Goal: Information Seeking & Learning: Learn about a topic

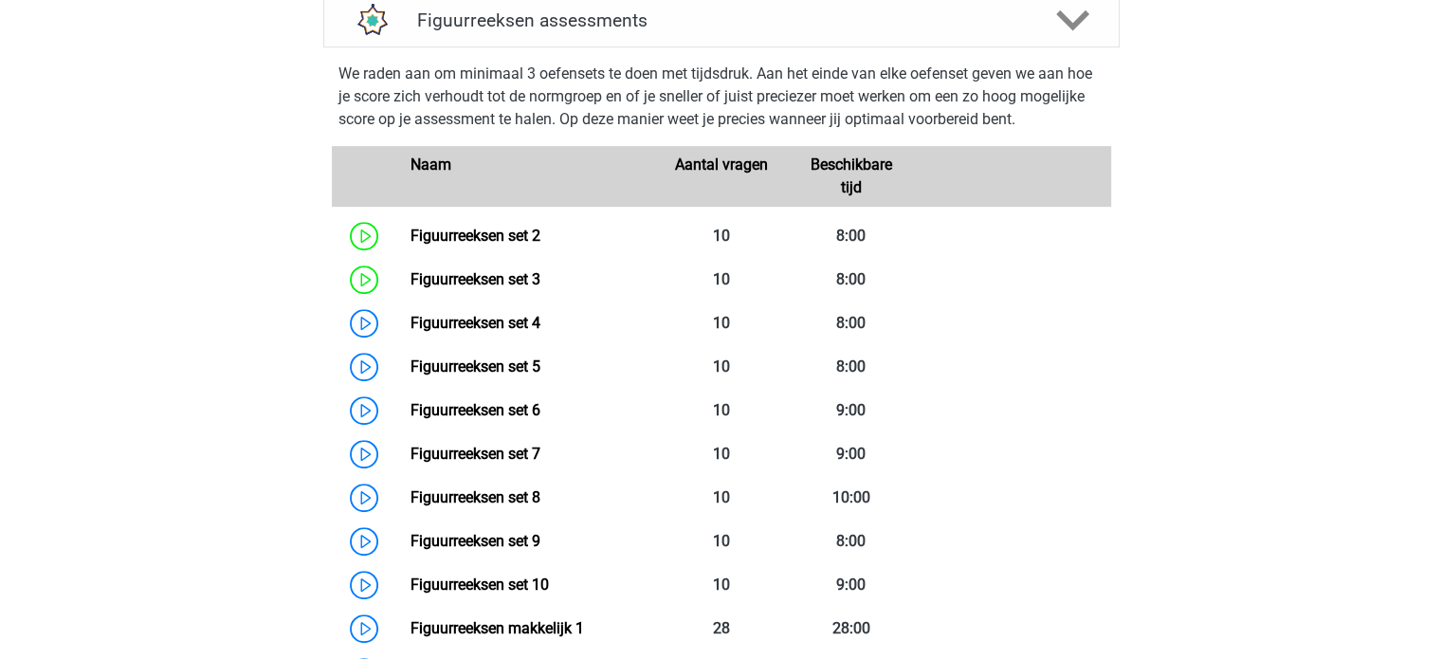
scroll to position [848, 0]
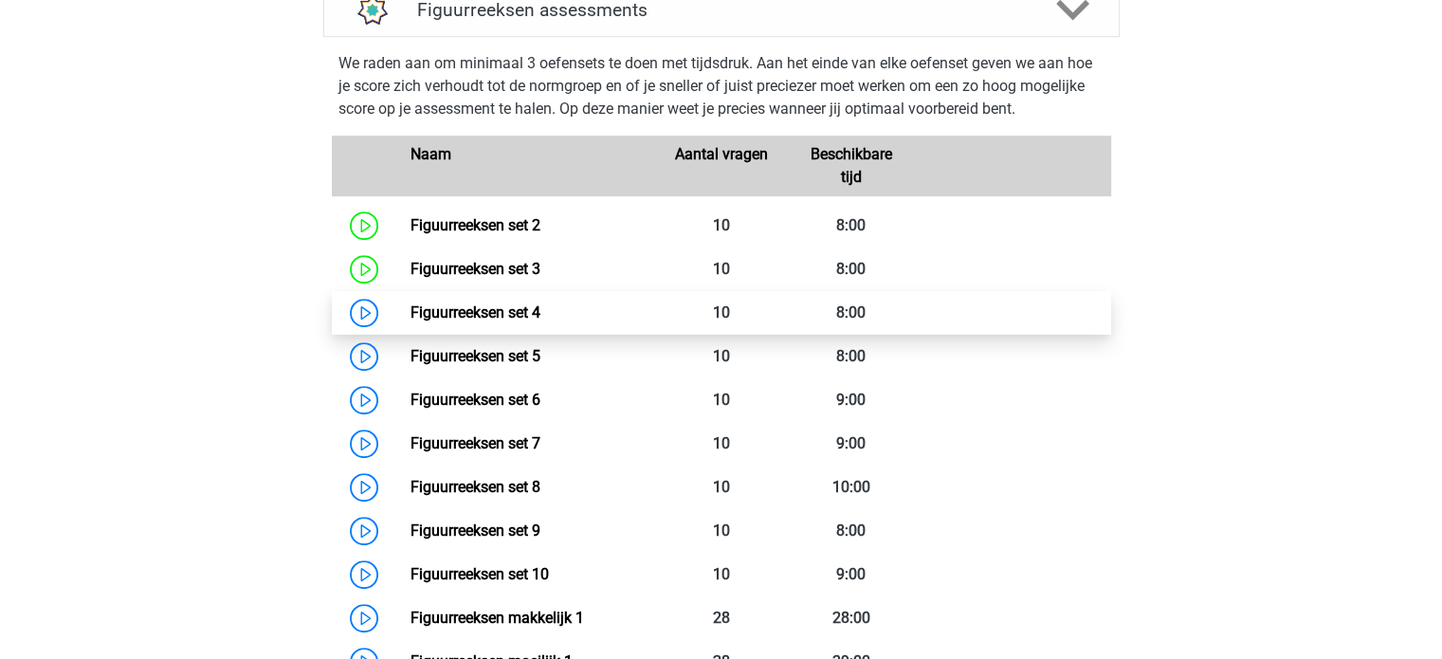
click at [410, 303] on link "Figuurreeksen set 4" at bounding box center [475, 312] width 130 height 18
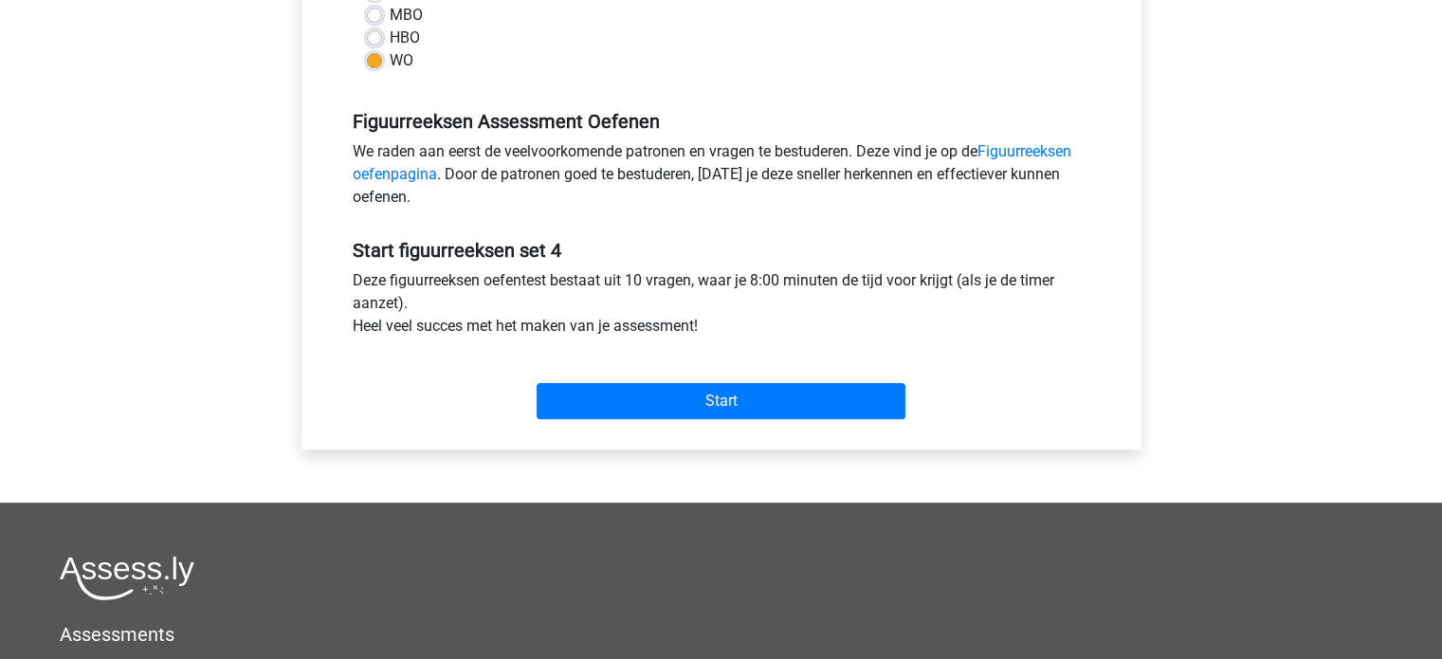
scroll to position [496, 0]
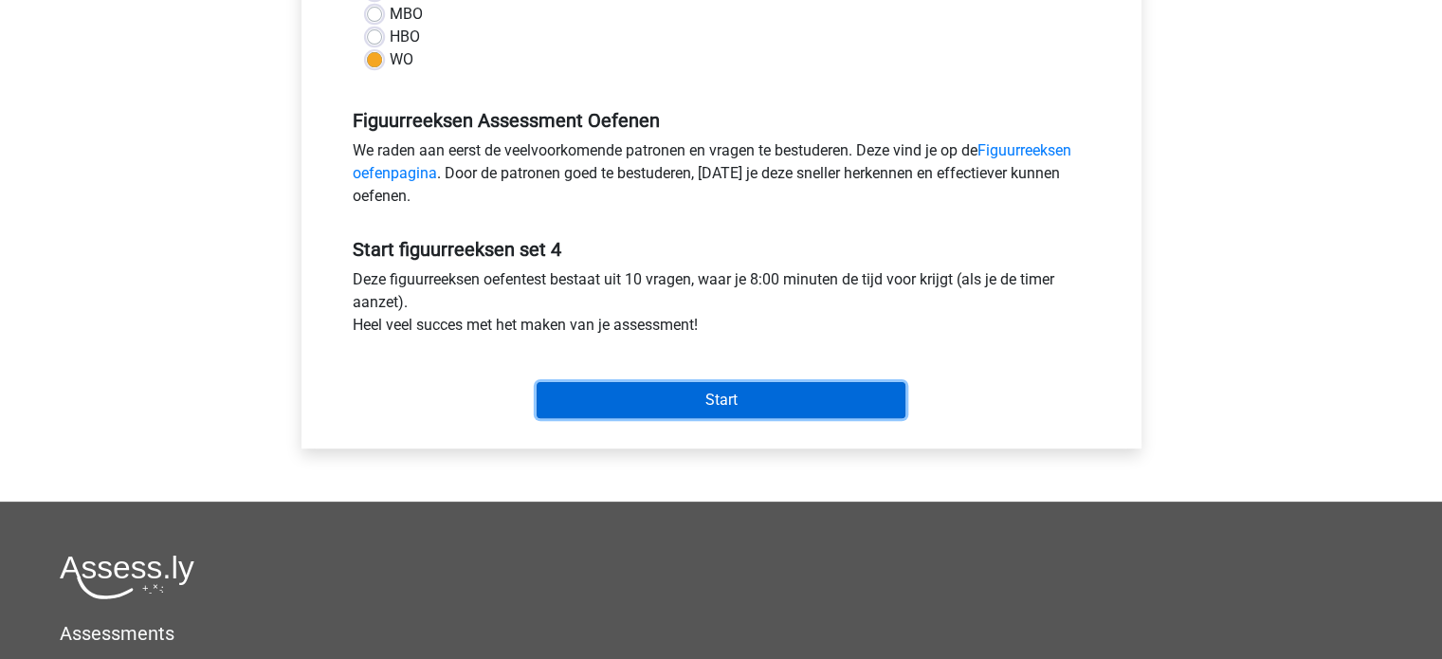
click at [827, 409] on input "Start" at bounding box center [721, 400] width 369 height 36
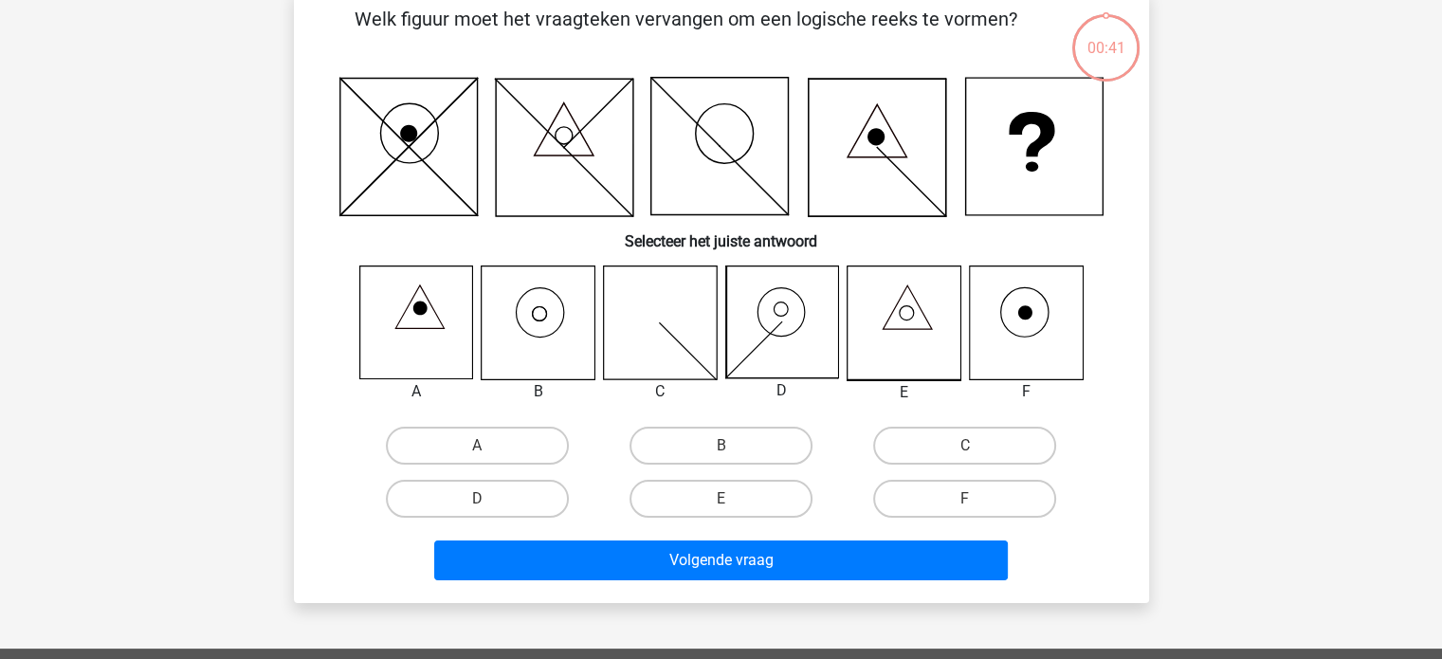
scroll to position [100, 0]
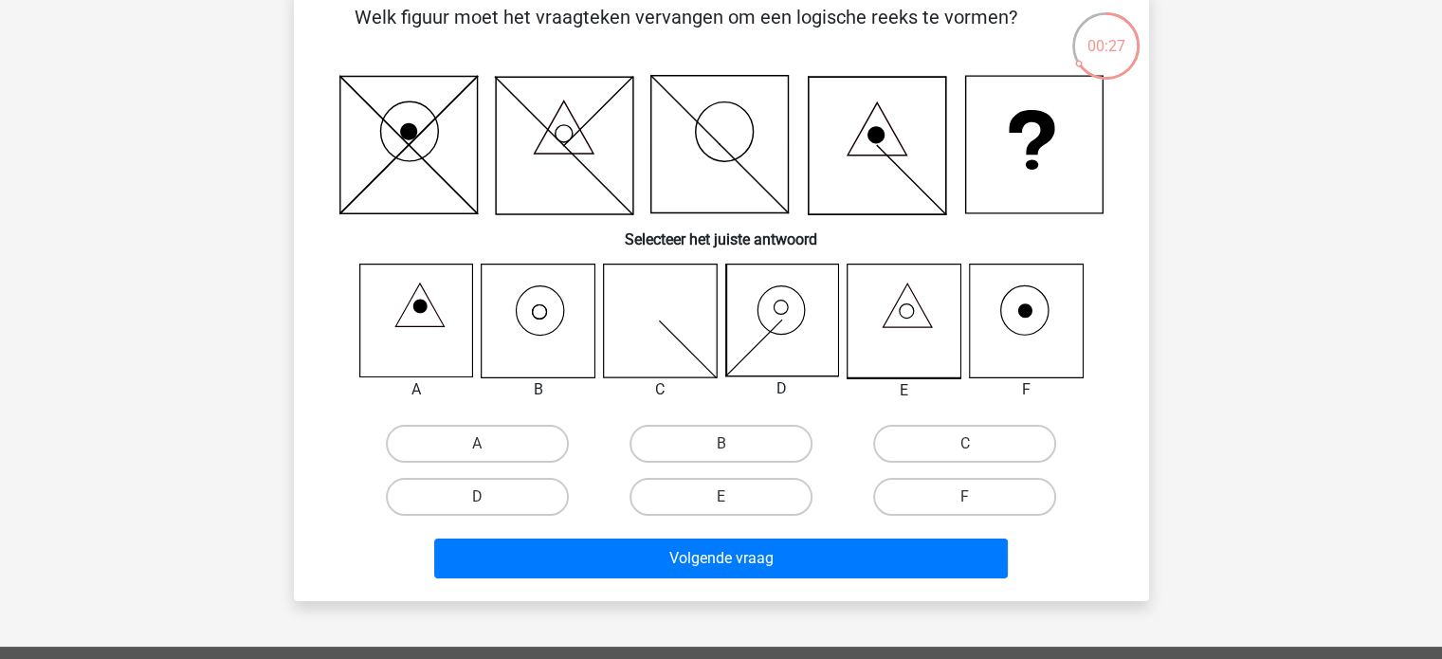
click at [720, 449] on input "B" at bounding box center [726, 450] width 12 height 12
radio input "true"
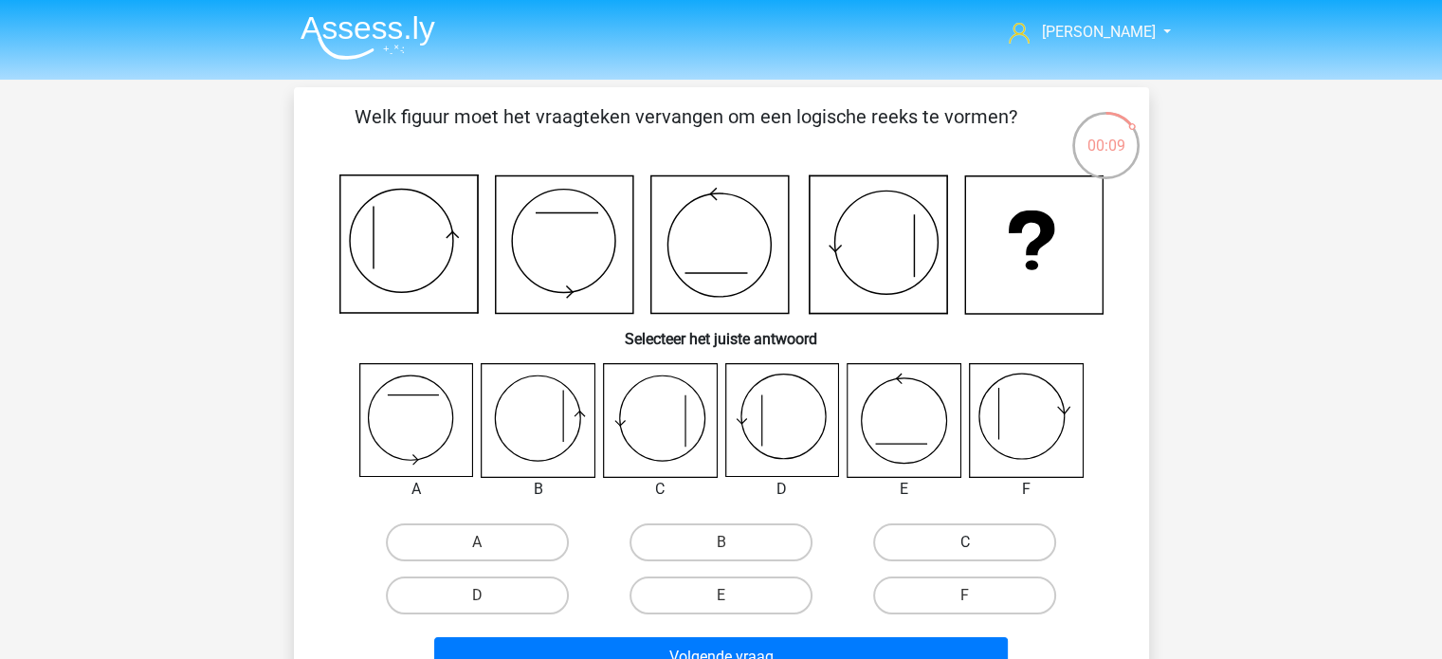
click at [951, 542] on label "C" at bounding box center [964, 542] width 183 height 38
click at [965, 542] on input "C" at bounding box center [971, 548] width 12 height 12
radio input "true"
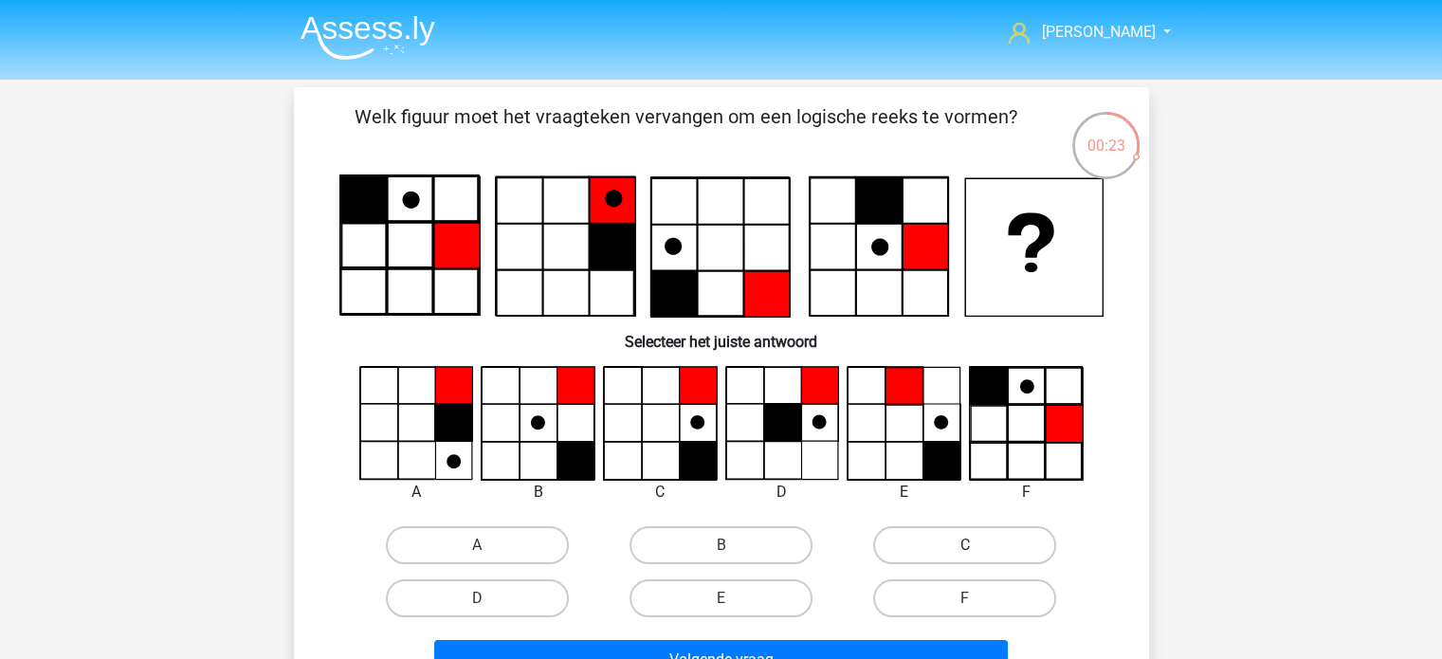
click at [950, 531] on label "C" at bounding box center [964, 545] width 183 height 38
click at [965, 545] on input "C" at bounding box center [971, 551] width 12 height 12
radio input "true"
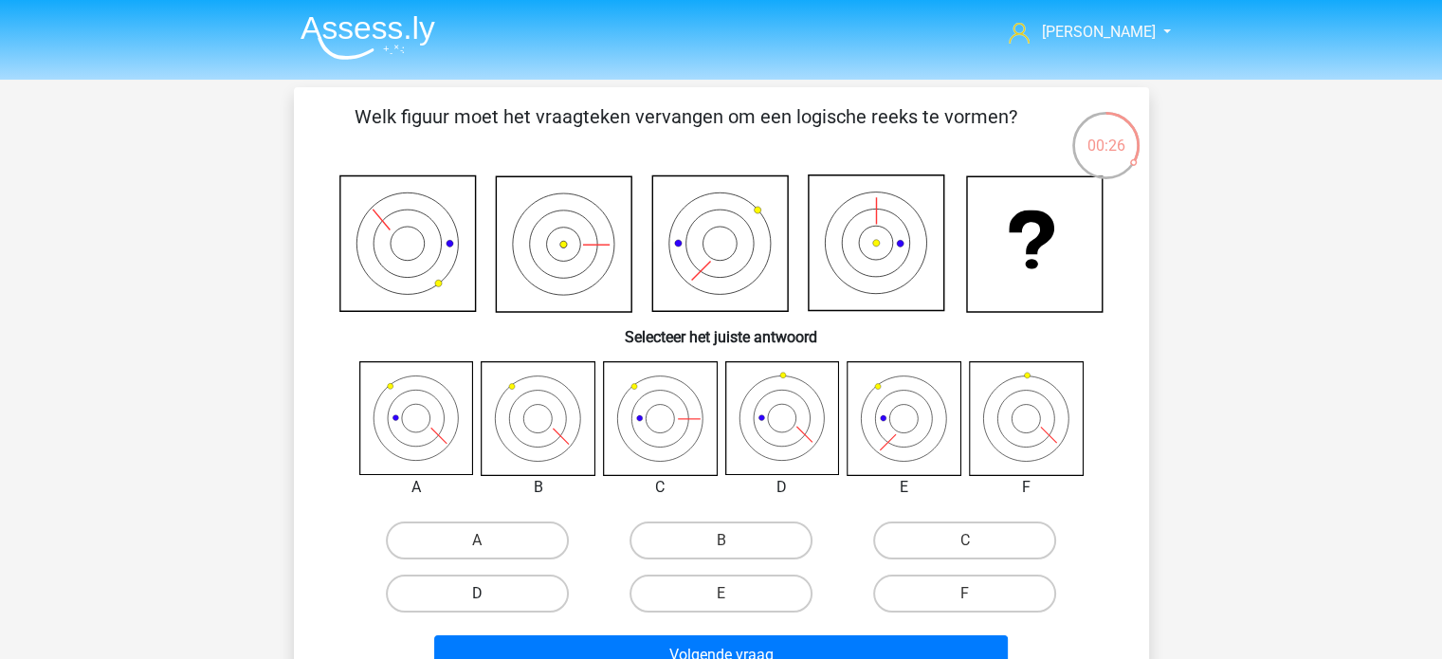
click at [521, 586] on label "D" at bounding box center [477, 593] width 183 height 38
click at [489, 593] on input "D" at bounding box center [483, 599] width 12 height 12
radio input "true"
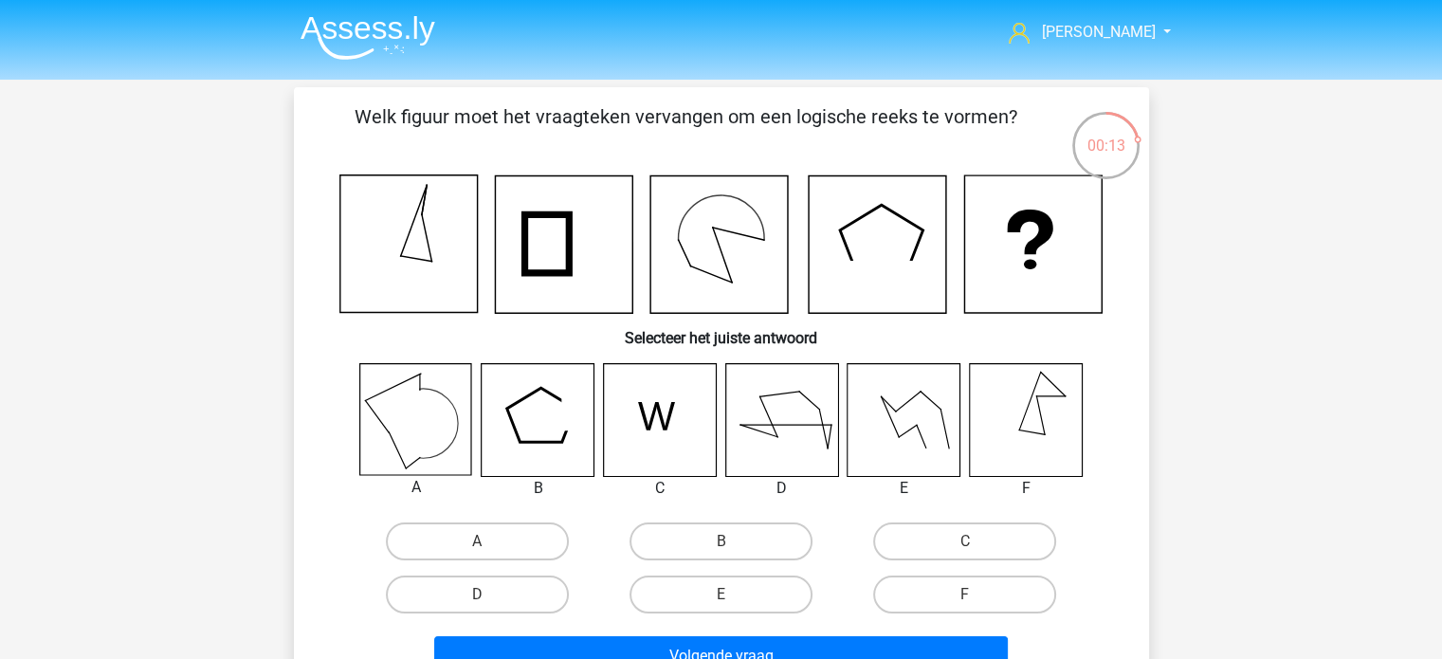
click at [965, 594] on input "F" at bounding box center [971, 600] width 12 height 12
radio input "true"
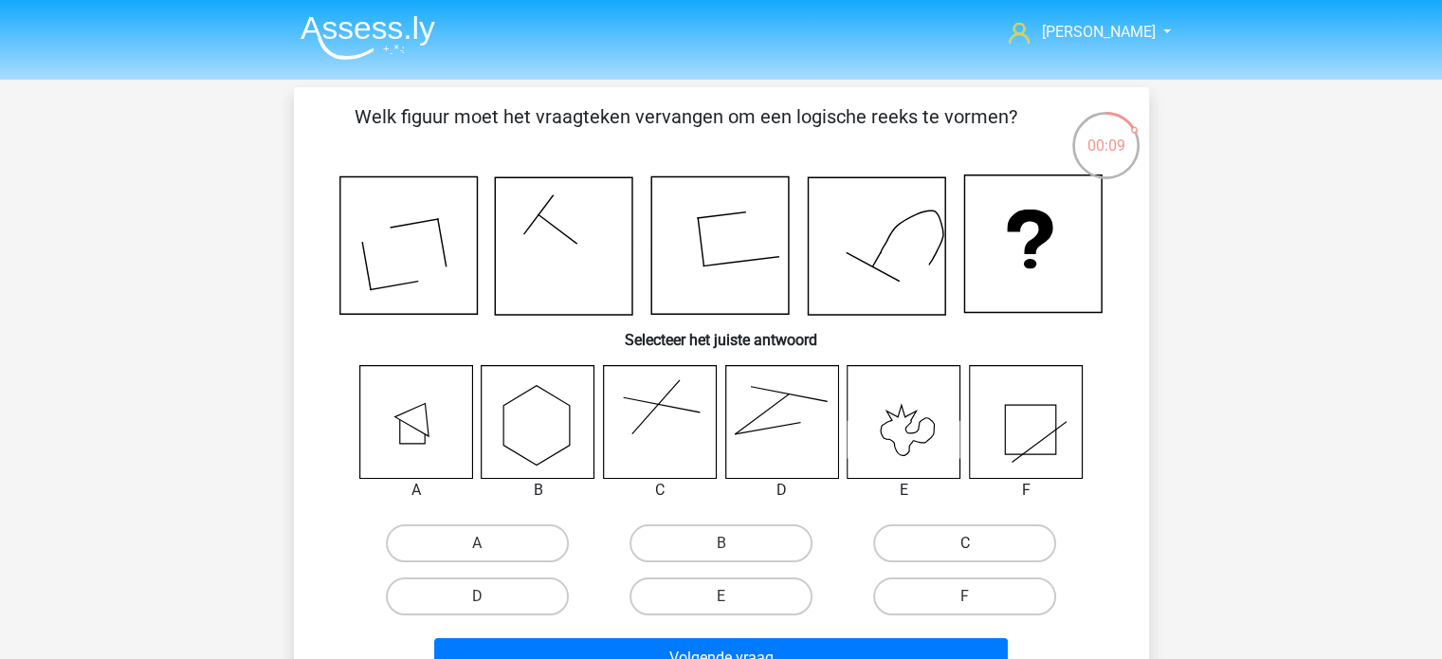
click at [986, 529] on label "C" at bounding box center [964, 543] width 183 height 38
click at [977, 543] on input "C" at bounding box center [971, 549] width 12 height 12
radio input "true"
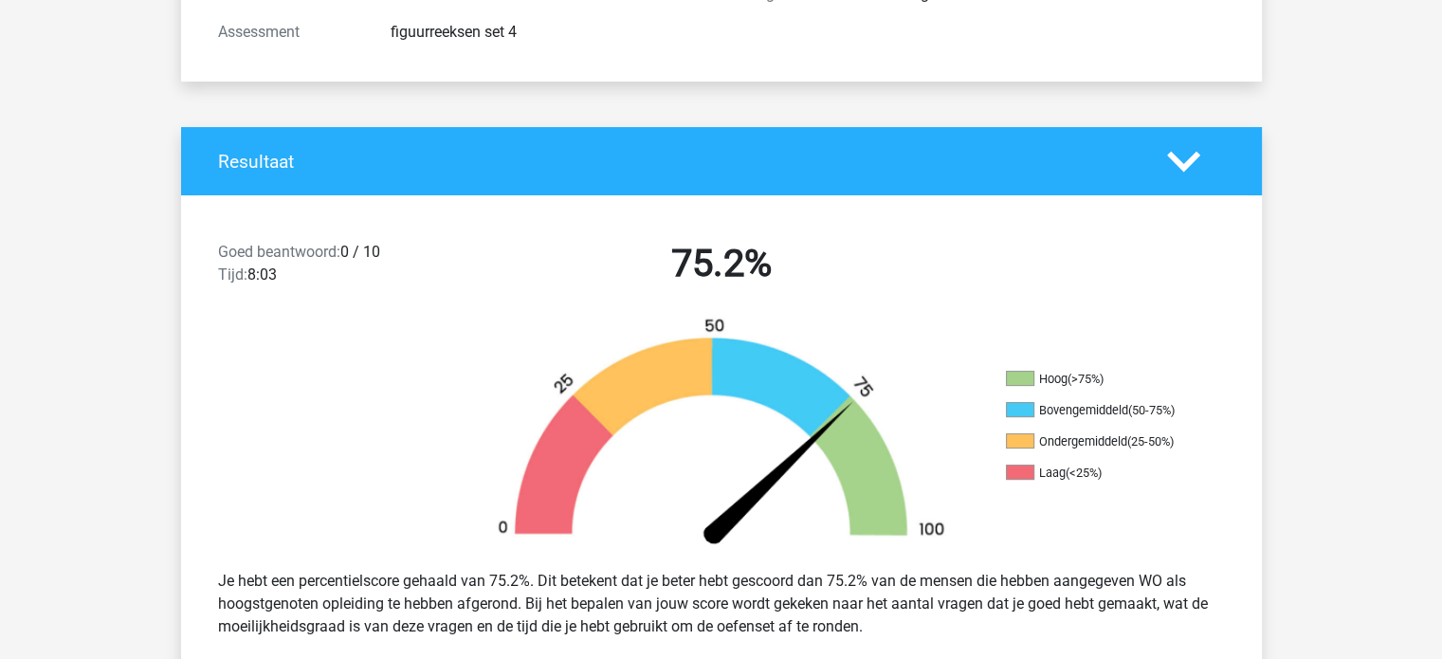
scroll to position [288, 0]
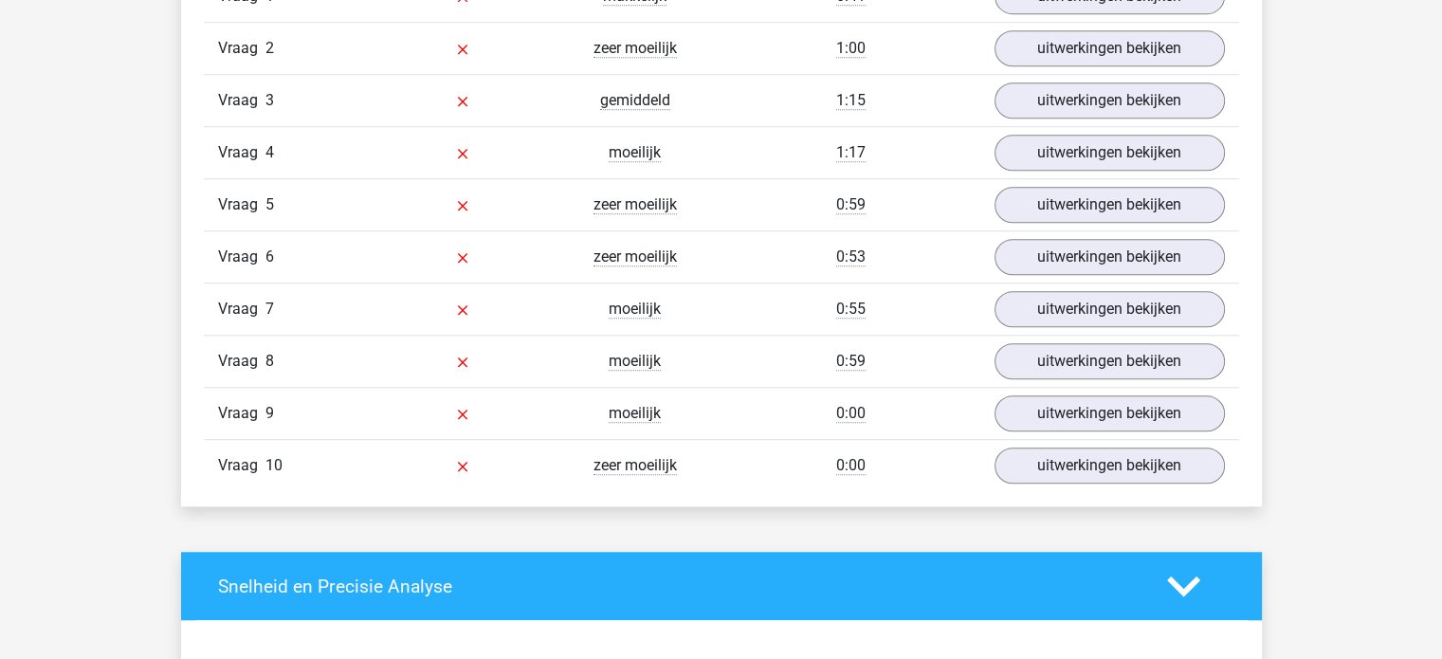
click at [1360, 531] on div "Tian [EMAIL_ADDRESS][DOMAIN_NAME]" at bounding box center [721, 426] width 1442 height 3523
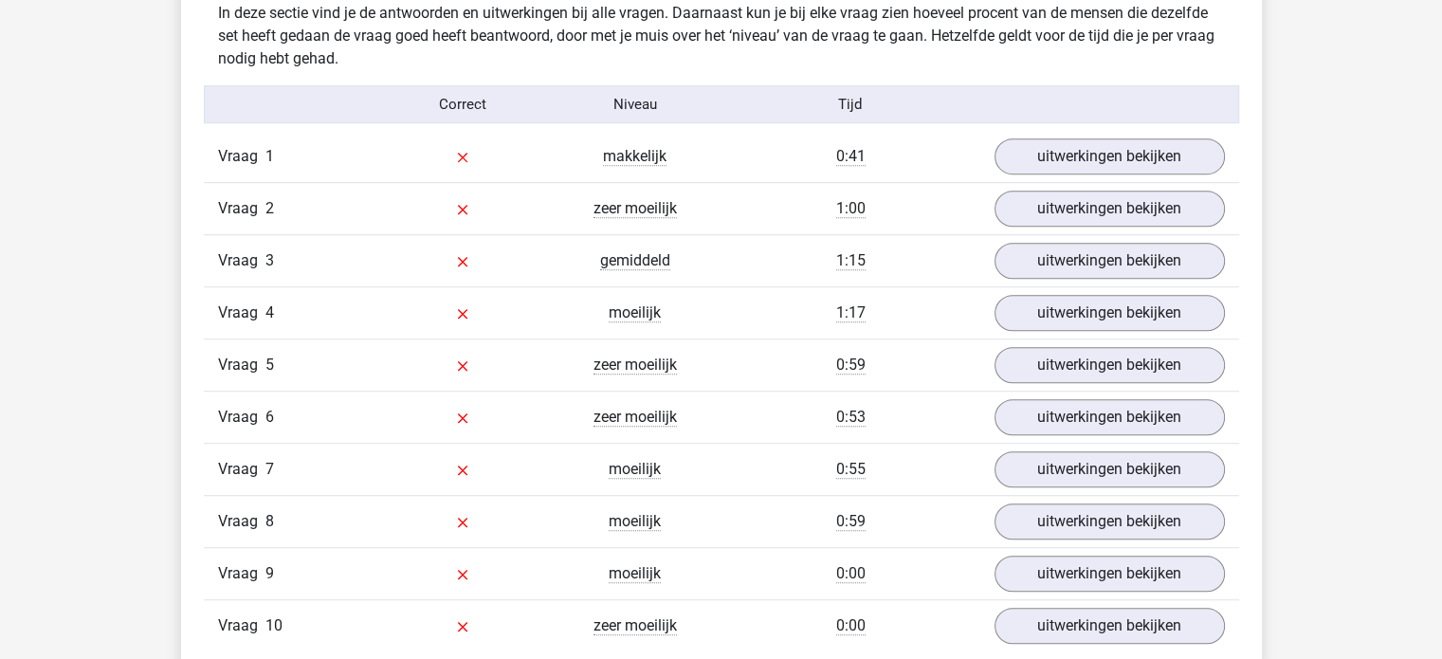
scroll to position [1165, 0]
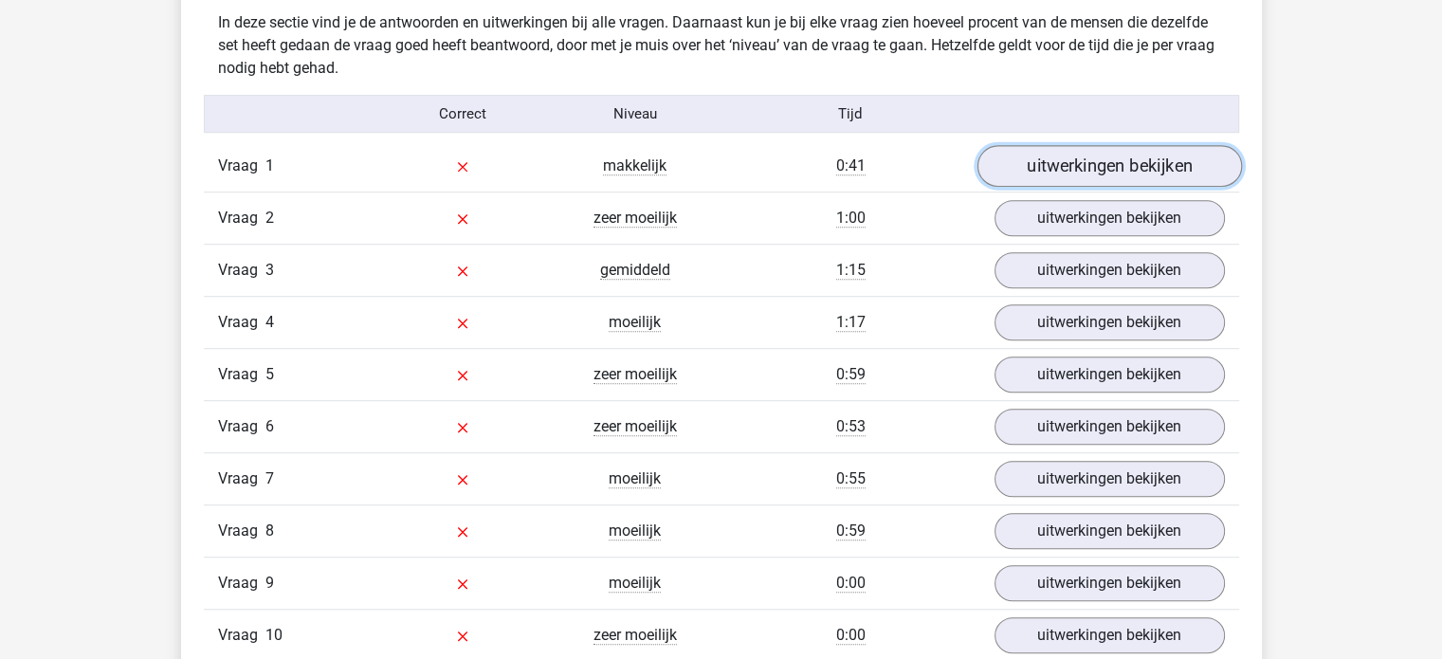
click at [1122, 177] on link "uitwerkingen bekijken" at bounding box center [1108, 167] width 264 height 42
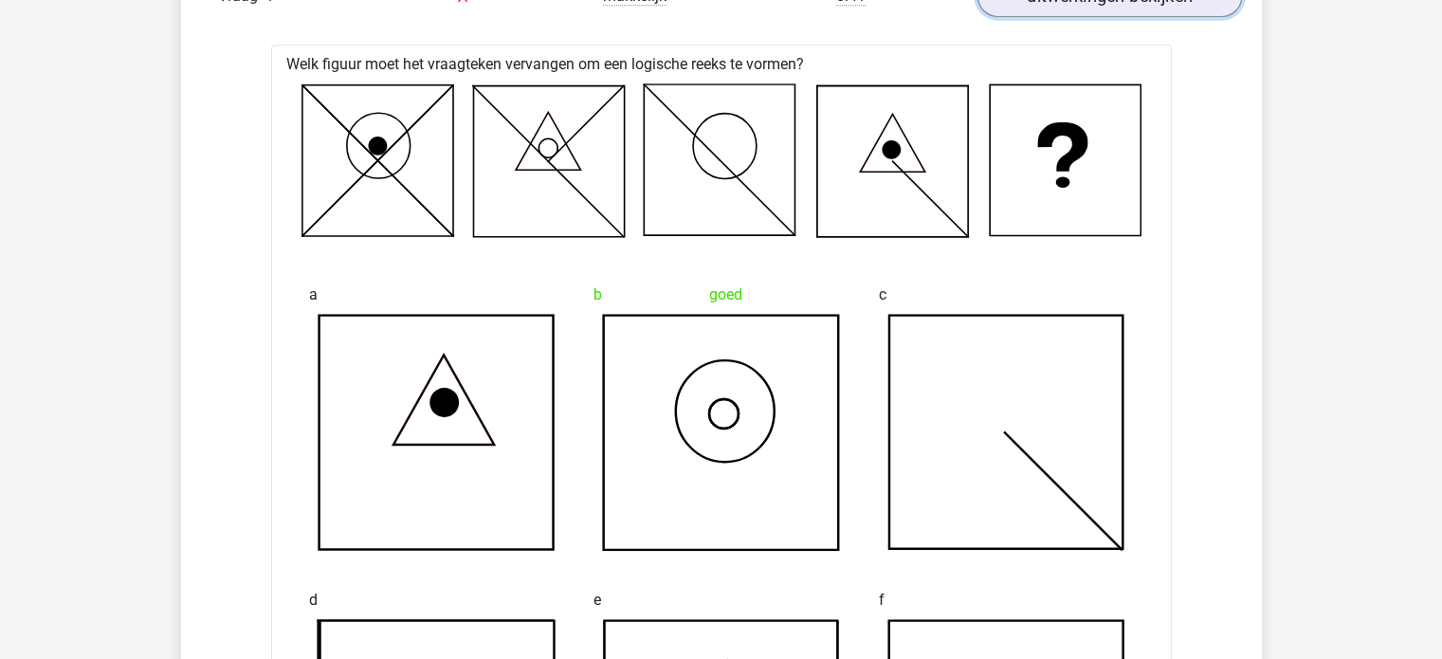
scroll to position [1346, 0]
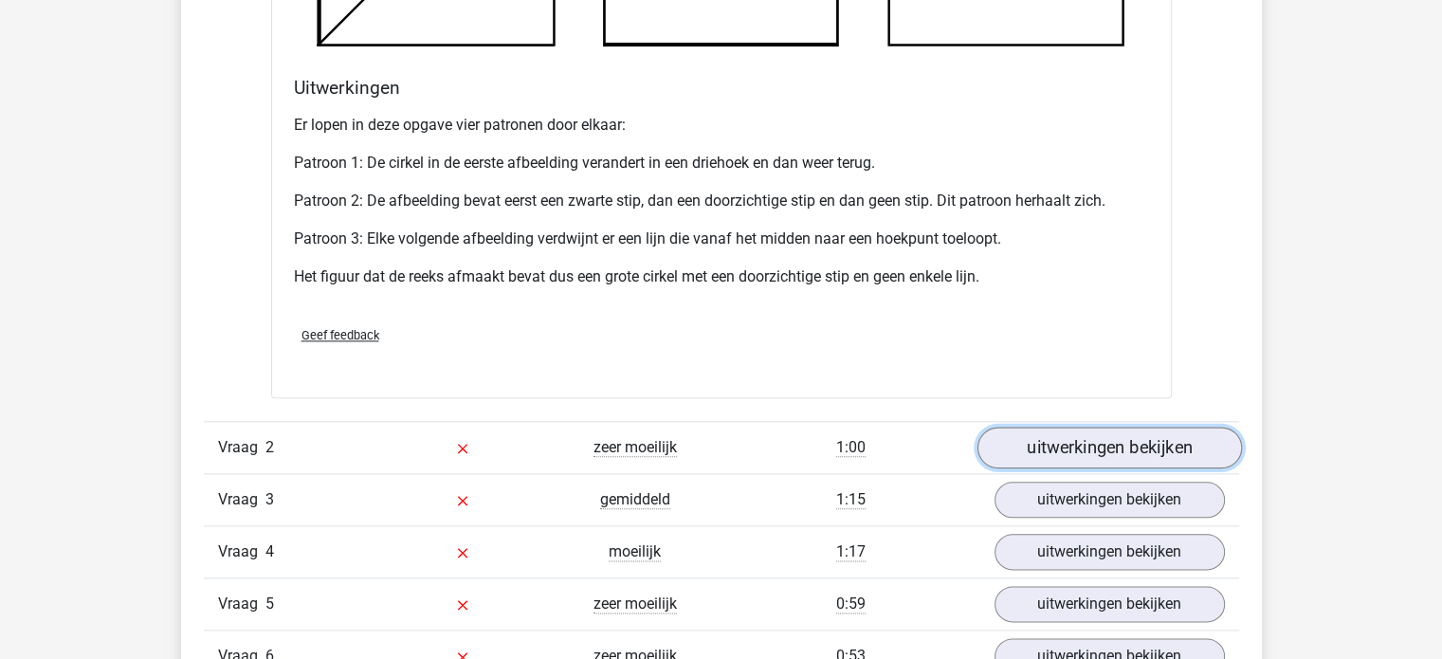
click at [1184, 432] on link "uitwerkingen bekijken" at bounding box center [1108, 448] width 264 height 42
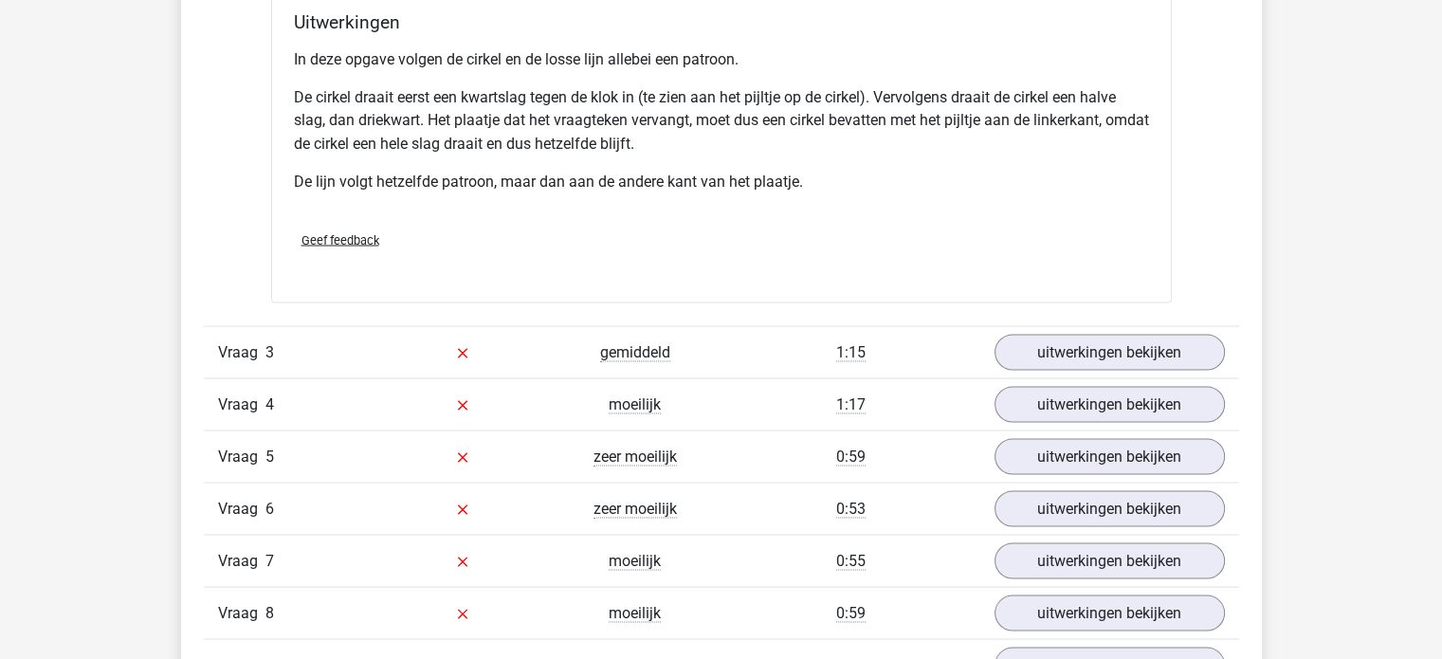
scroll to position [3473, 0]
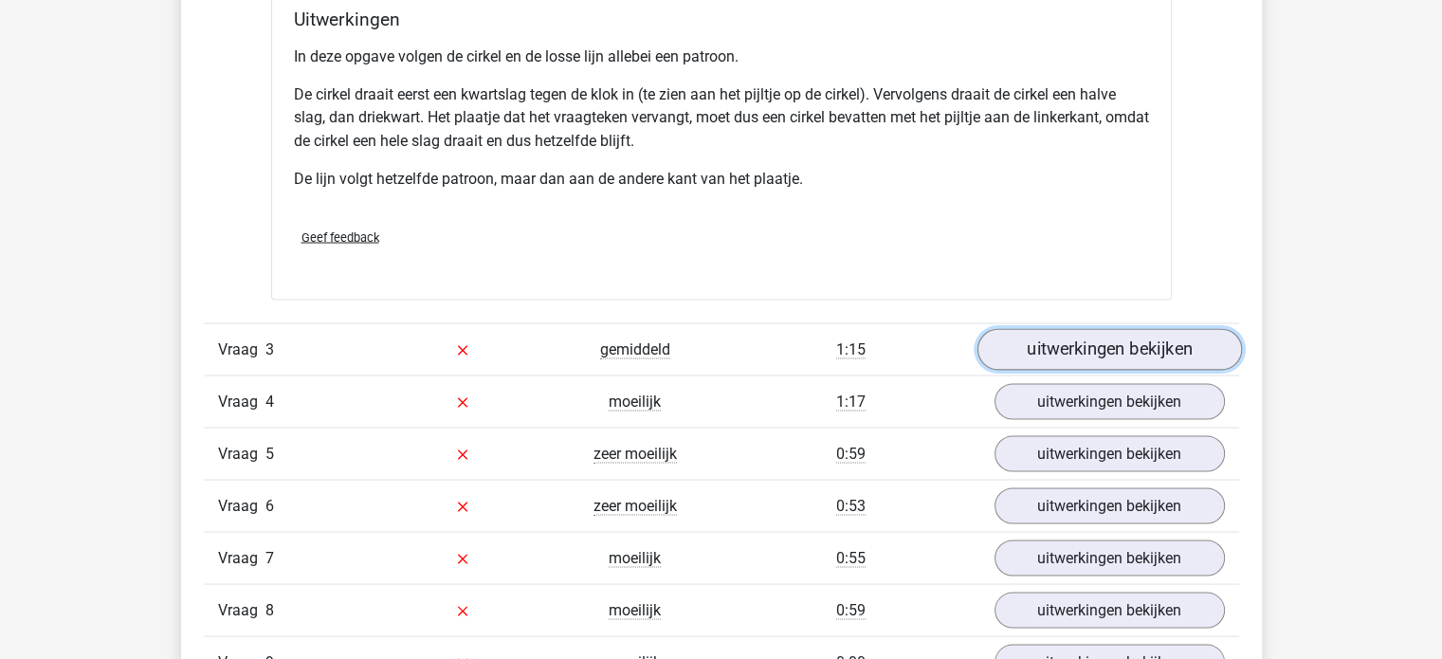
click at [1166, 362] on link "uitwerkingen bekijken" at bounding box center [1108, 350] width 264 height 42
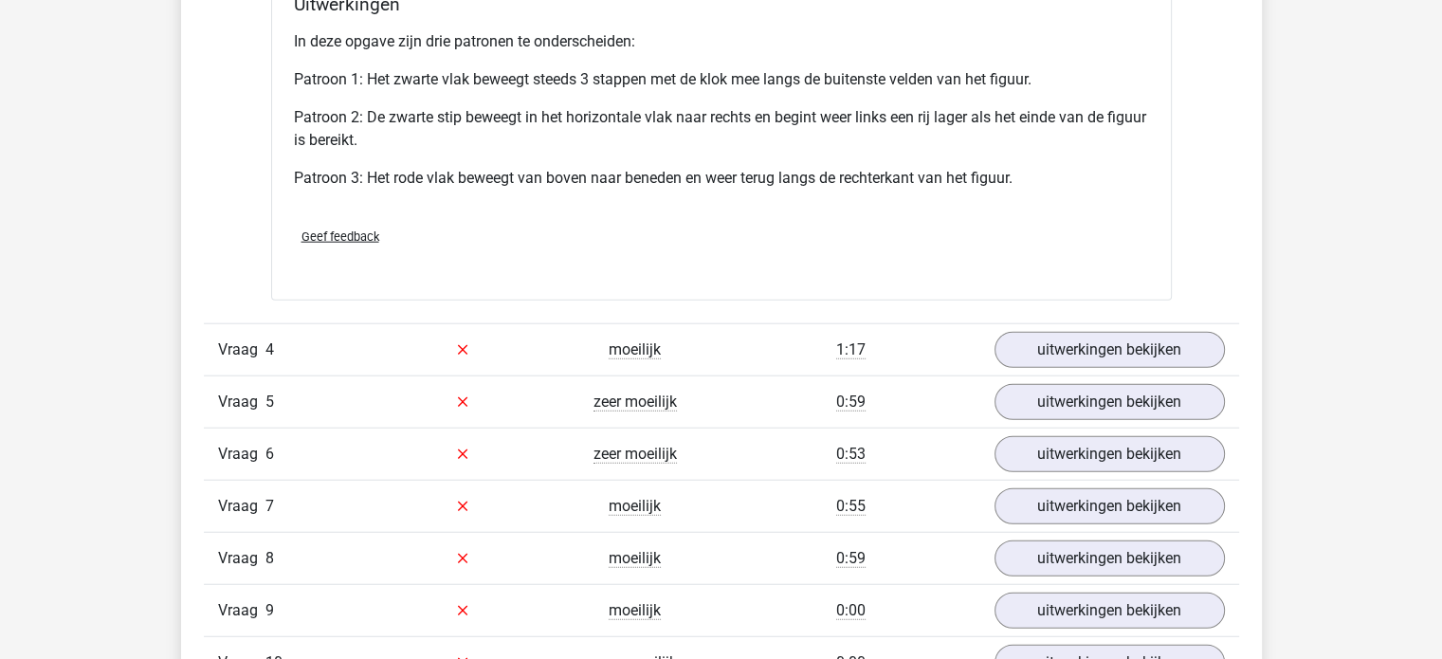
scroll to position [4724, 0]
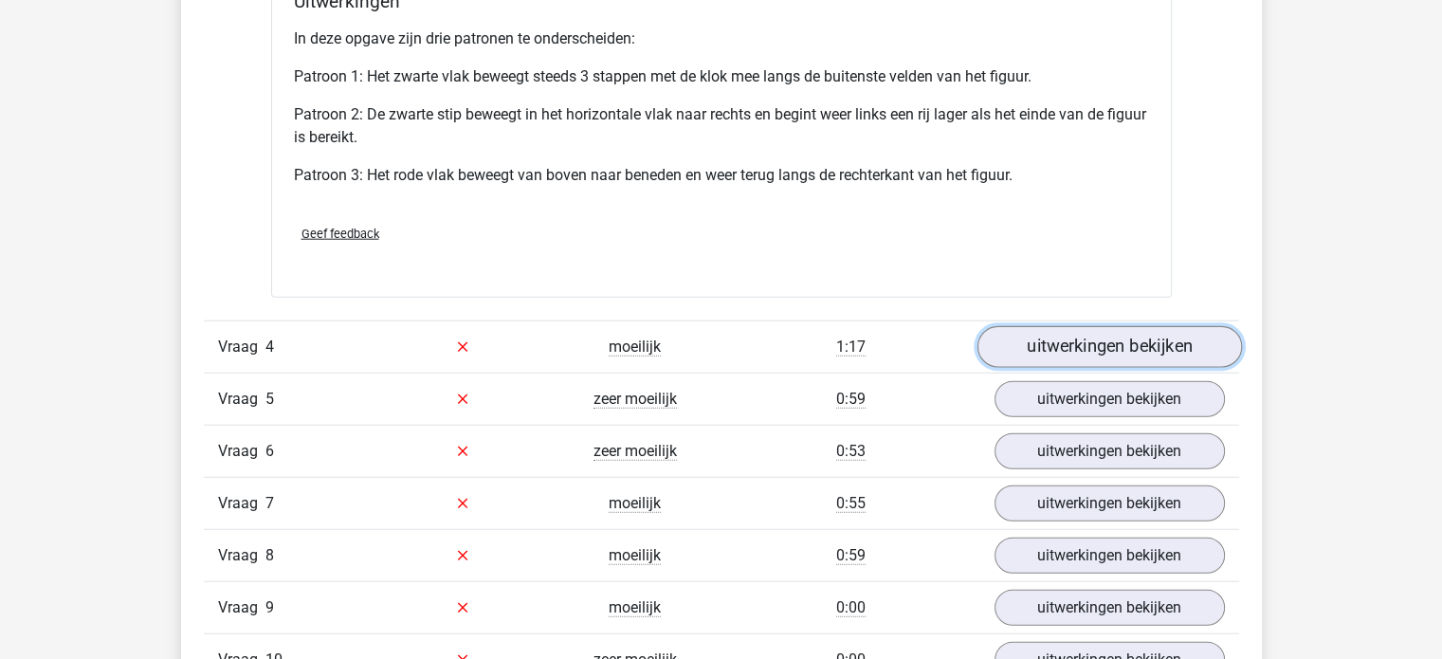
click at [1212, 345] on link "uitwerkingen bekijken" at bounding box center [1108, 347] width 264 height 42
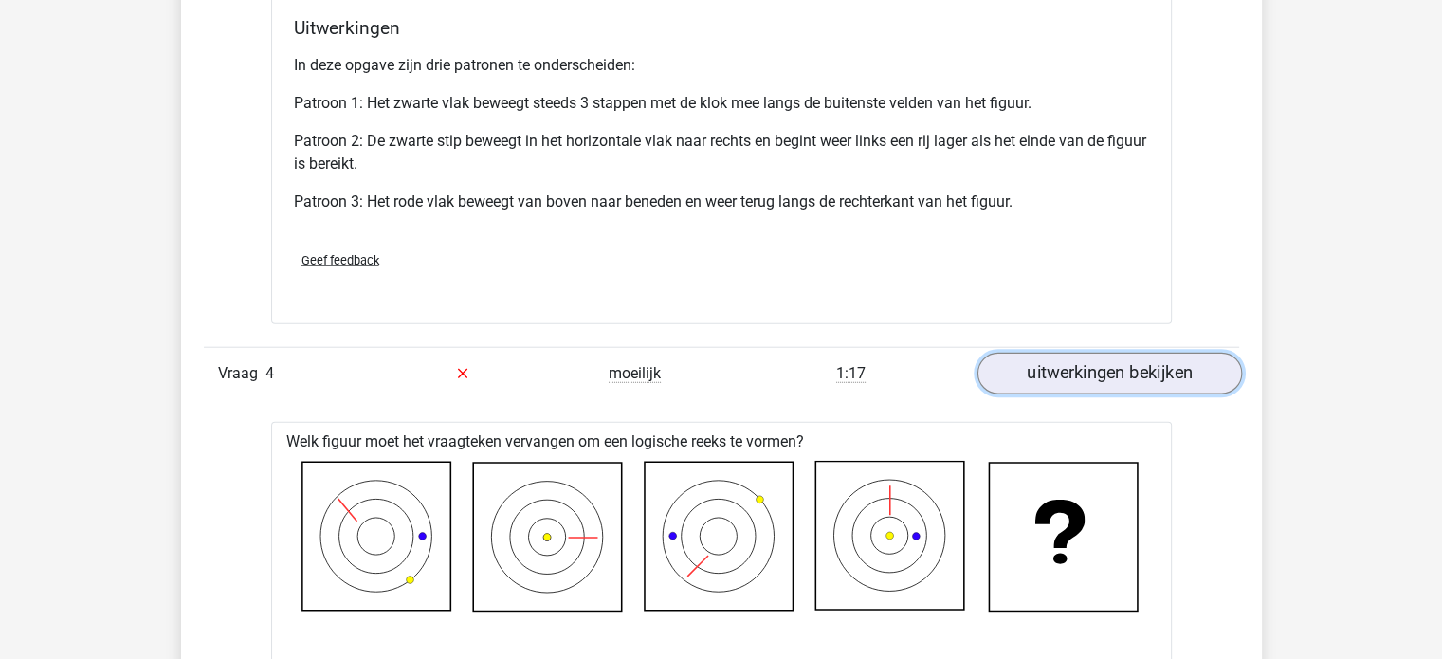
scroll to position [4695, 0]
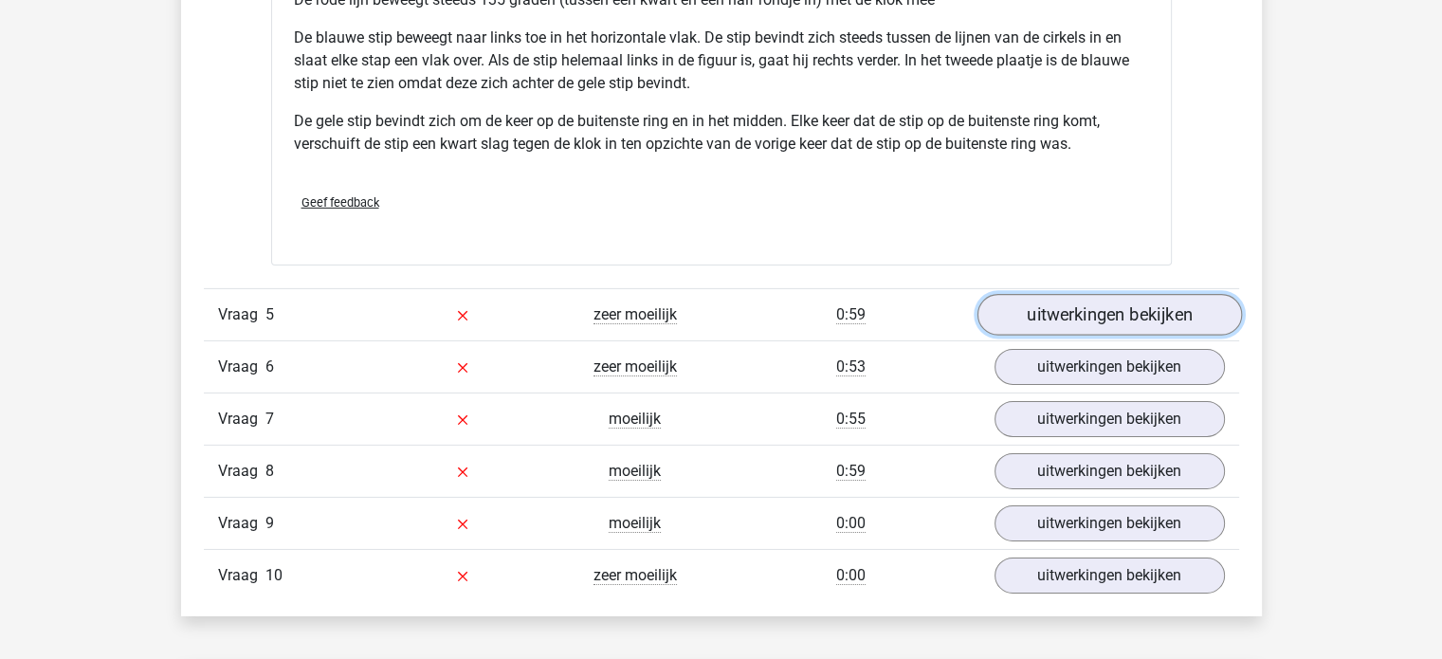
click at [1157, 320] on link "uitwerkingen bekijken" at bounding box center [1108, 316] width 264 height 42
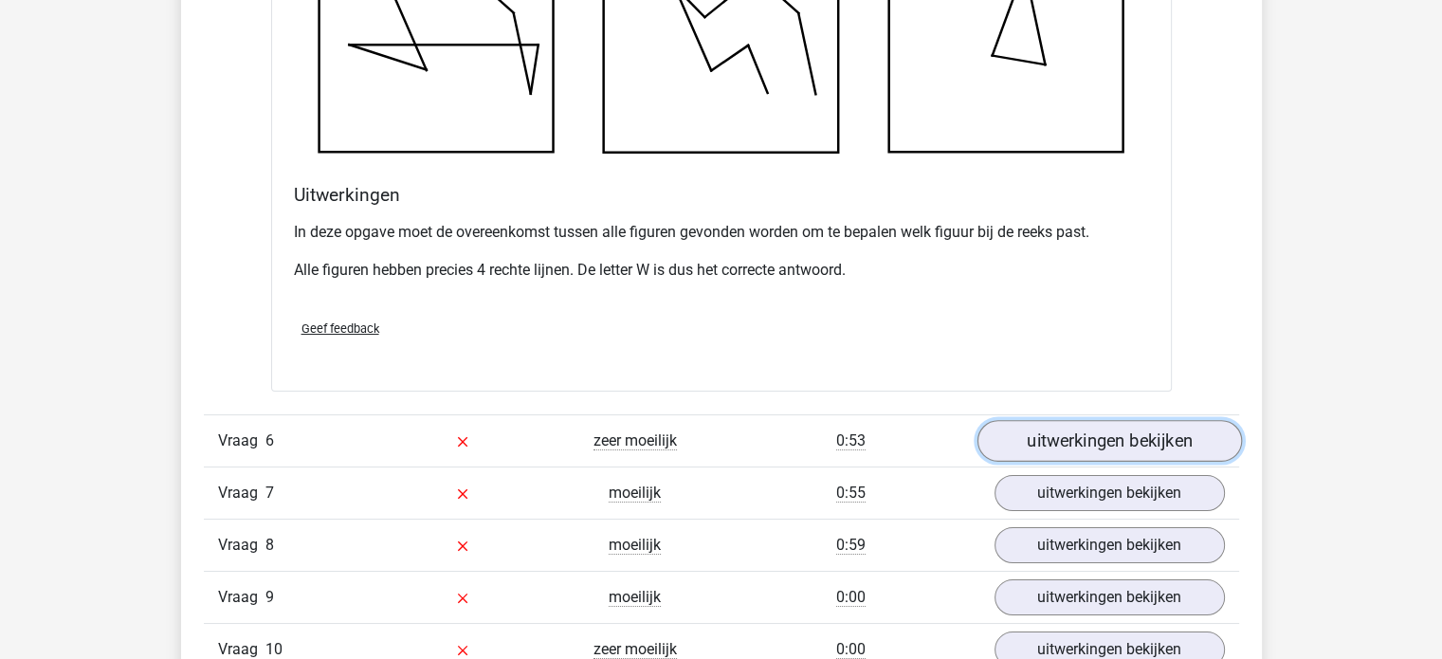
click at [1198, 447] on link "uitwerkingen bekijken" at bounding box center [1108, 442] width 264 height 42
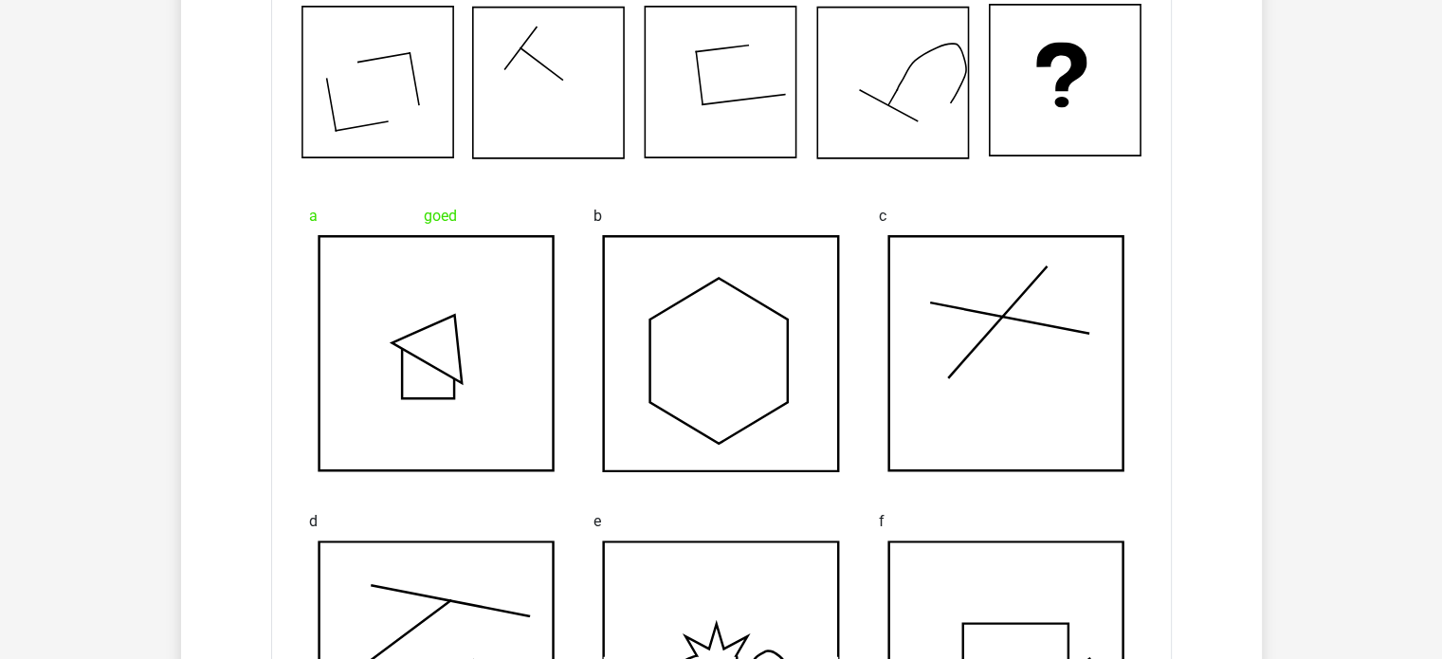
scroll to position [7614, 0]
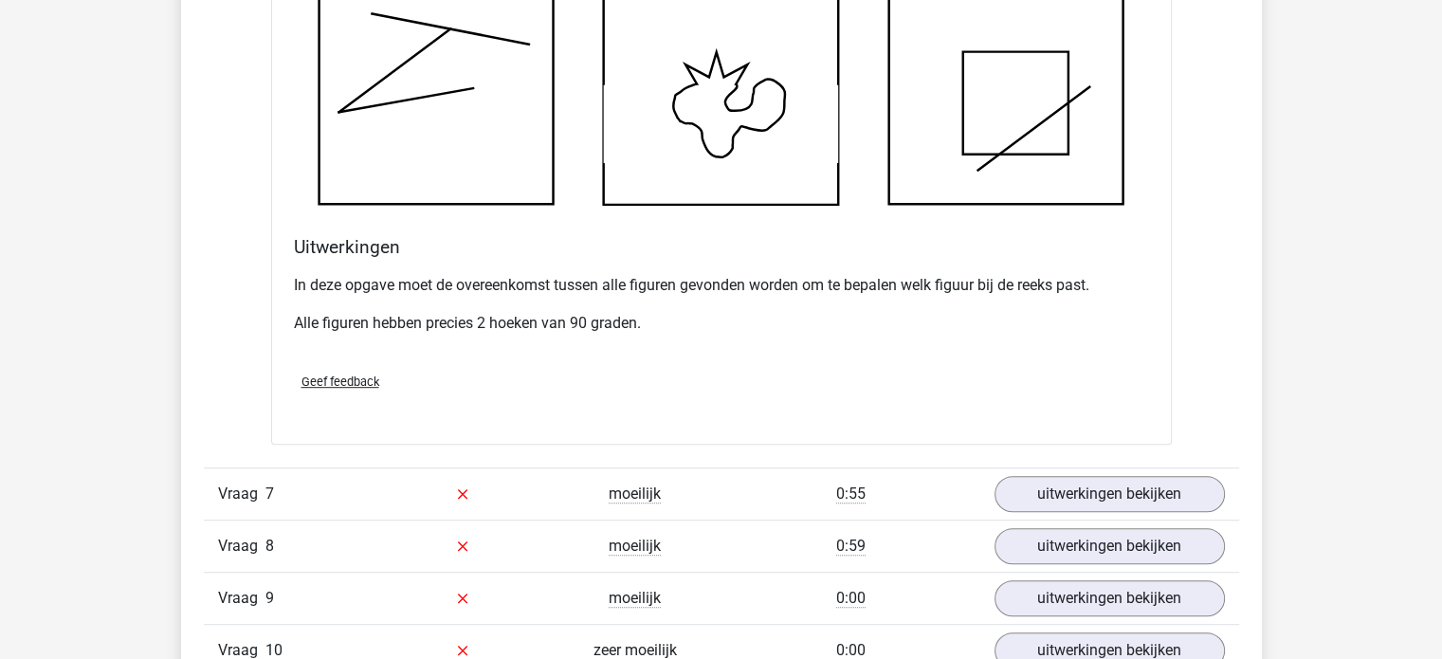
scroll to position [8186, 0]
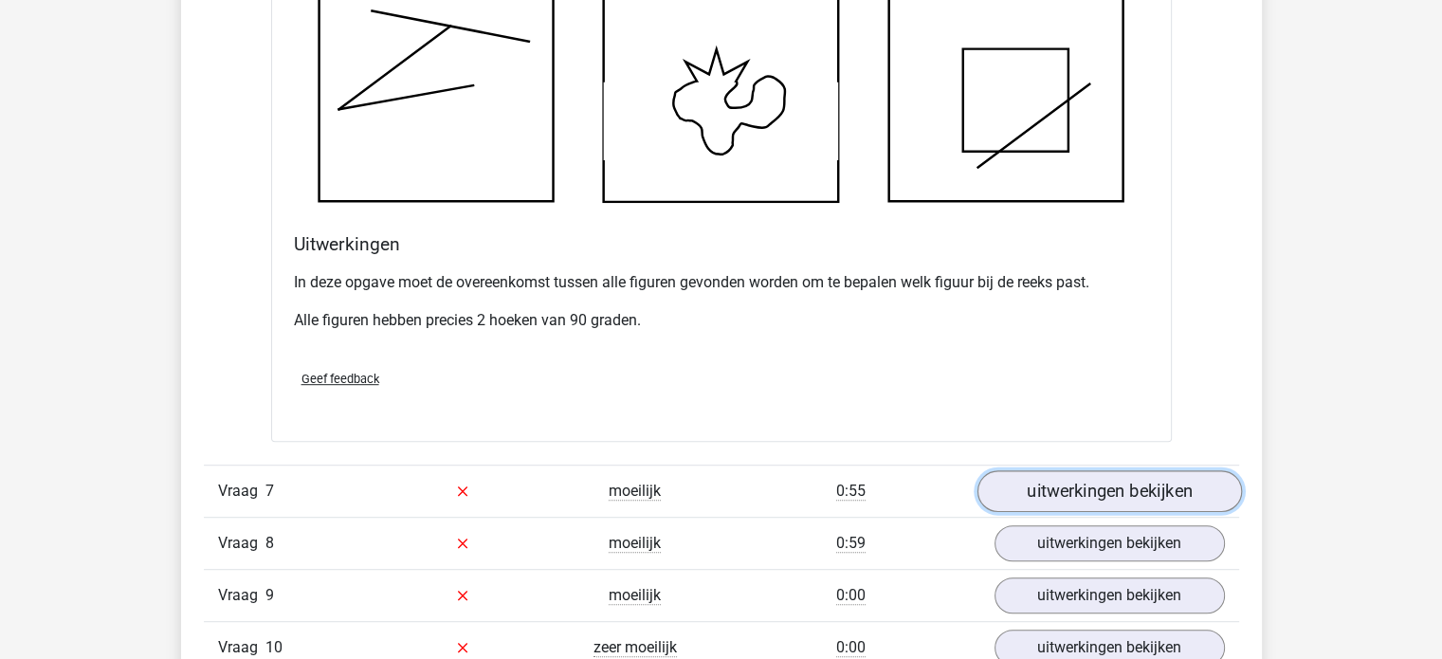
click at [1218, 480] on link "uitwerkingen bekijken" at bounding box center [1108, 491] width 264 height 42
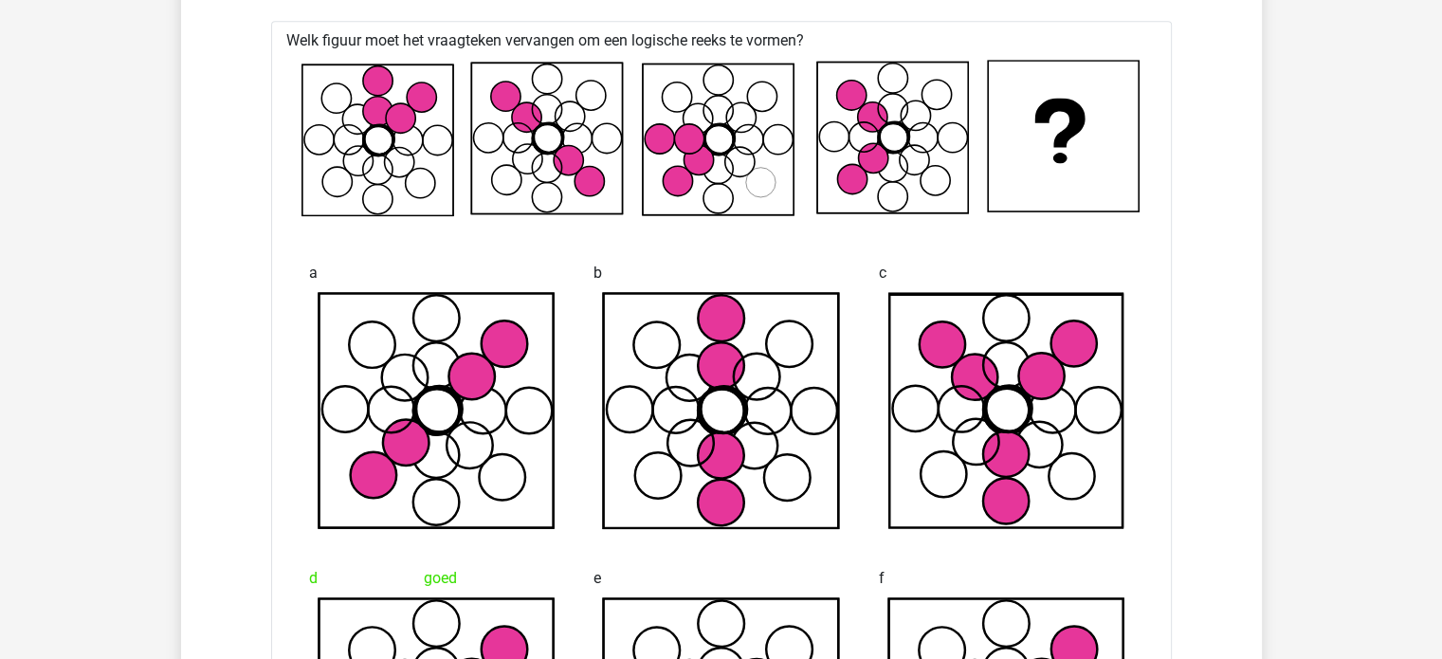
scroll to position [8707, 0]
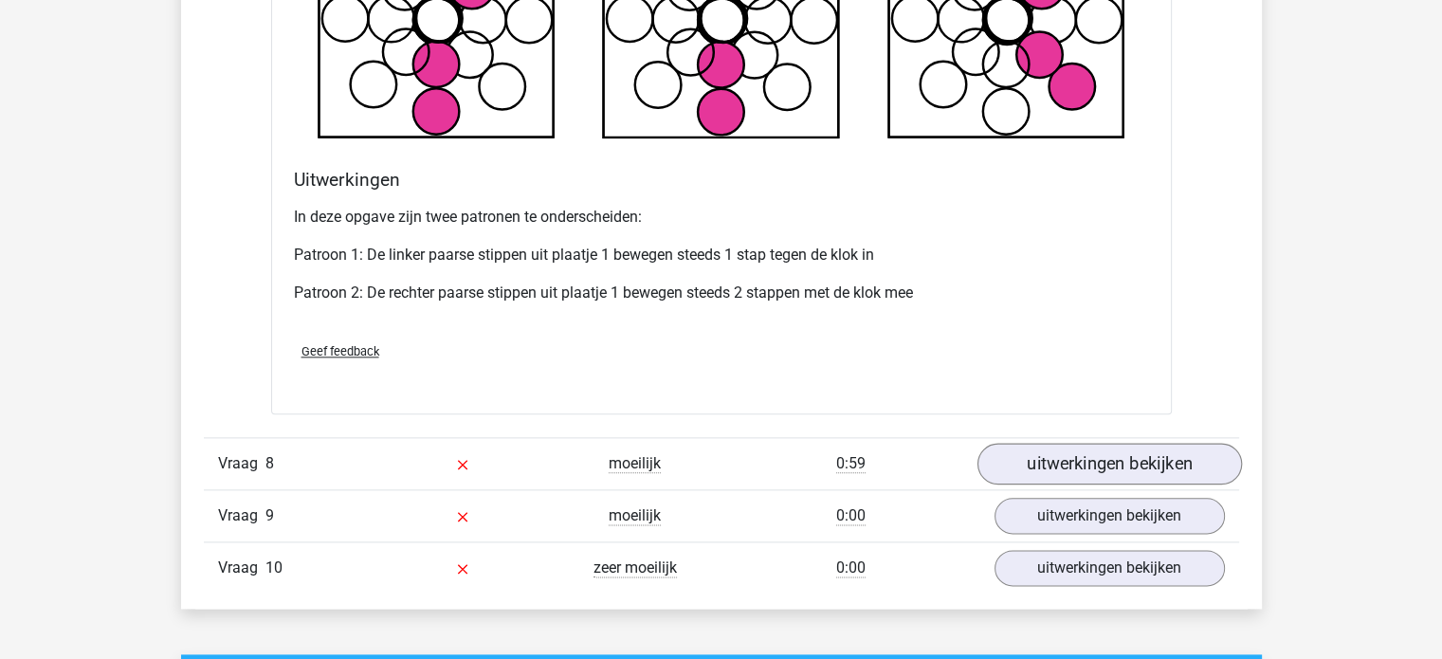
click at [1187, 466] on link "uitwerkingen bekijken" at bounding box center [1108, 464] width 264 height 42
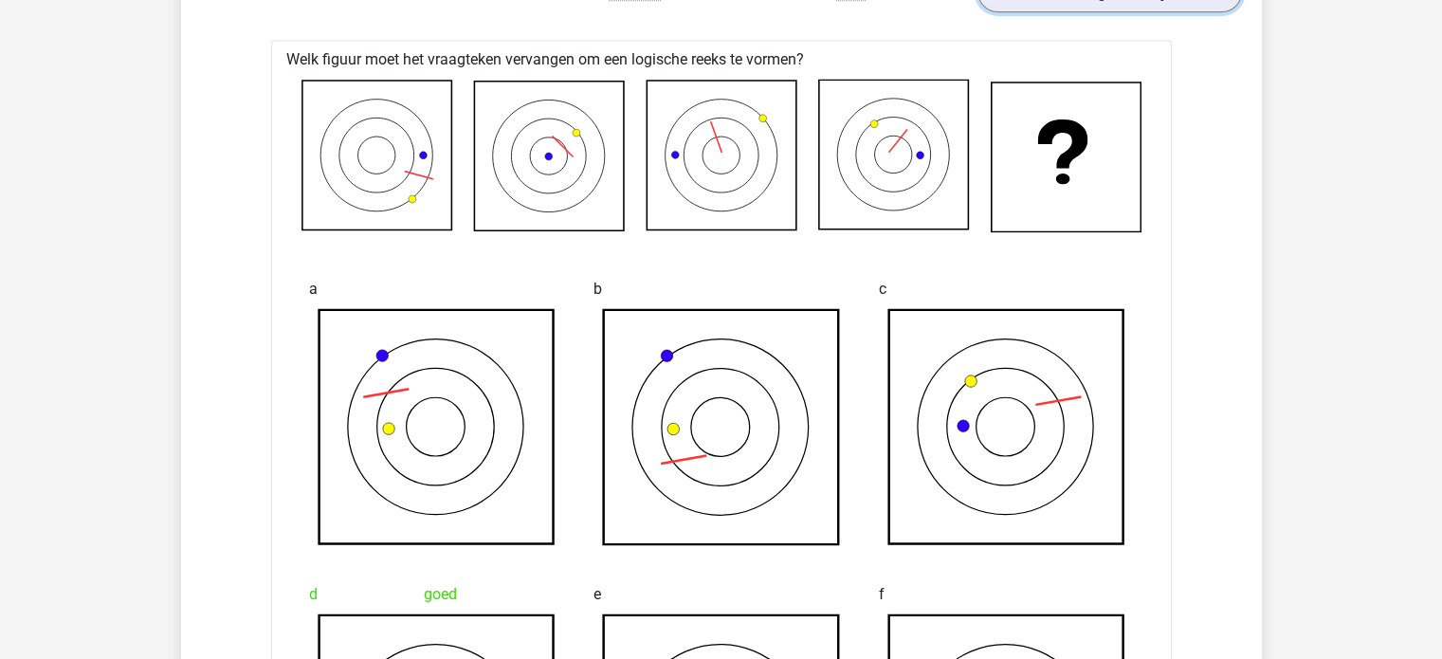
scroll to position [9872, 0]
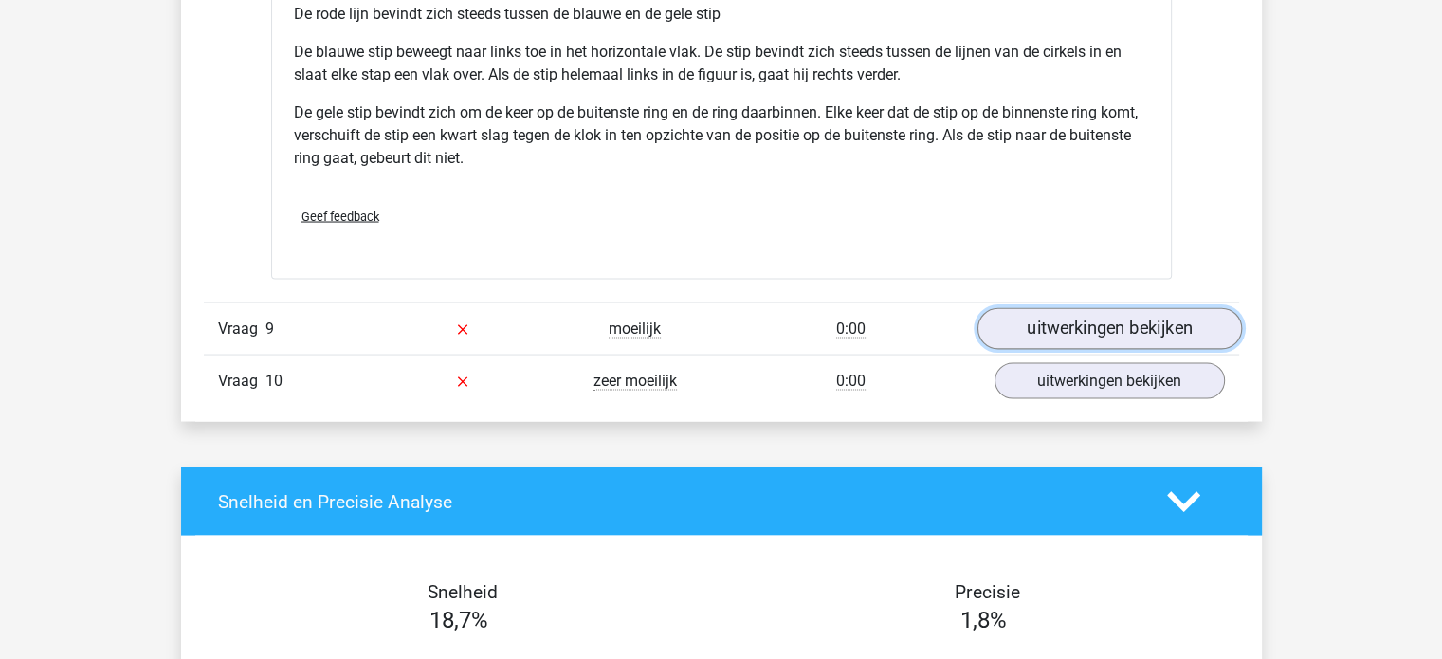
click at [1193, 322] on link "uitwerkingen bekijken" at bounding box center [1108, 329] width 264 height 42
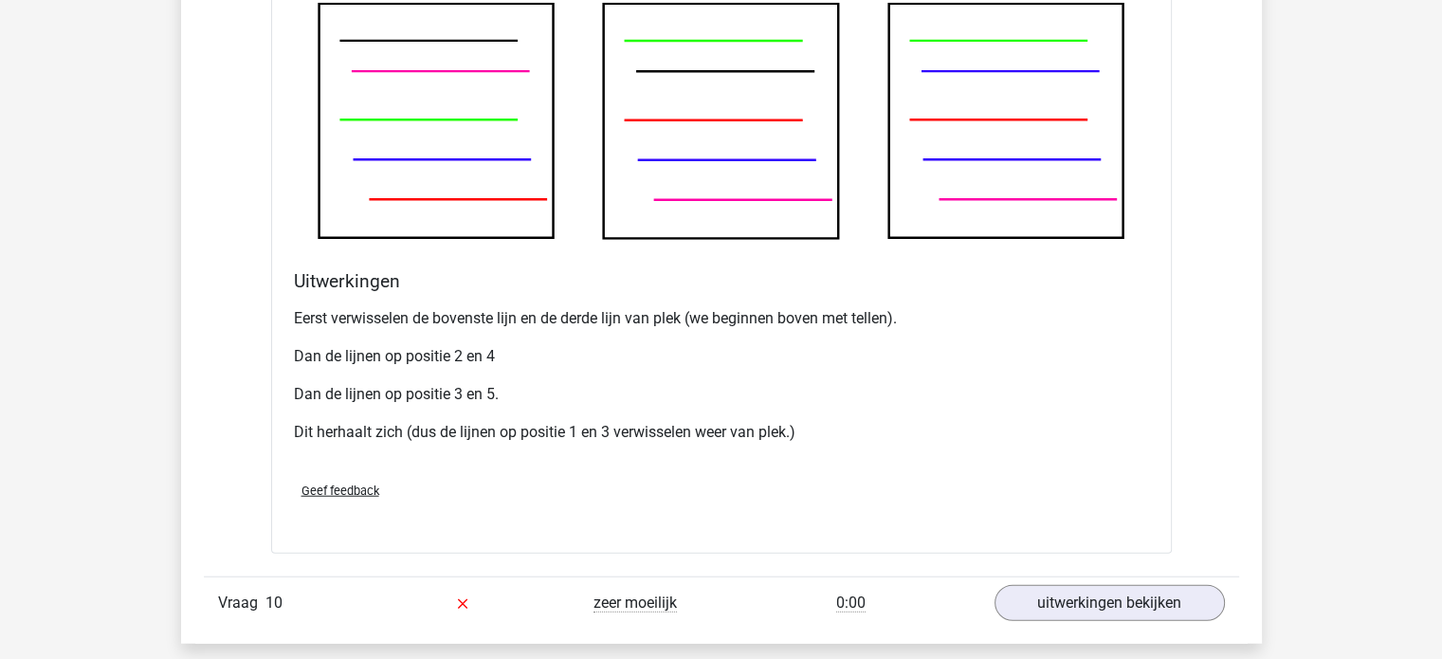
scroll to position [11825, 0]
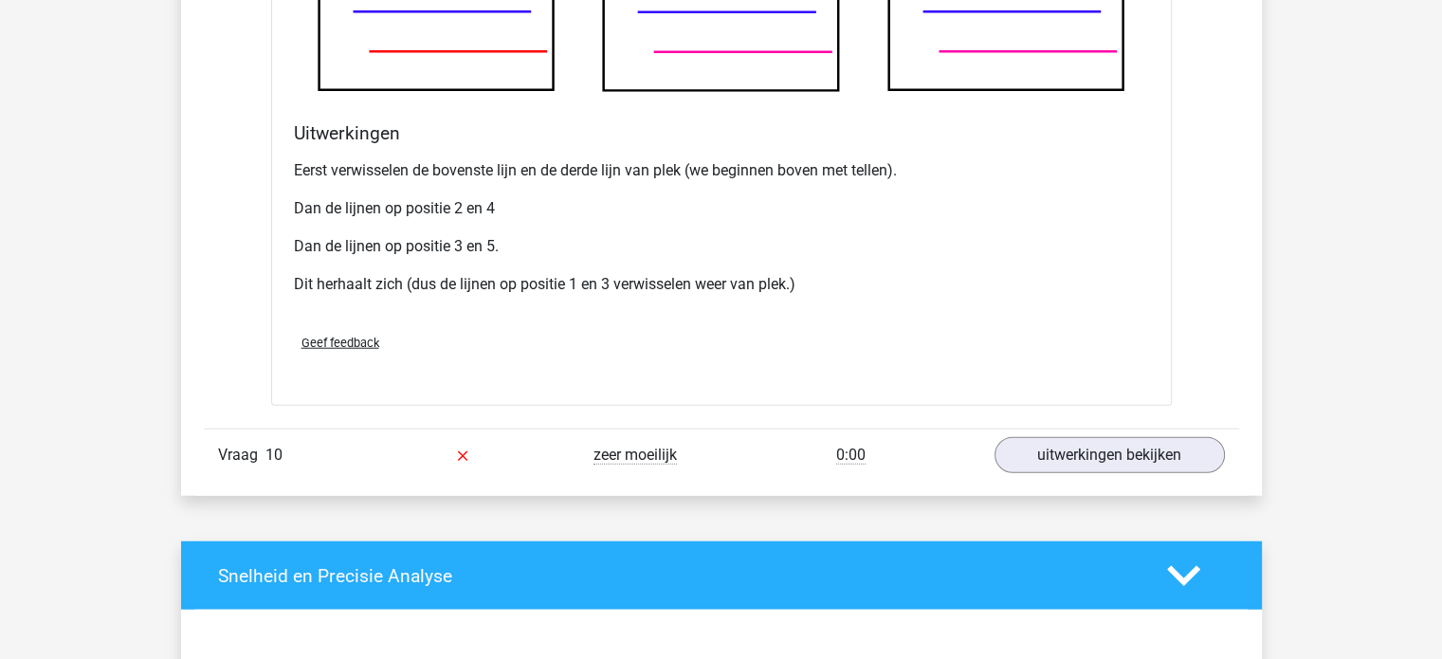
scroll to position [11941, 0]
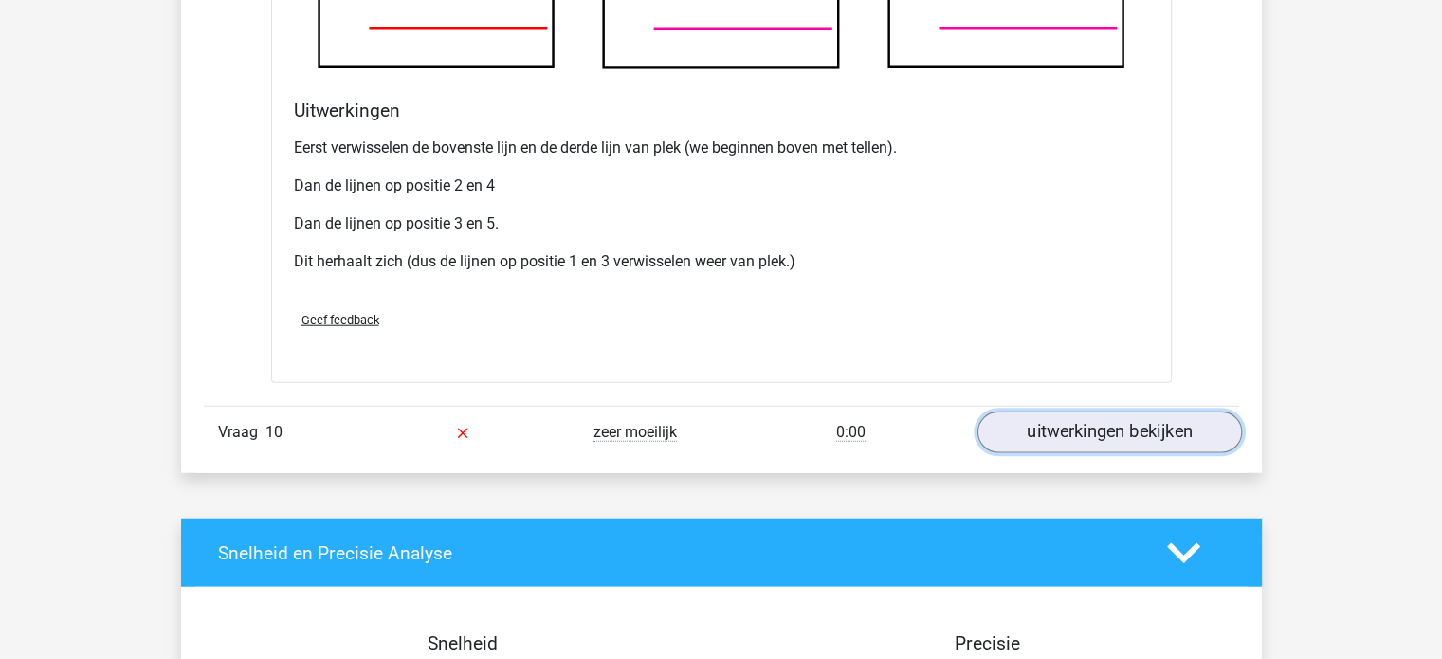
click at [1183, 425] on link "uitwerkingen bekijken" at bounding box center [1108, 433] width 264 height 42
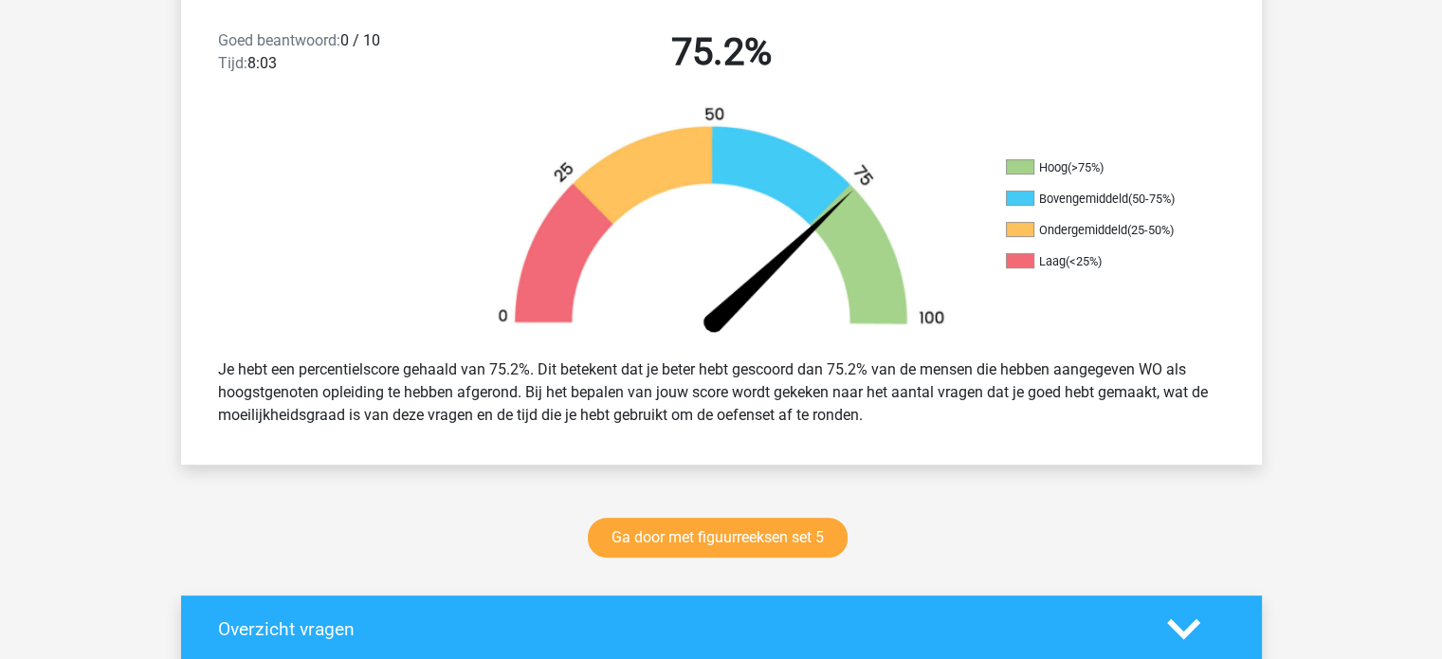
scroll to position [565, 0]
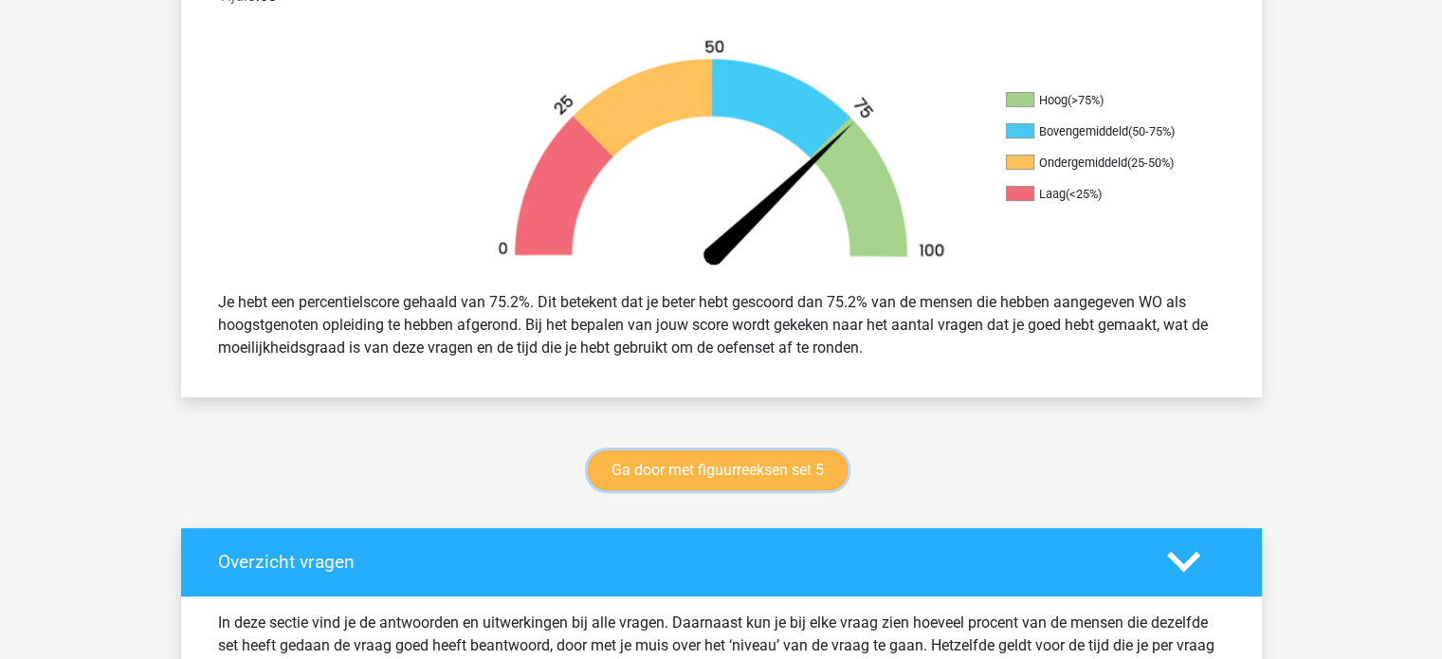
click at [742, 473] on link "Ga door met figuurreeksen set 5" at bounding box center [718, 470] width 260 height 40
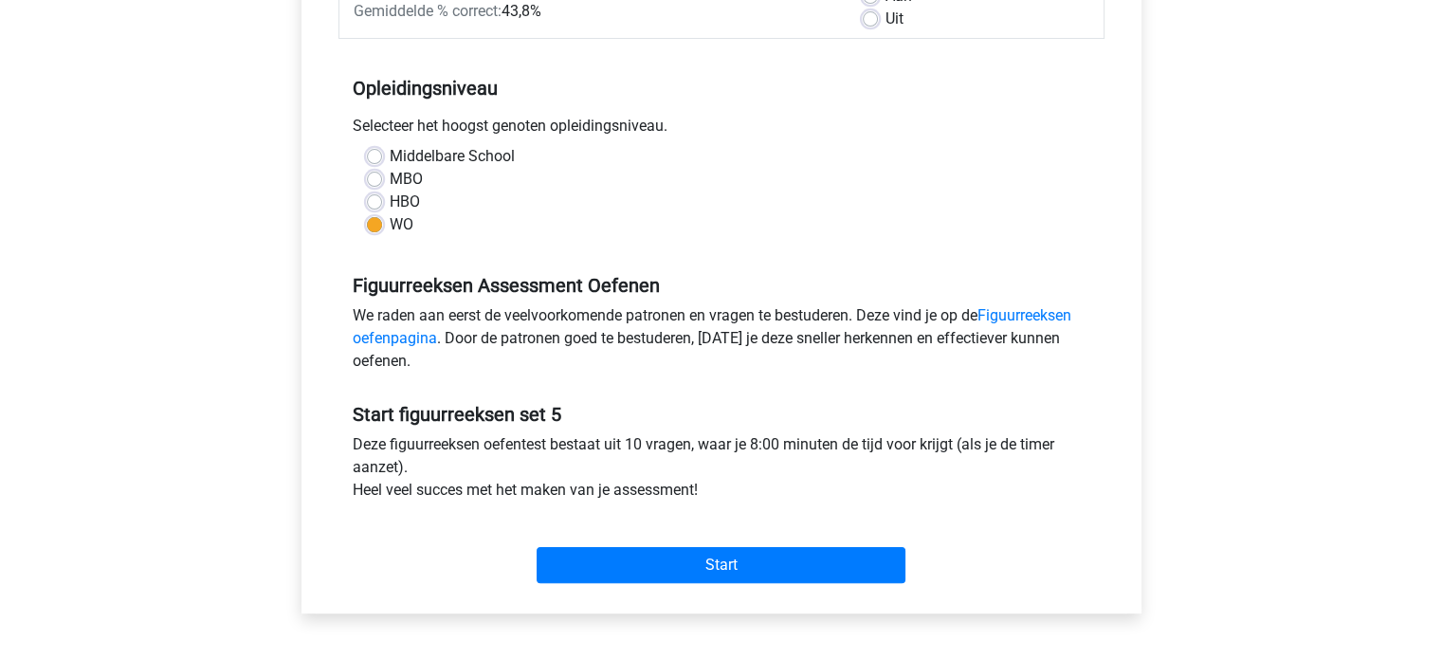
scroll to position [339, 0]
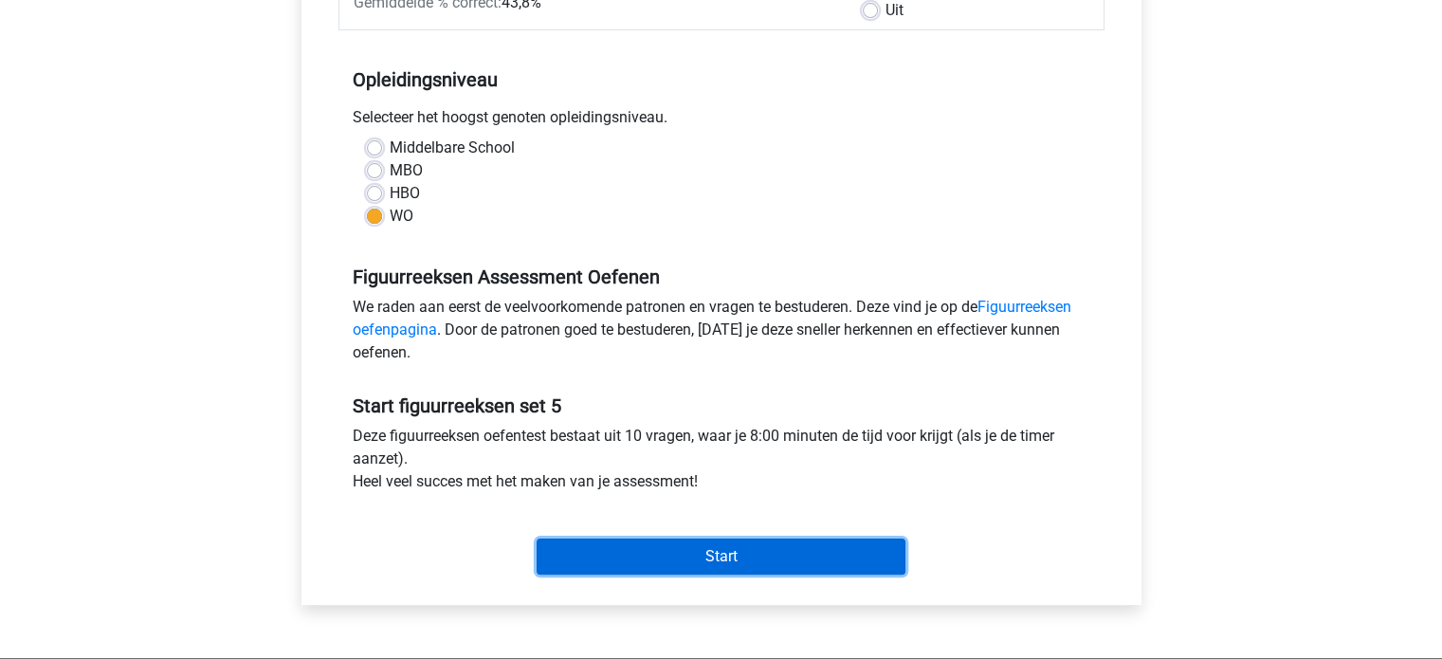
click at [903, 538] on input "Start" at bounding box center [721, 556] width 369 height 36
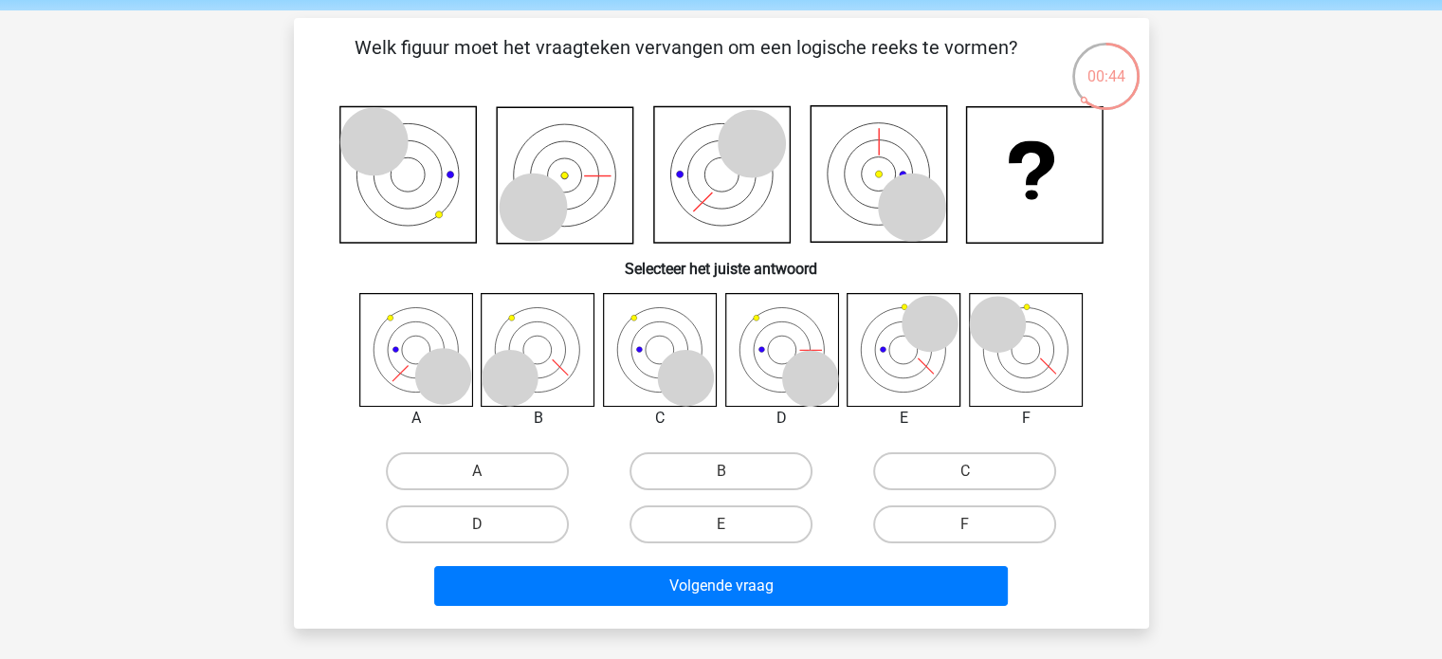
scroll to position [70, 0]
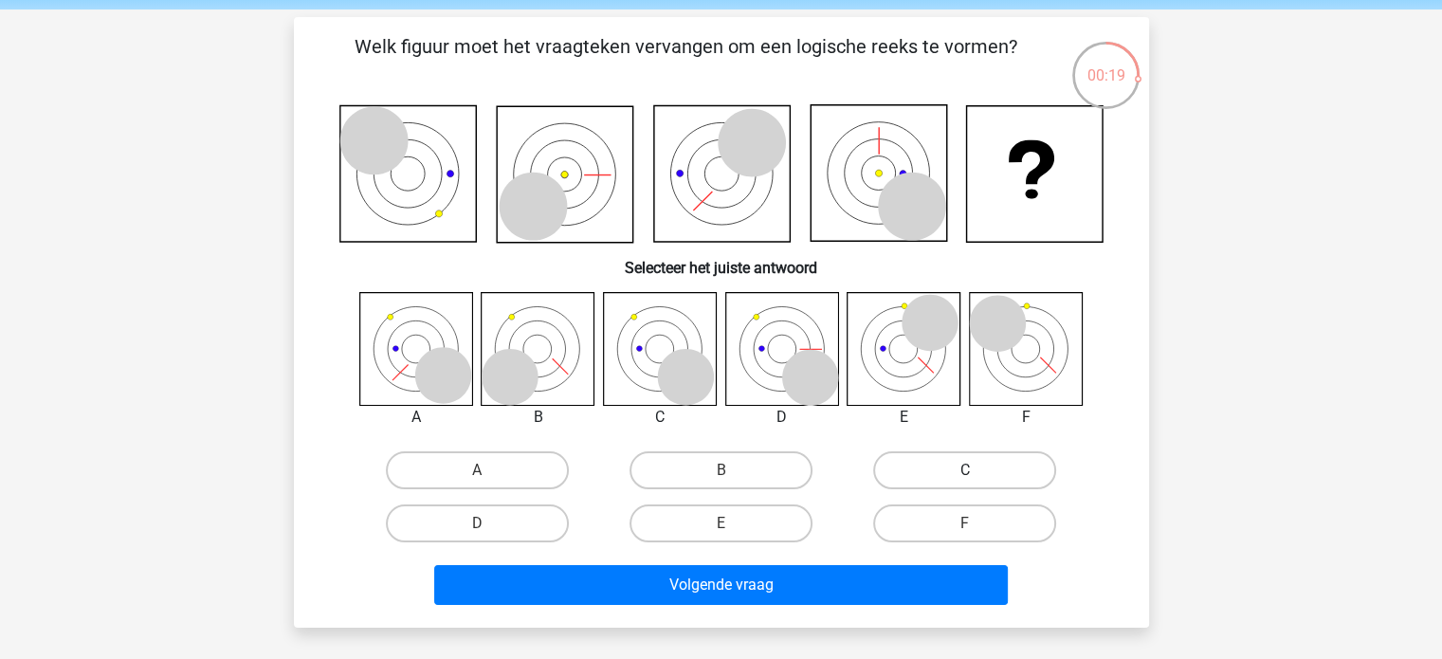
click at [1001, 468] on label "C" at bounding box center [964, 470] width 183 height 38
click at [977, 470] on input "C" at bounding box center [971, 476] width 12 height 12
radio input "true"
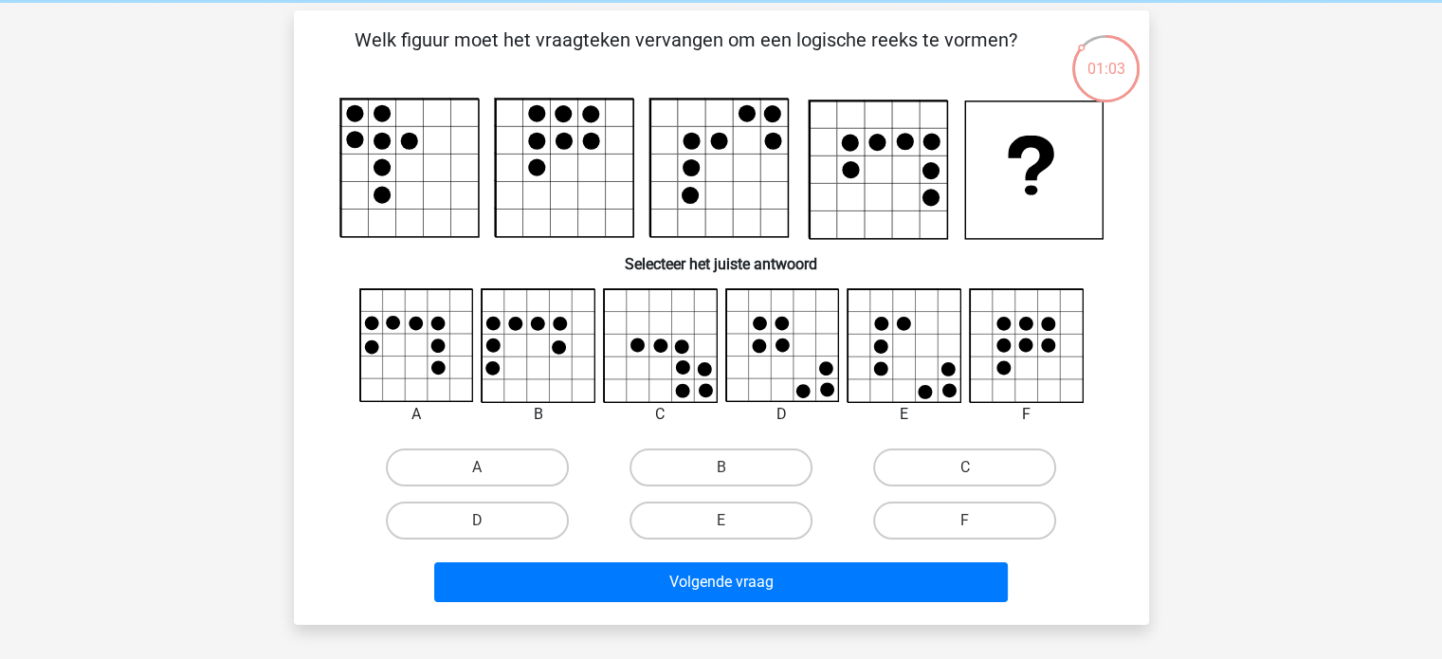
scroll to position [80, 0]
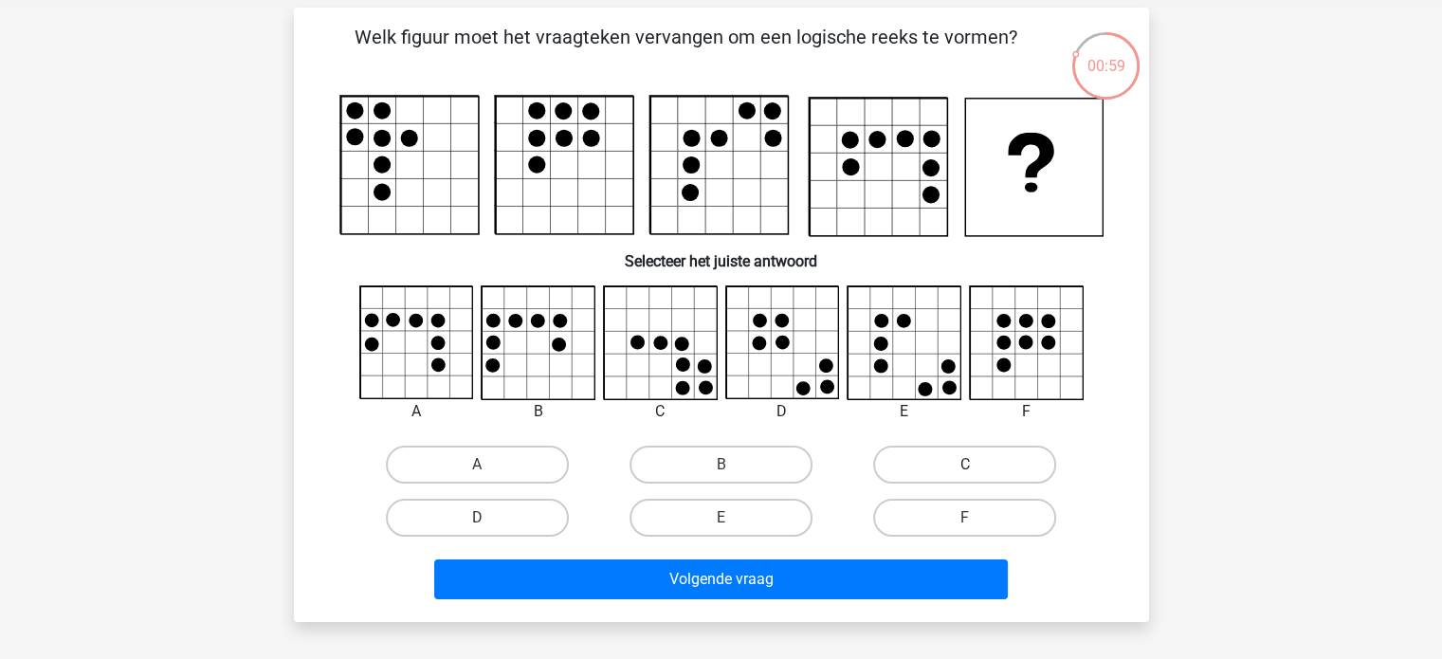
click at [1016, 469] on label "C" at bounding box center [964, 465] width 183 height 38
click at [977, 469] on input "C" at bounding box center [971, 471] width 12 height 12
radio input "true"
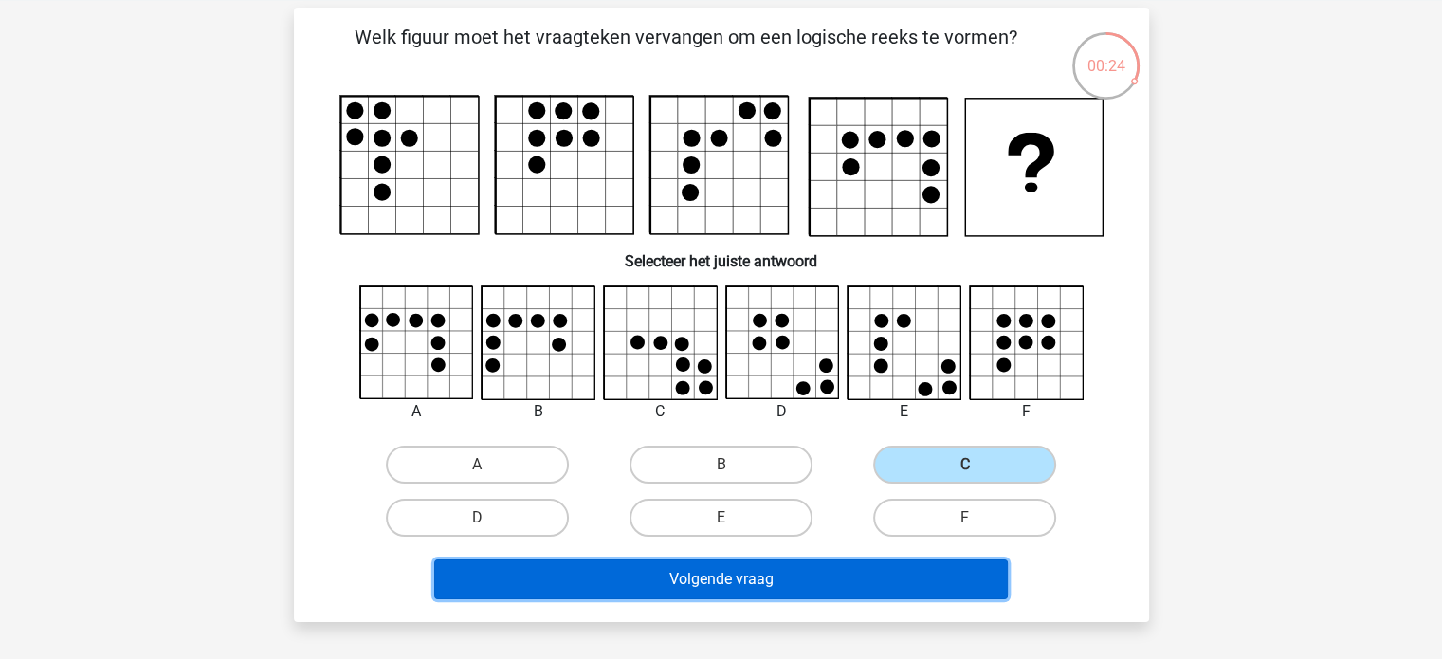
click at [958, 590] on button "Volgende vraag" at bounding box center [721, 579] width 574 height 40
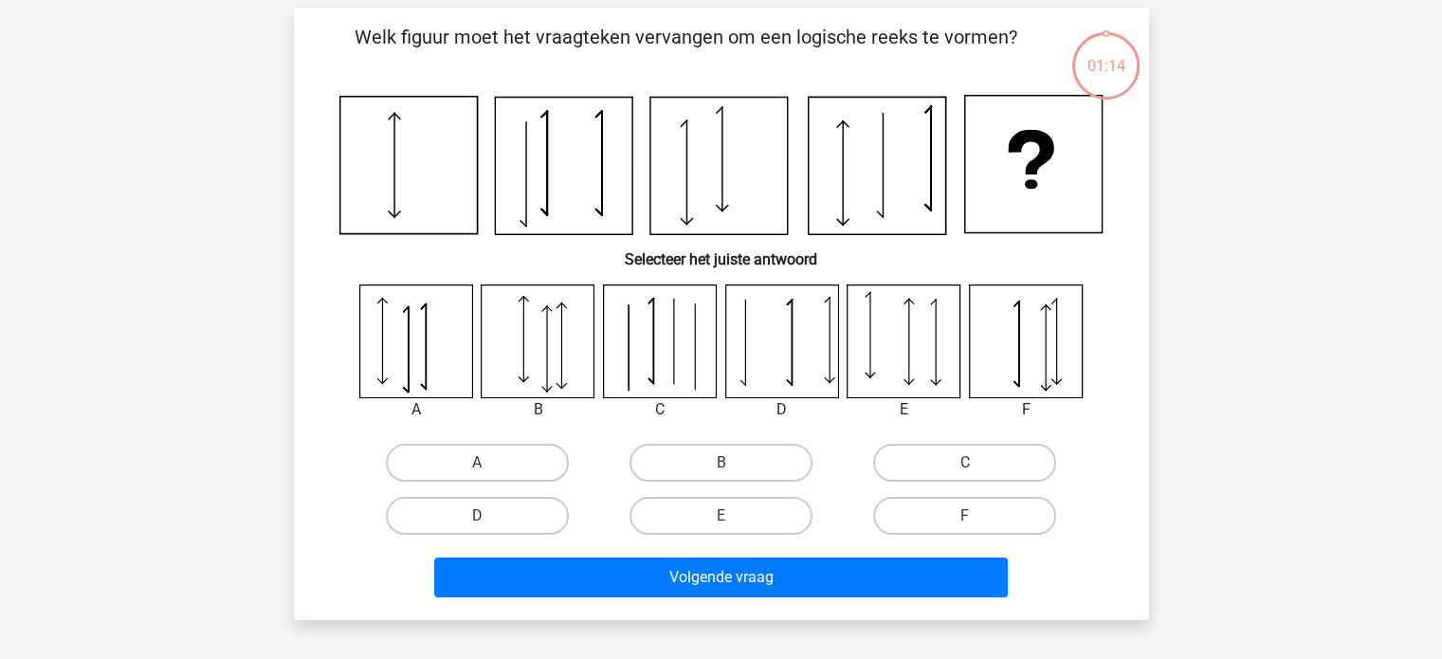
scroll to position [87, 0]
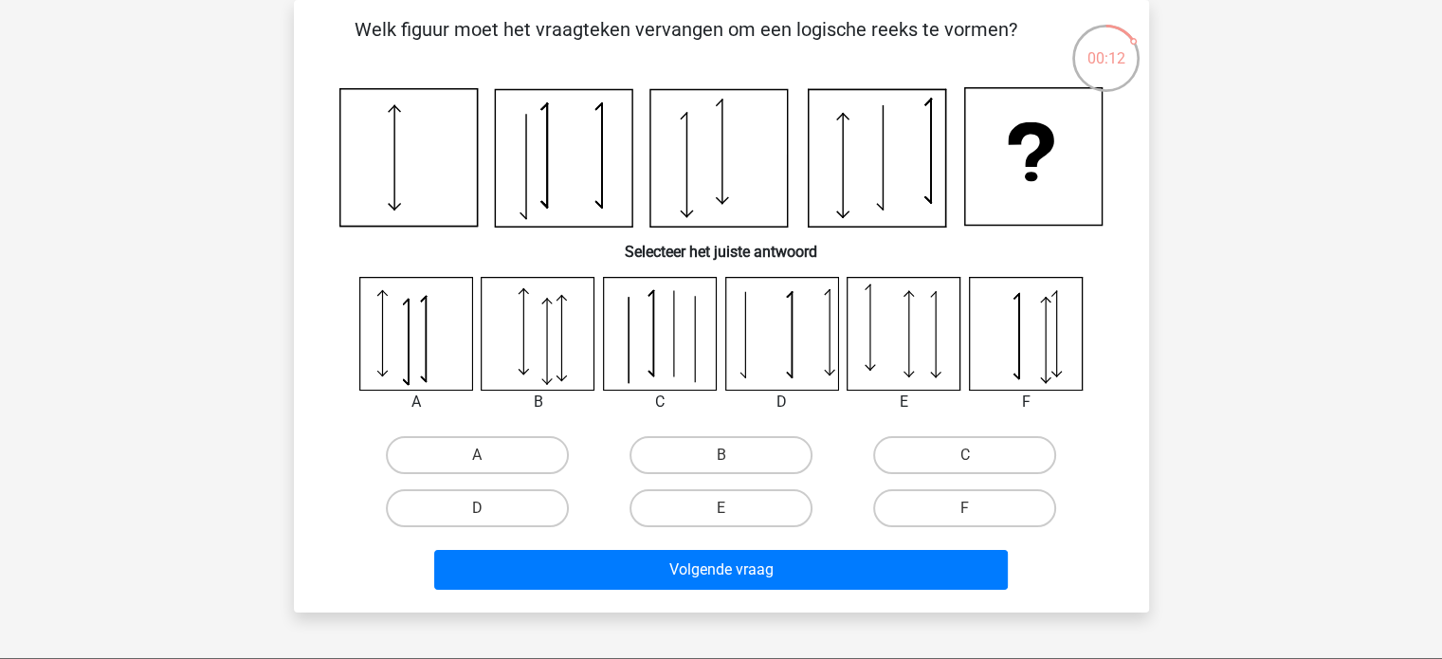
click at [726, 515] on input "E" at bounding box center [726, 514] width 12 height 12
radio input "true"
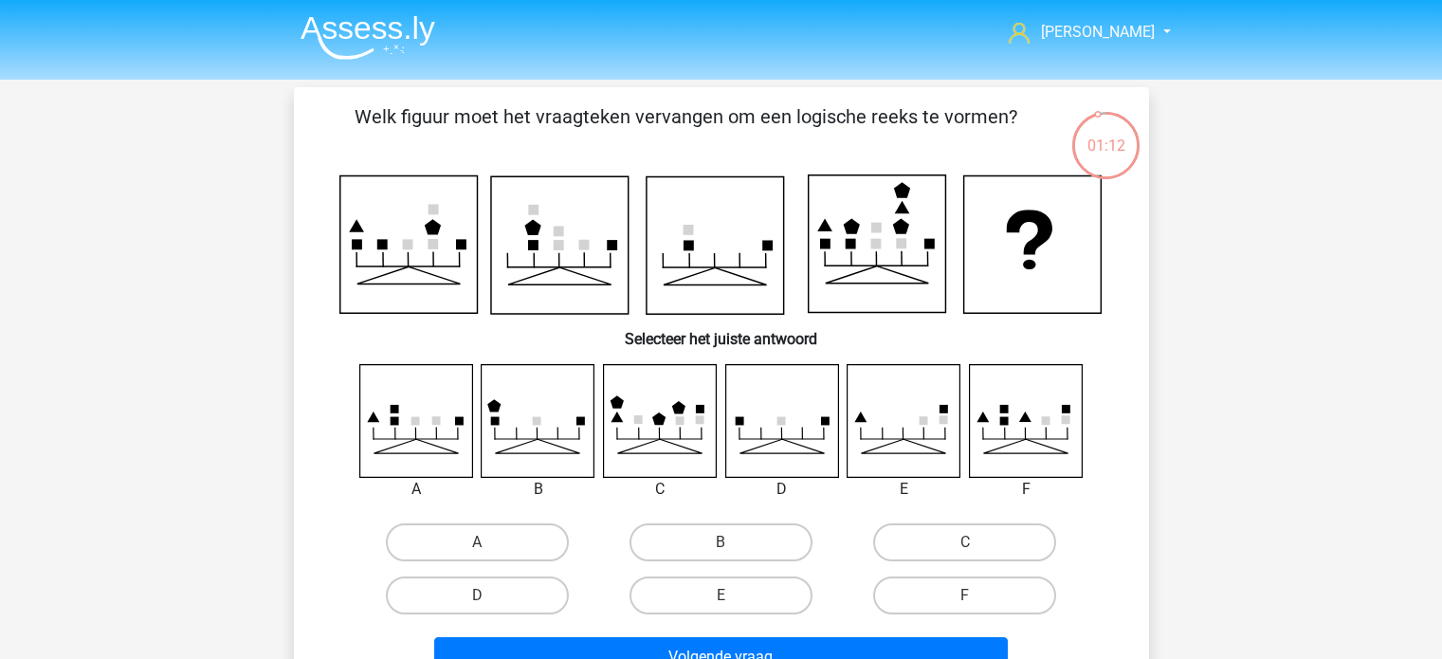
scroll to position [87, 0]
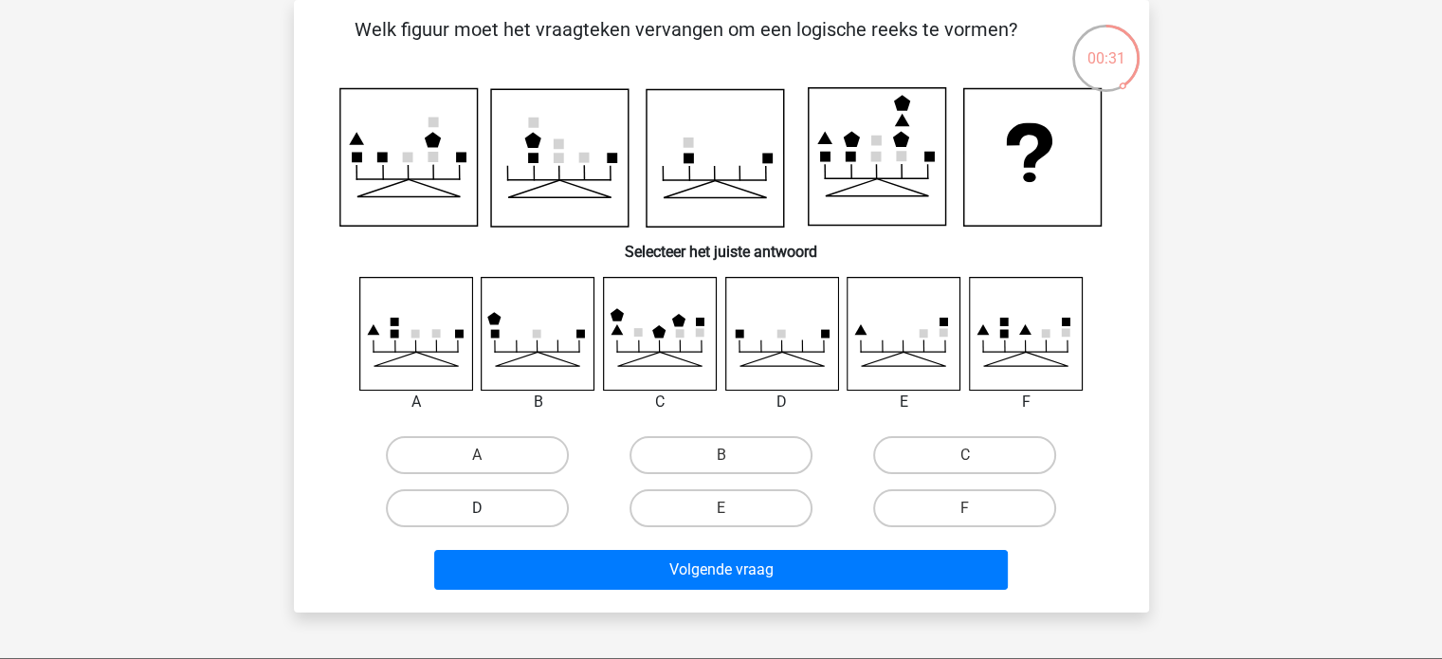
click at [520, 518] on label "D" at bounding box center [477, 508] width 183 height 38
click at [489, 518] on input "D" at bounding box center [483, 514] width 12 height 12
radio input "true"
click at [912, 417] on div "A B C D" at bounding box center [721, 406] width 794 height 259
click at [923, 442] on label "C" at bounding box center [964, 455] width 183 height 38
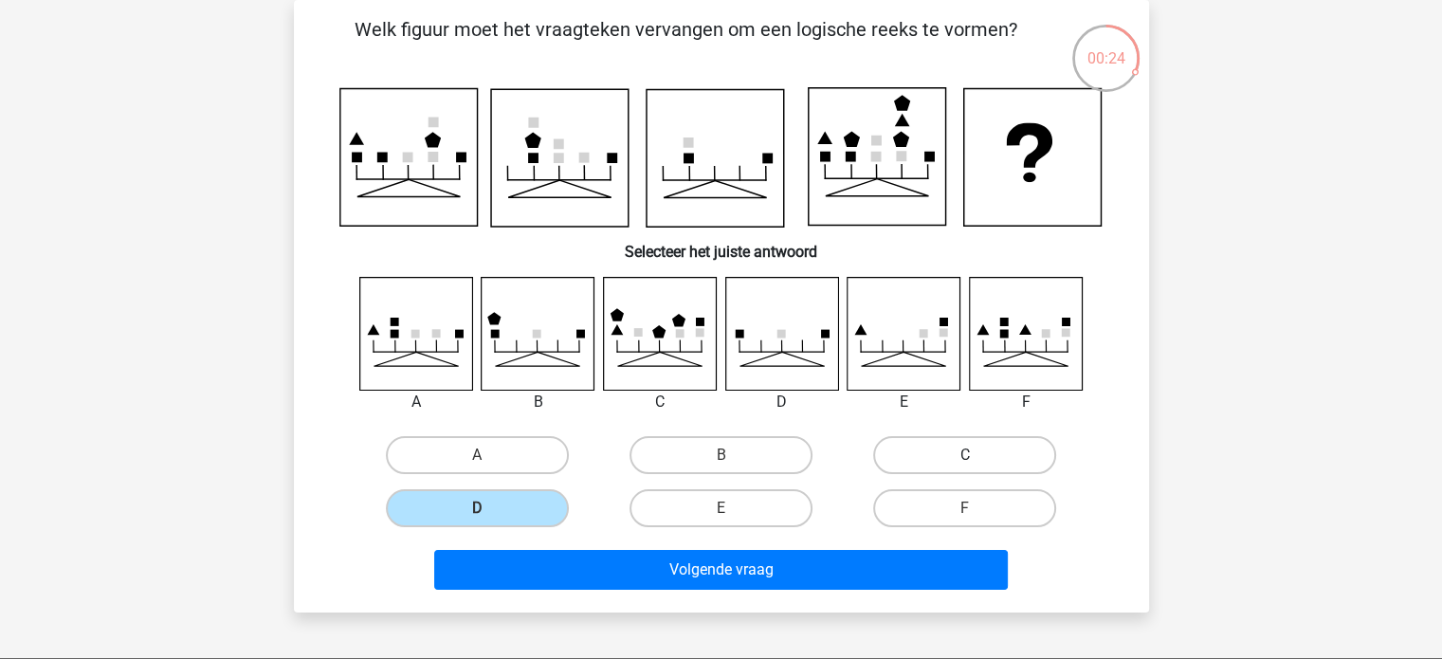
click at [965, 455] on input "C" at bounding box center [971, 461] width 12 height 12
radio input "true"
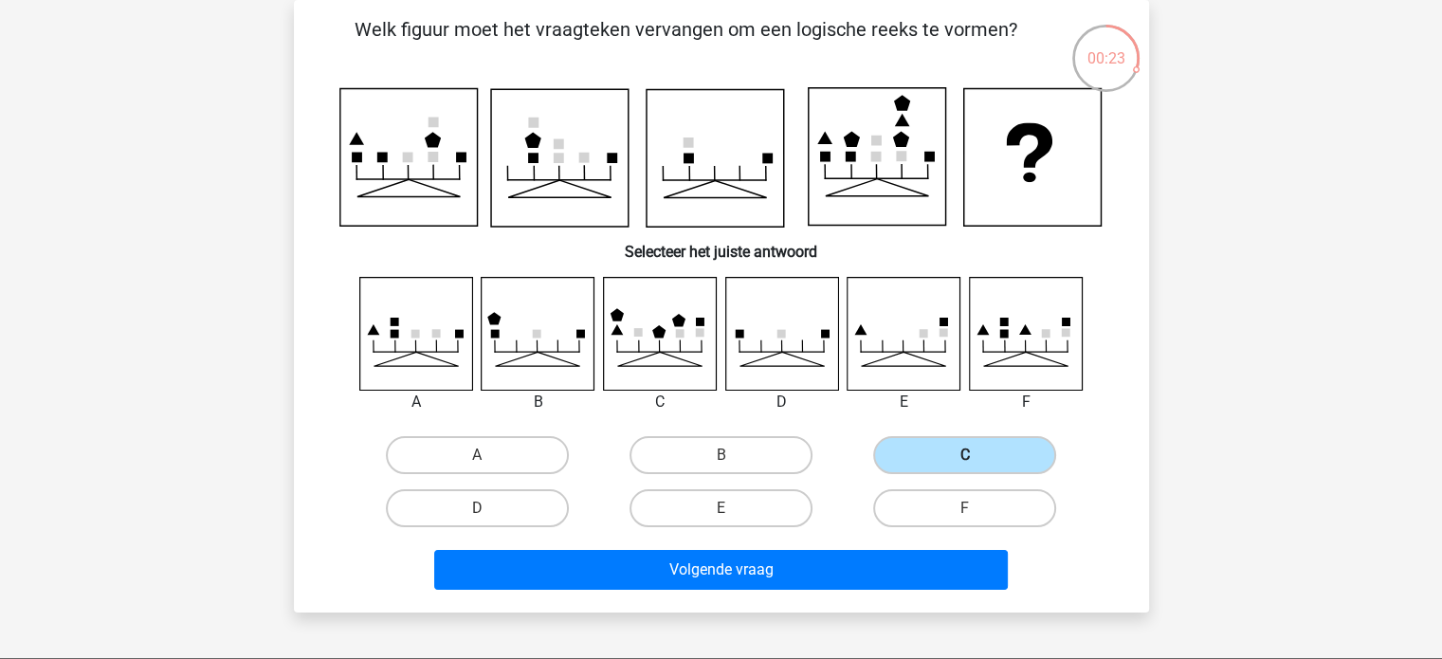
click at [908, 465] on label "C" at bounding box center [964, 455] width 183 height 38
click at [965, 465] on input "C" at bounding box center [971, 461] width 12 height 12
click at [719, 629] on div "Tian [EMAIL_ADDRESS][DOMAIN_NAME] Nederlands English" at bounding box center [721, 536] width 1442 height 1246
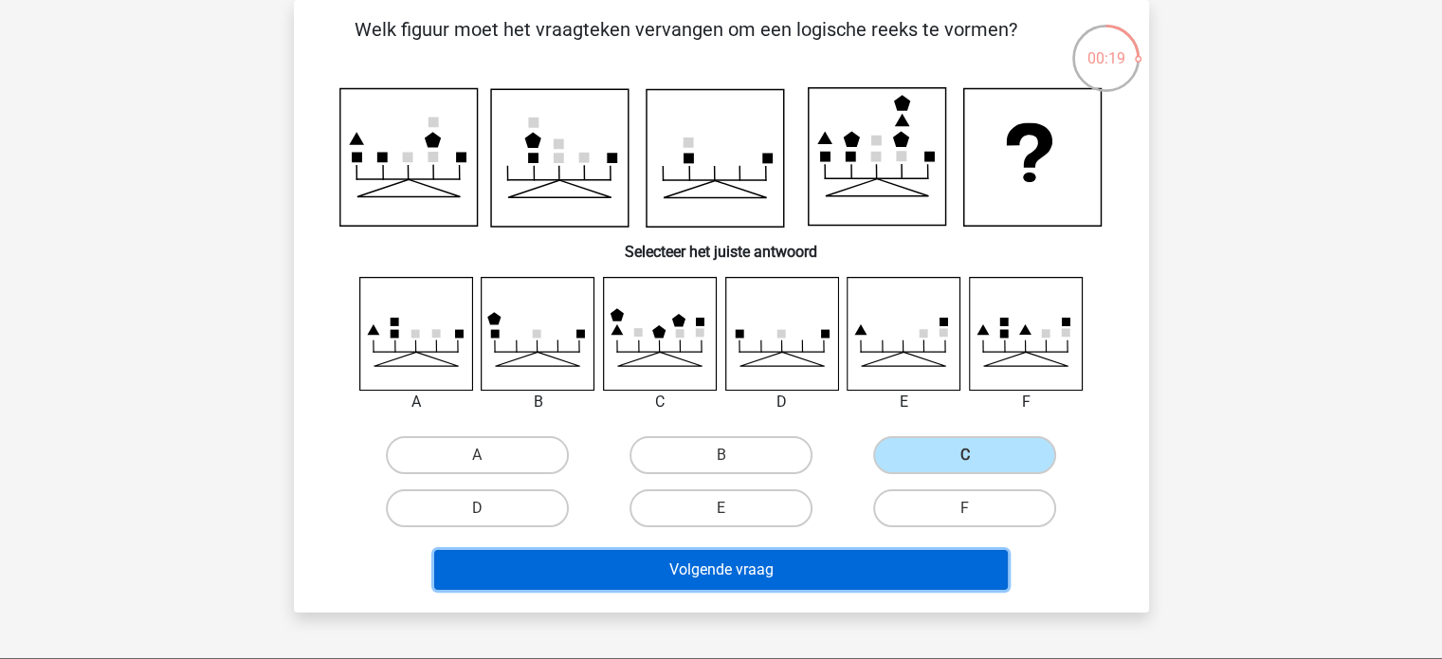
click at [689, 576] on button "Volgende vraag" at bounding box center [721, 570] width 574 height 40
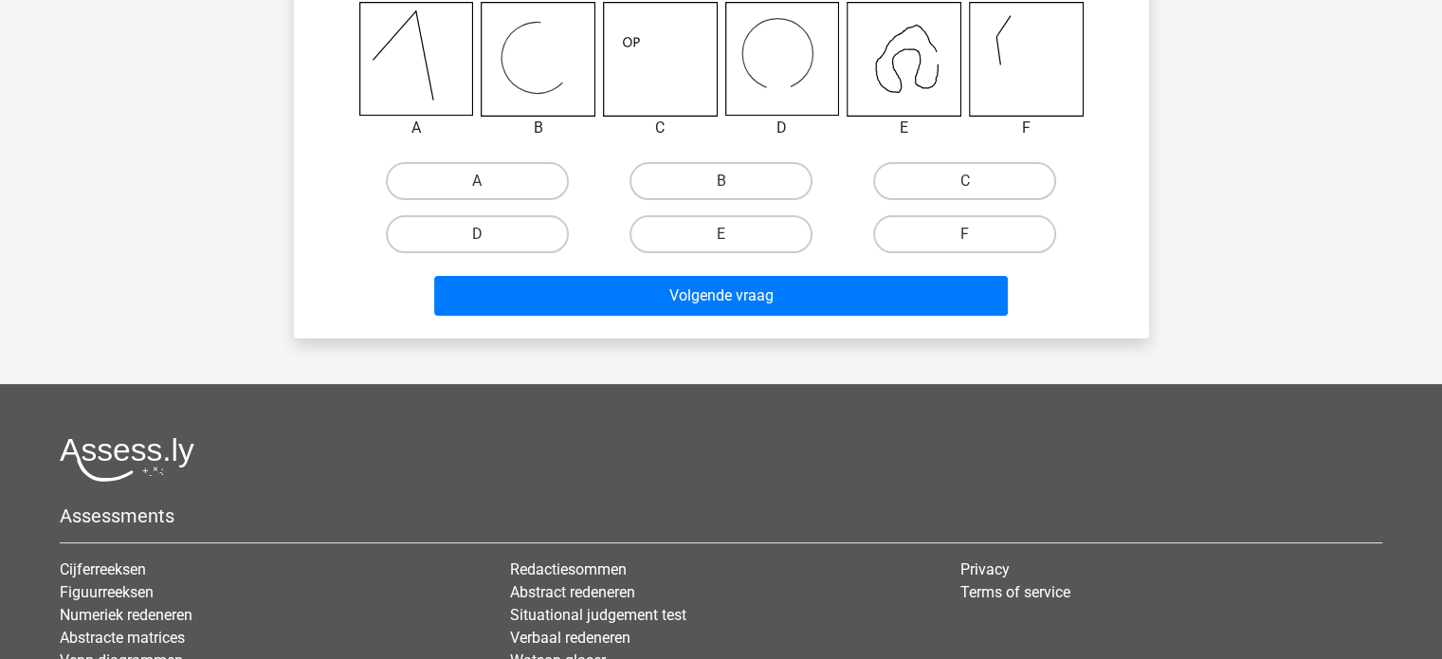
scroll to position [363, 0]
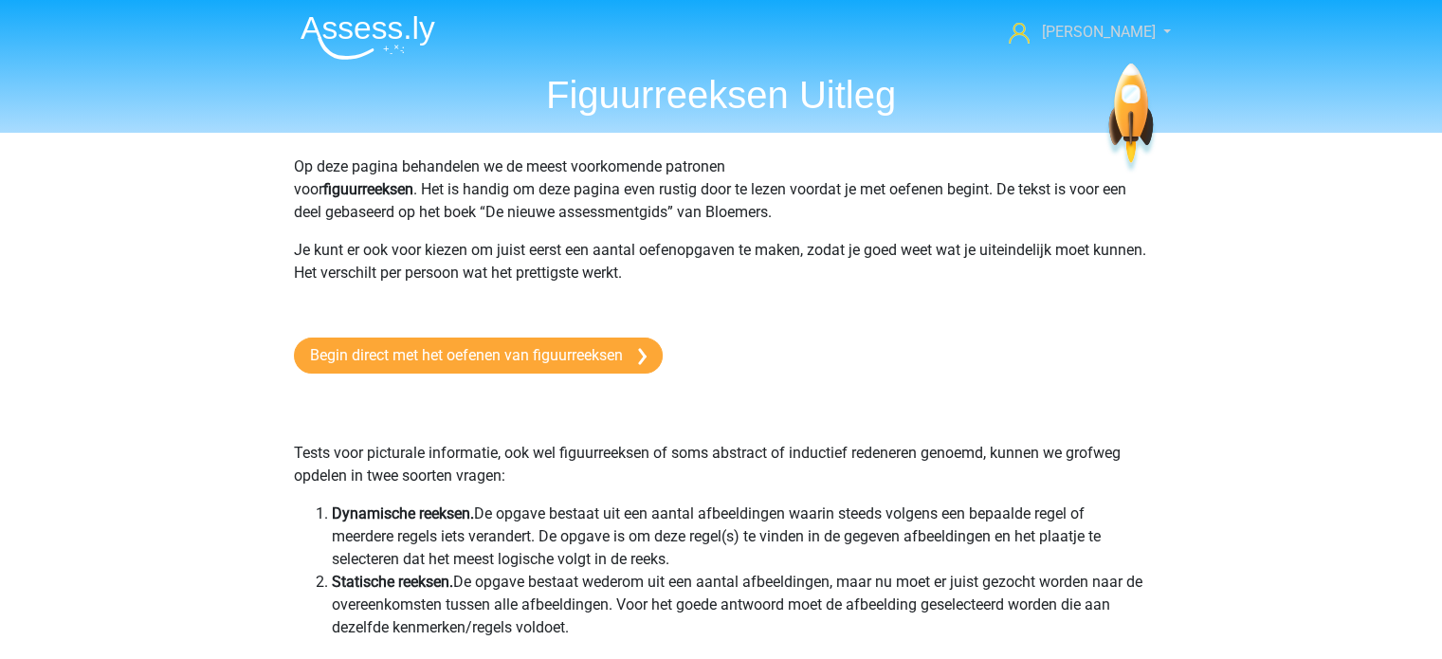
click at [1143, 30] on link "[PERSON_NAME]" at bounding box center [1078, 32] width 155 height 23
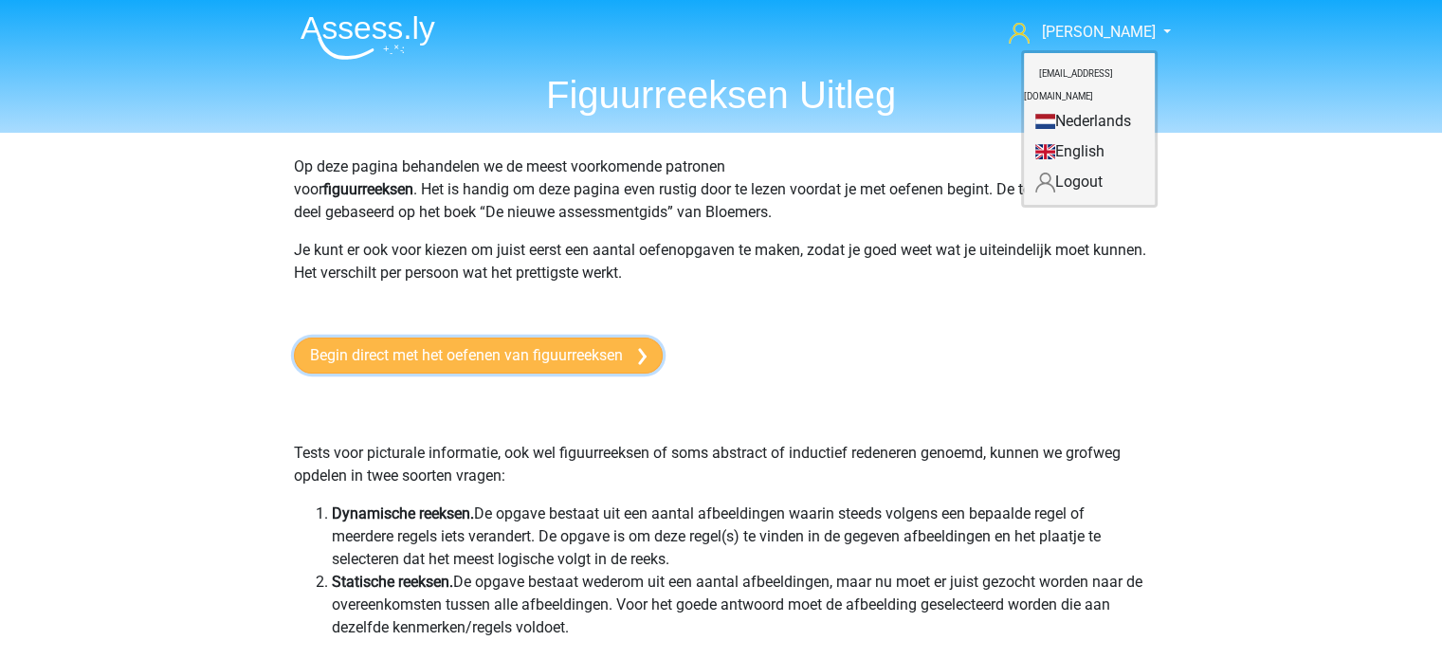
click at [614, 344] on link "Begin direct met het oefenen van figuurreeksen" at bounding box center [478, 355] width 369 height 36
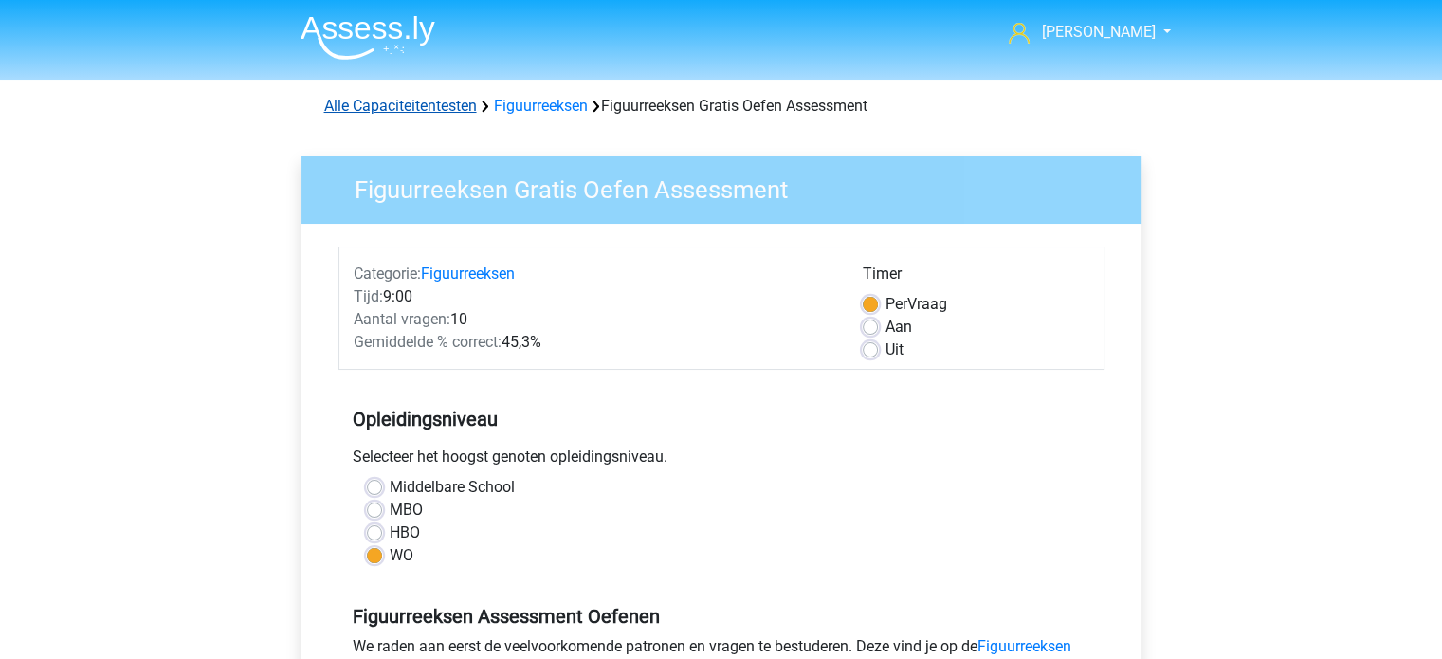
click at [380, 108] on link "Alle Capaciteitentesten" at bounding box center [400, 106] width 153 height 18
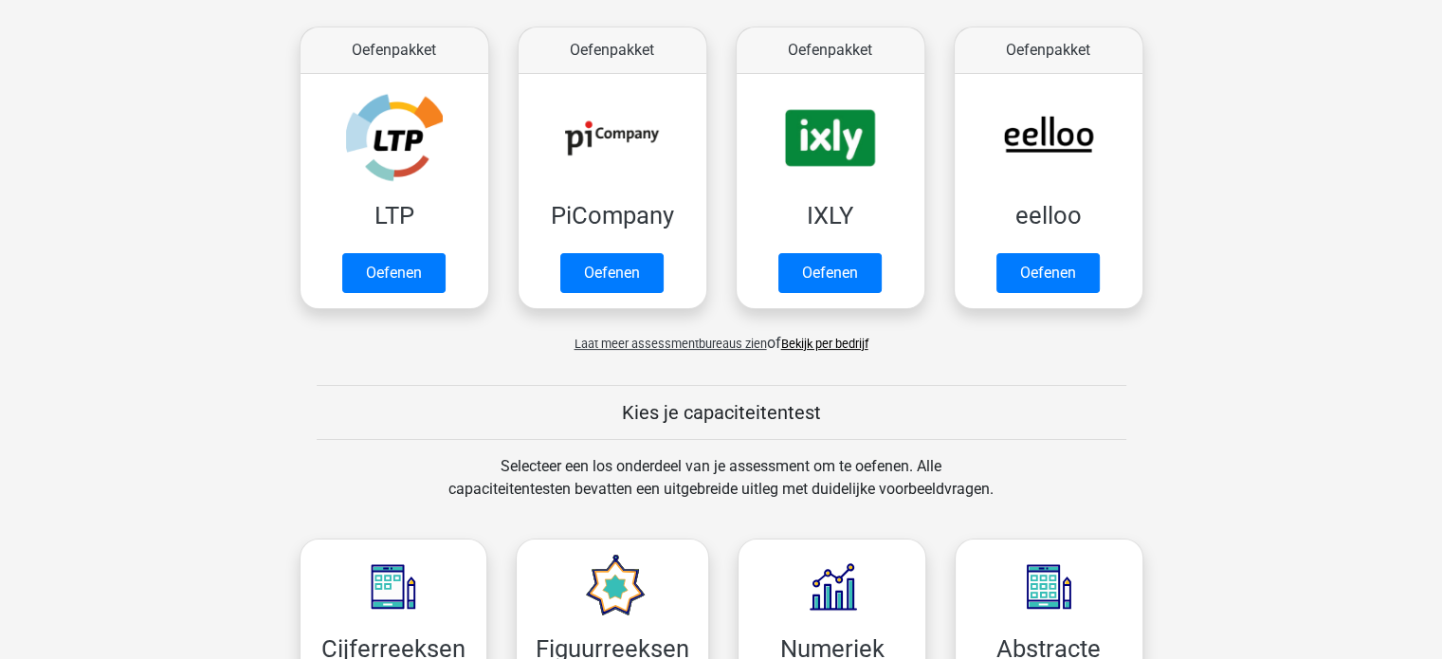
scroll to position [328, 0]
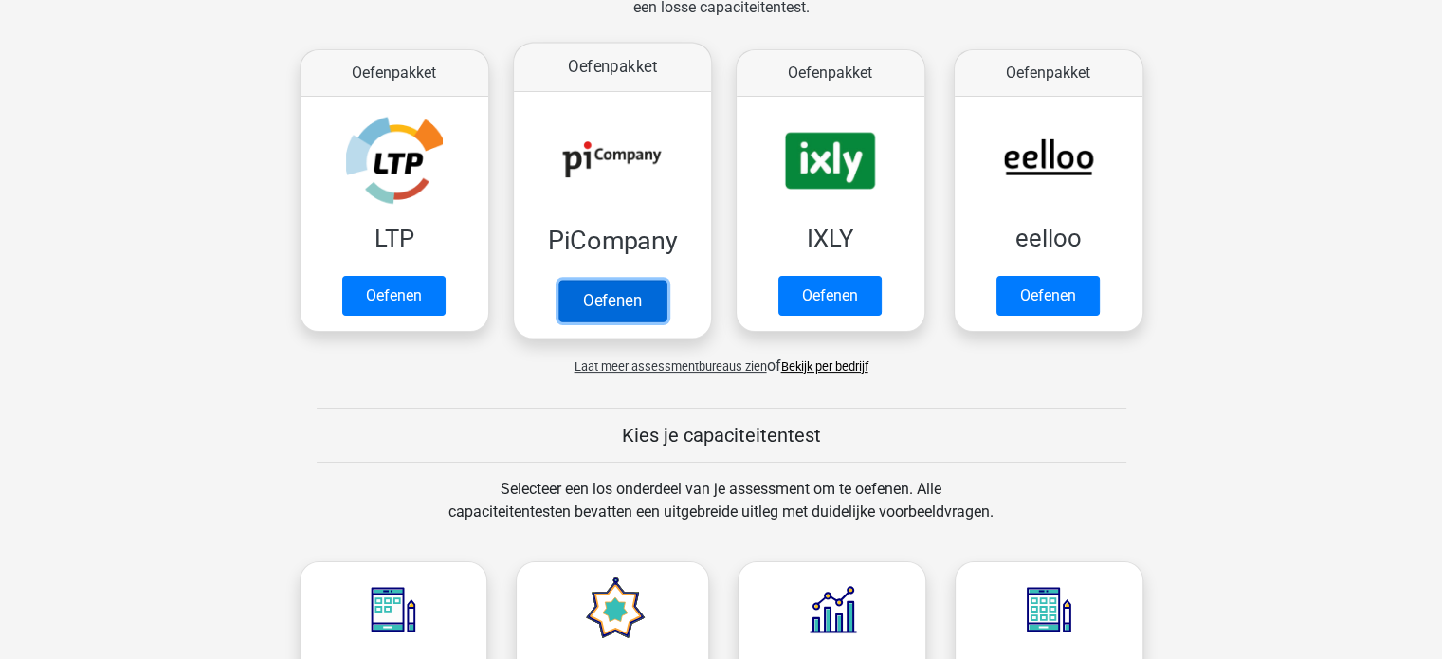
click at [592, 301] on link "Oefenen" at bounding box center [611, 301] width 108 height 42
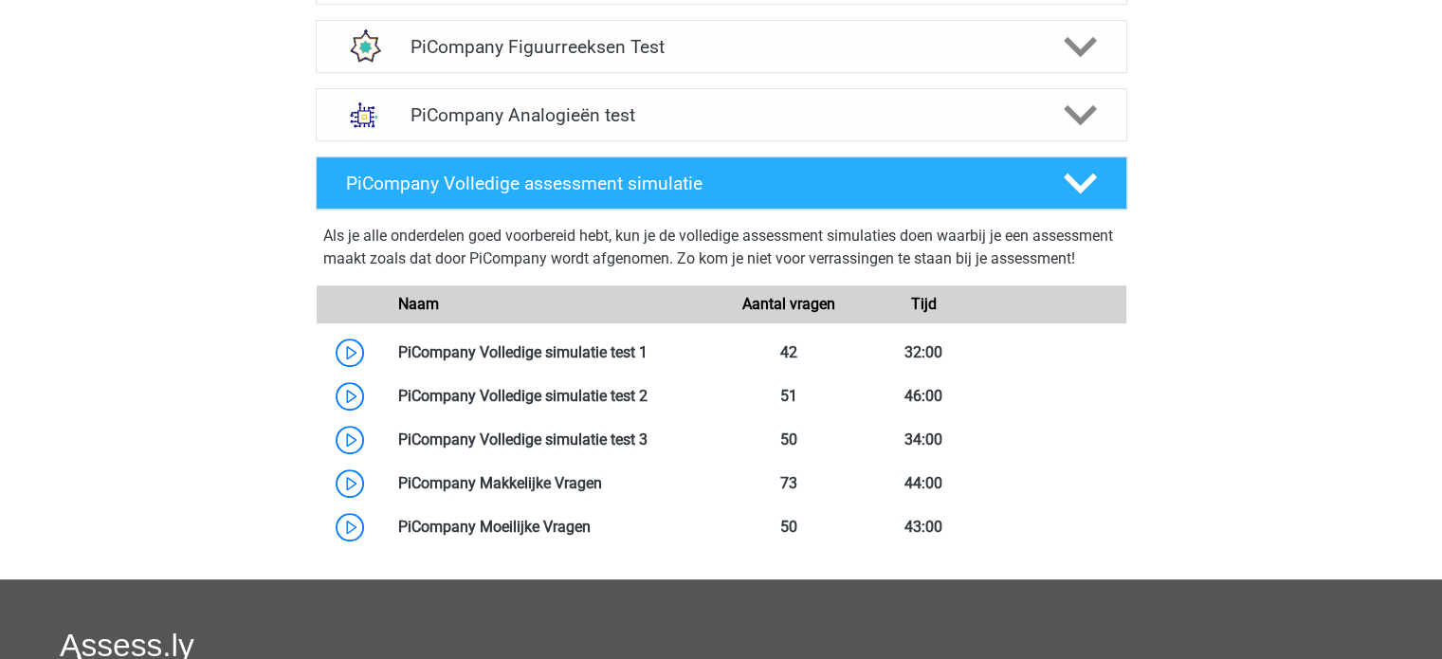
scroll to position [970, 0]
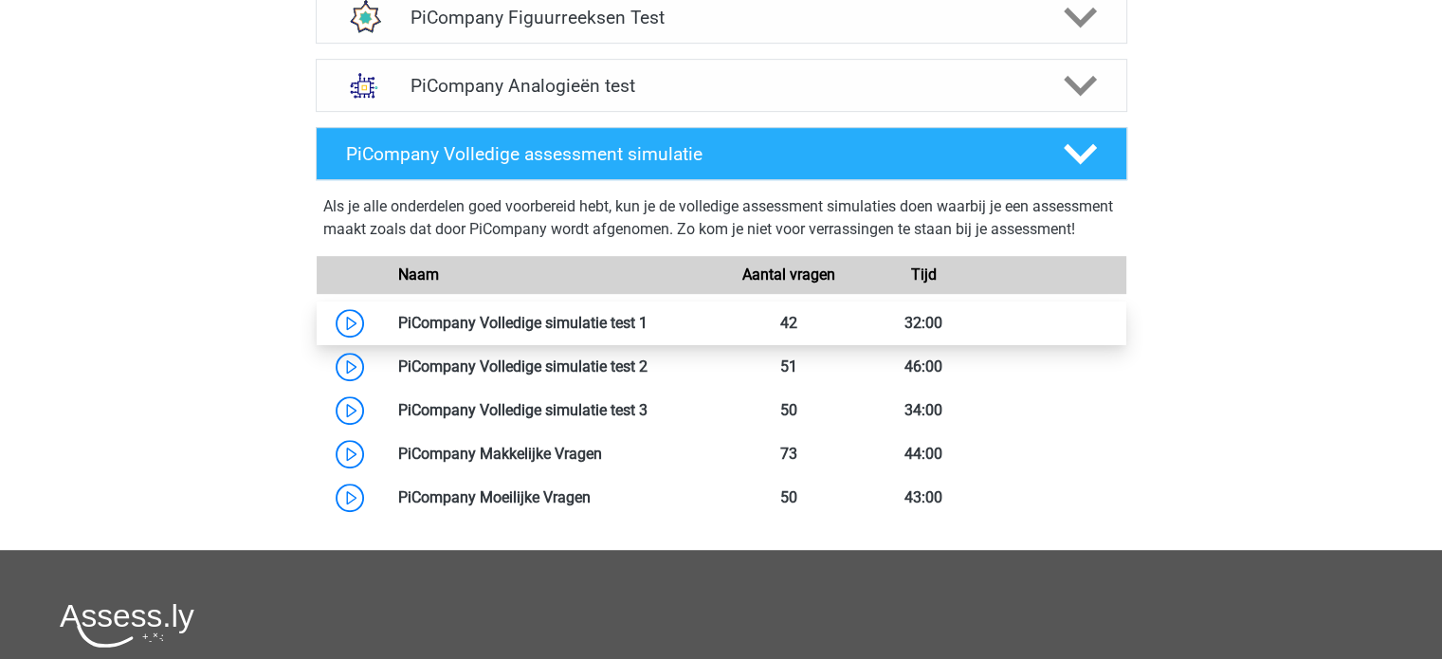
click at [647, 332] on link at bounding box center [647, 323] width 0 height 18
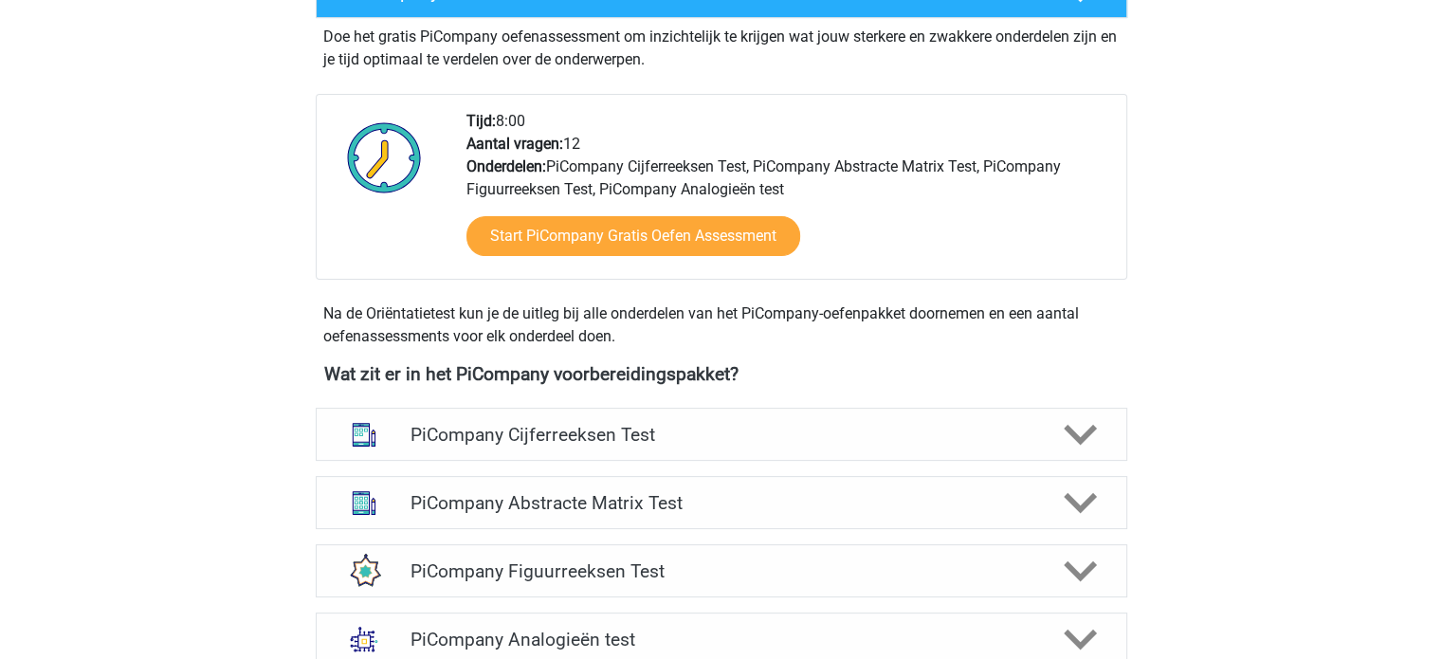
scroll to position [414, 0]
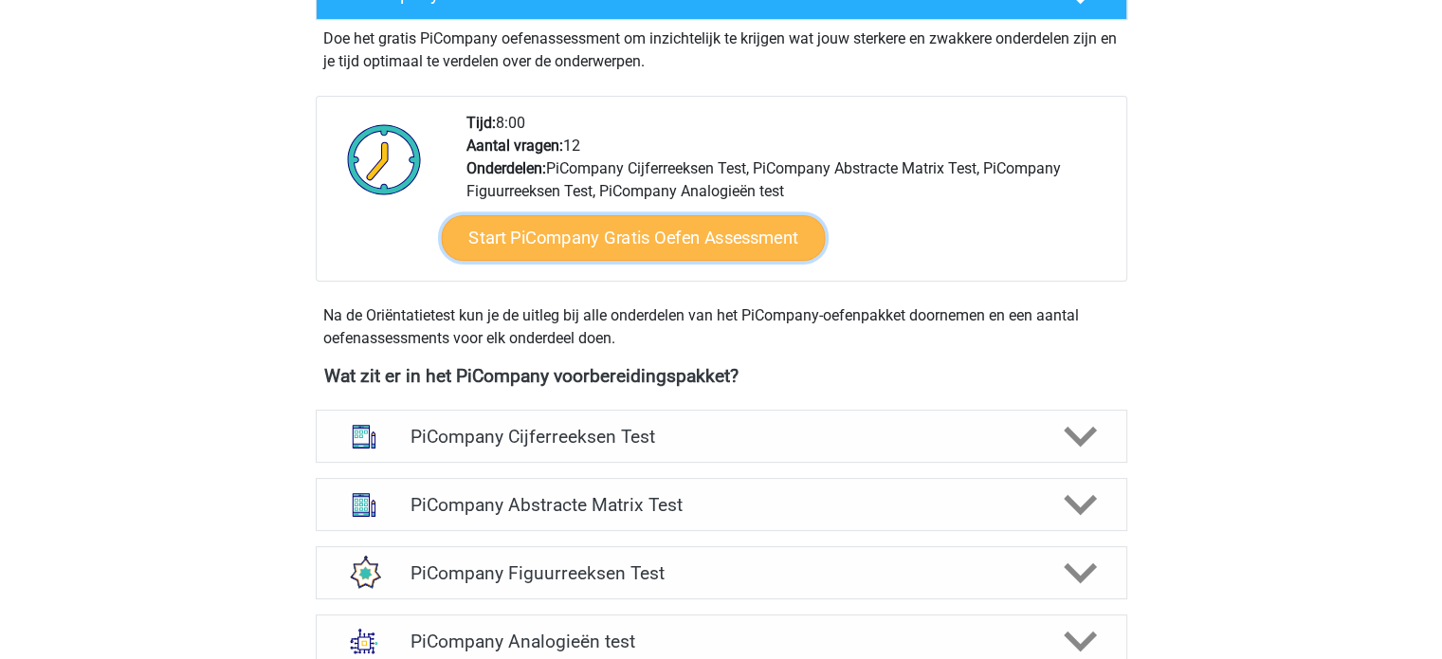
click at [750, 261] on link "Start PiCompany Gratis Oefen Assessment" at bounding box center [633, 238] width 384 height 46
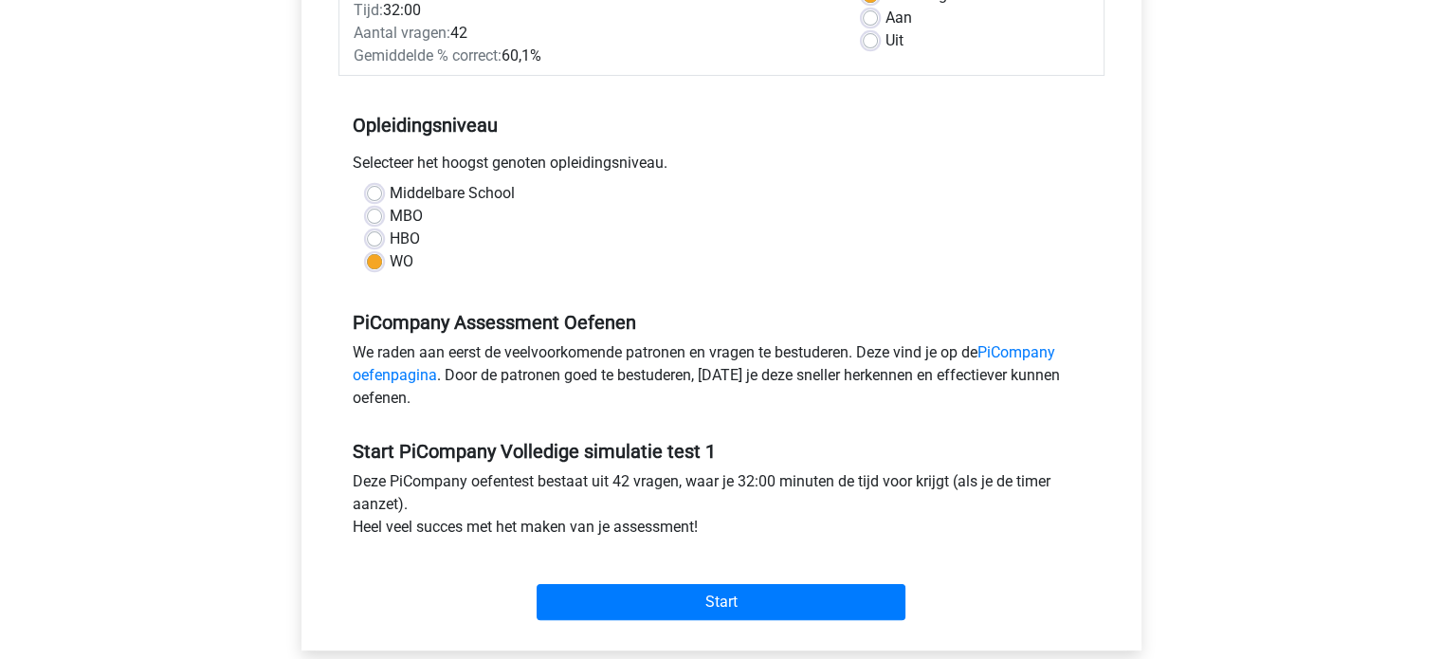
scroll to position [303, 0]
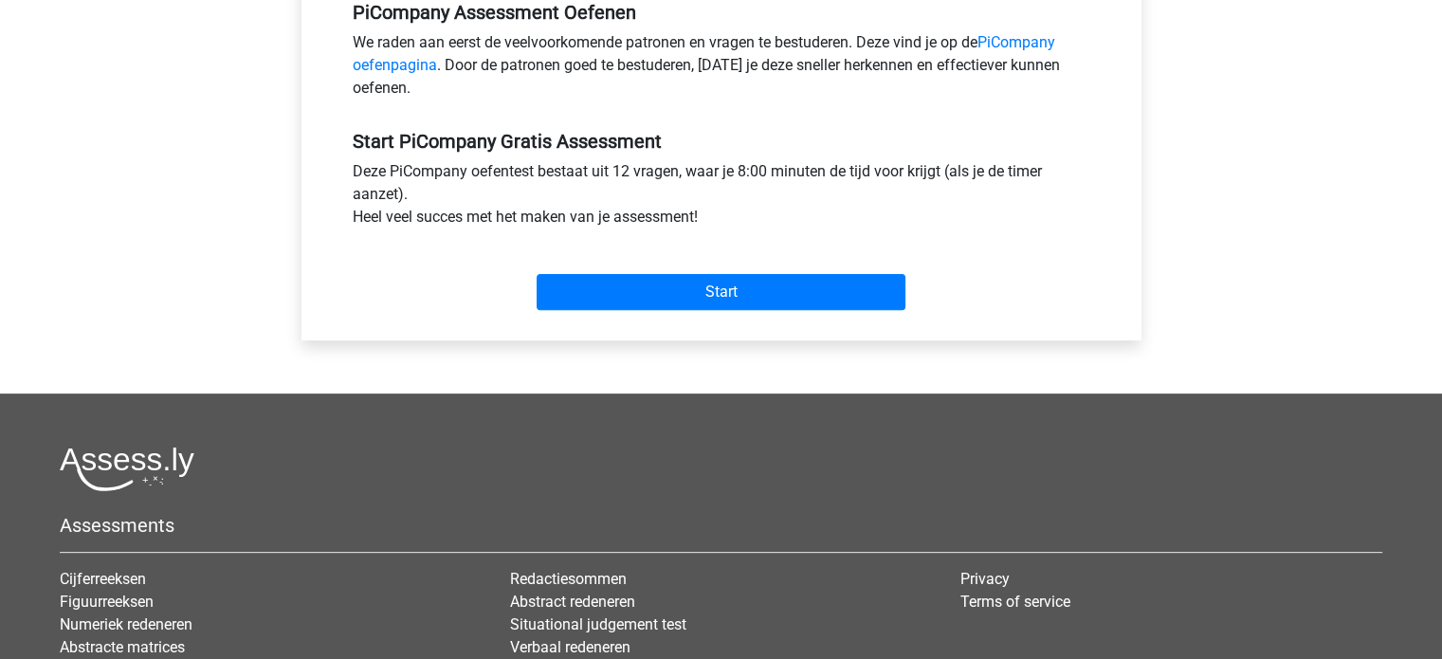
scroll to position [614, 0]
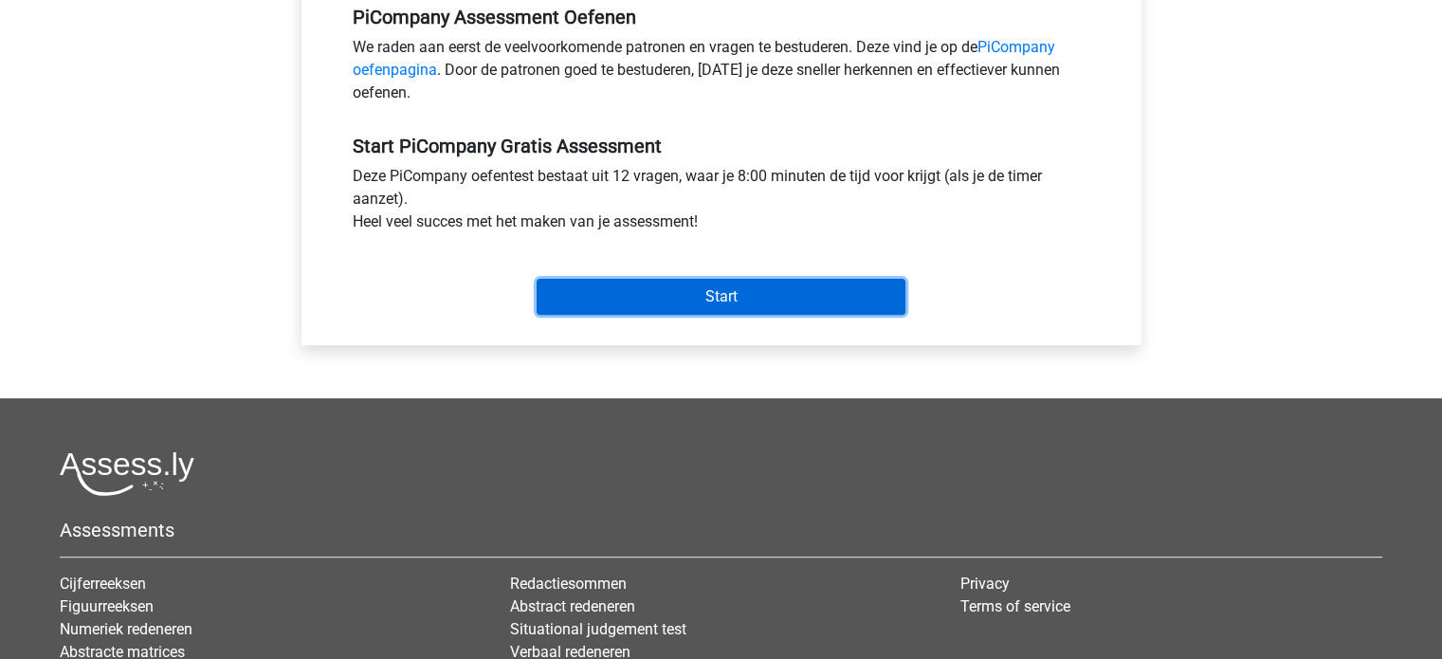
click at [841, 315] on input "Start" at bounding box center [721, 297] width 369 height 36
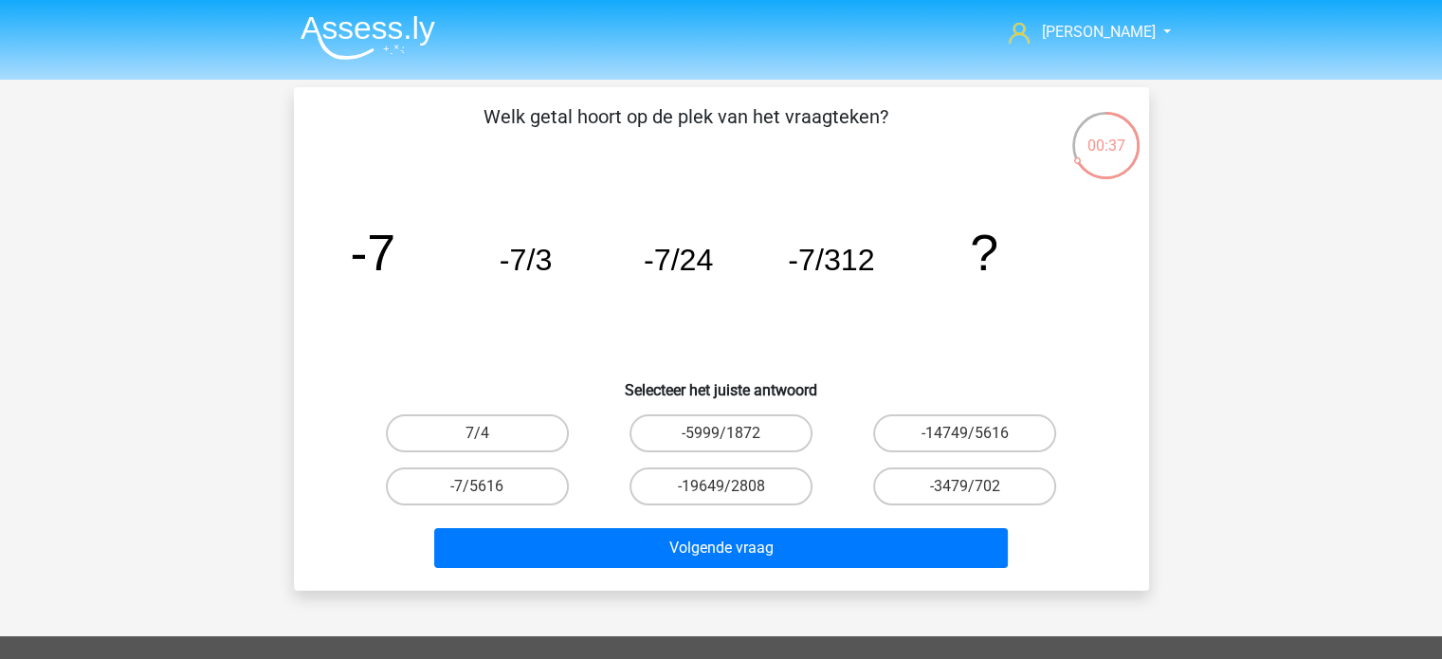
click at [483, 493] on input "-7/5616" at bounding box center [483, 492] width 12 height 12
radio input "true"
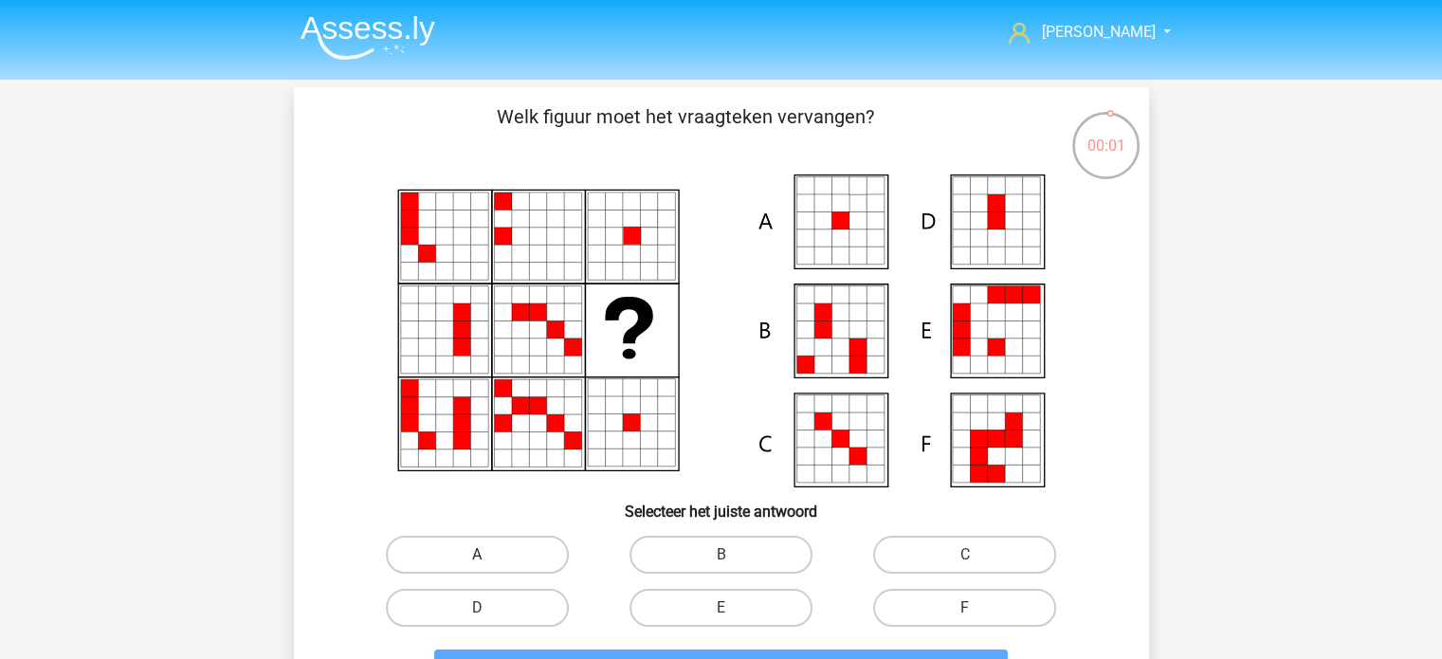
click at [448, 546] on label "A" at bounding box center [477, 555] width 183 height 38
click at [477, 555] on input "A" at bounding box center [483, 561] width 12 height 12
radio input "true"
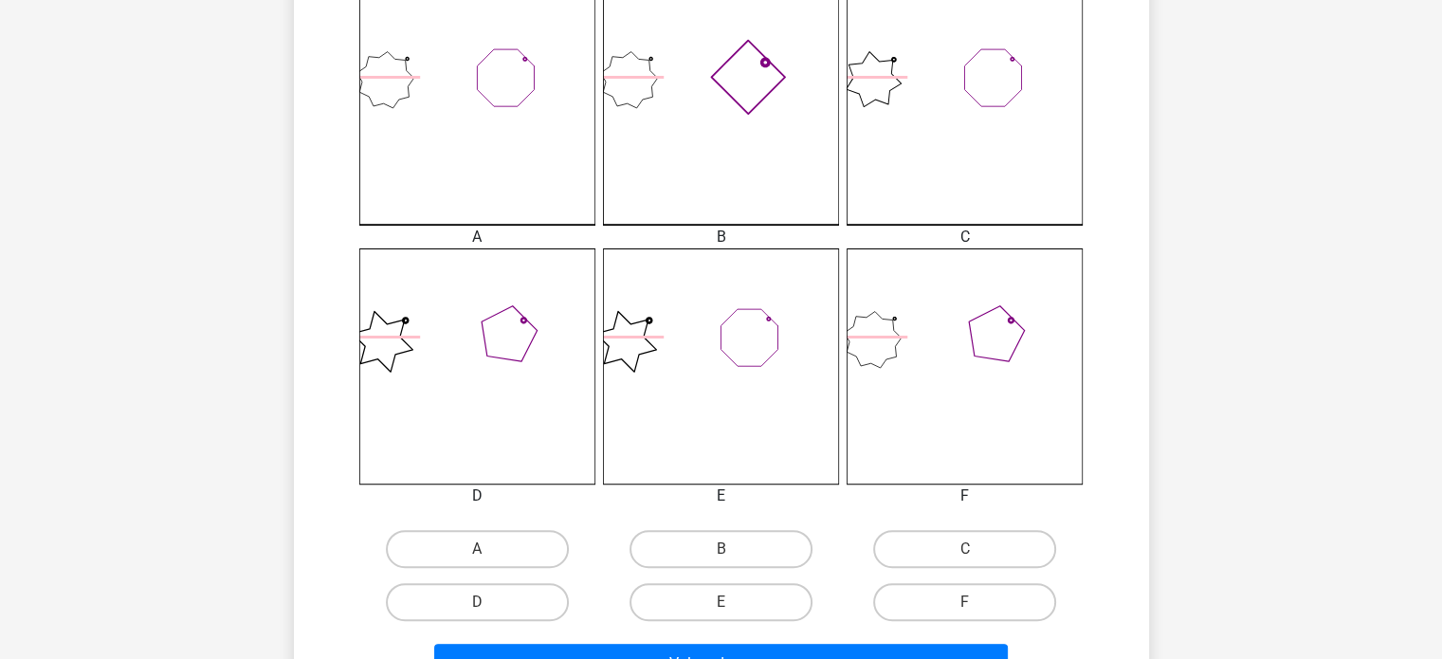
scroll to position [548, 0]
click at [778, 546] on label "B" at bounding box center [720, 548] width 183 height 38
click at [733, 548] on input "B" at bounding box center [726, 554] width 12 height 12
radio input "true"
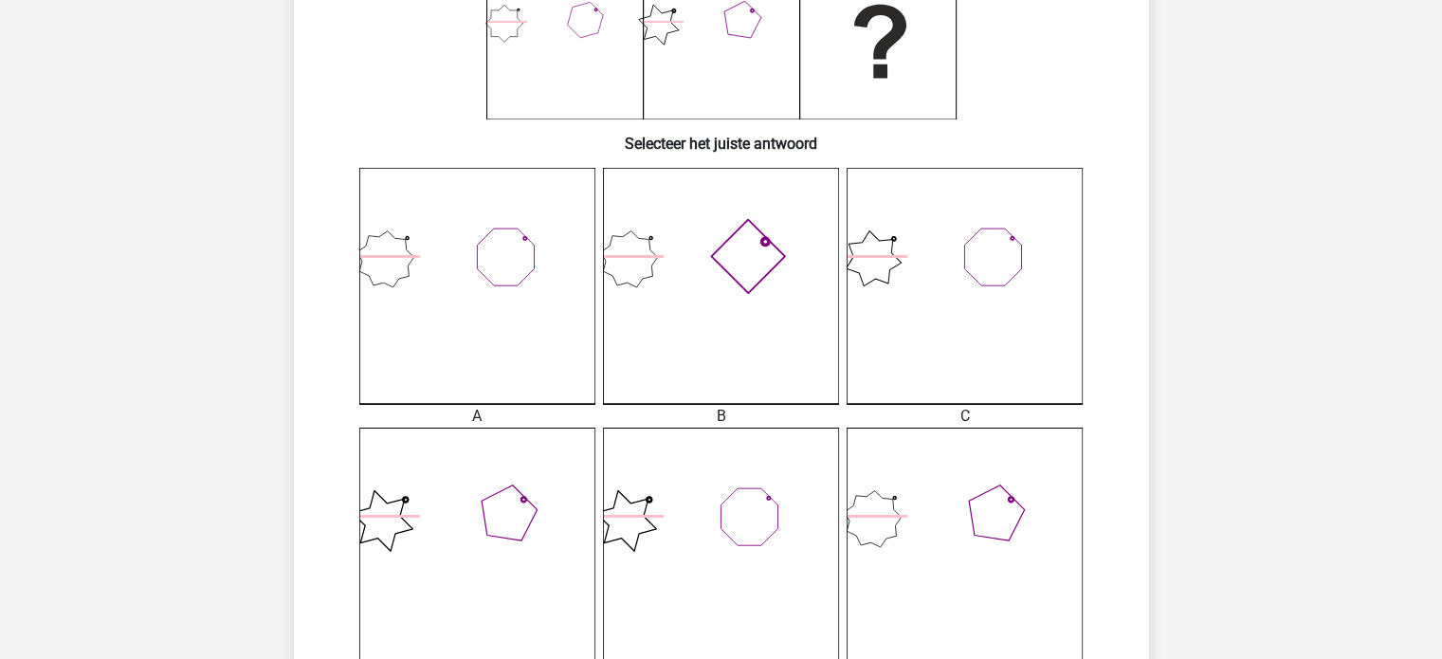
scroll to position [376, 0]
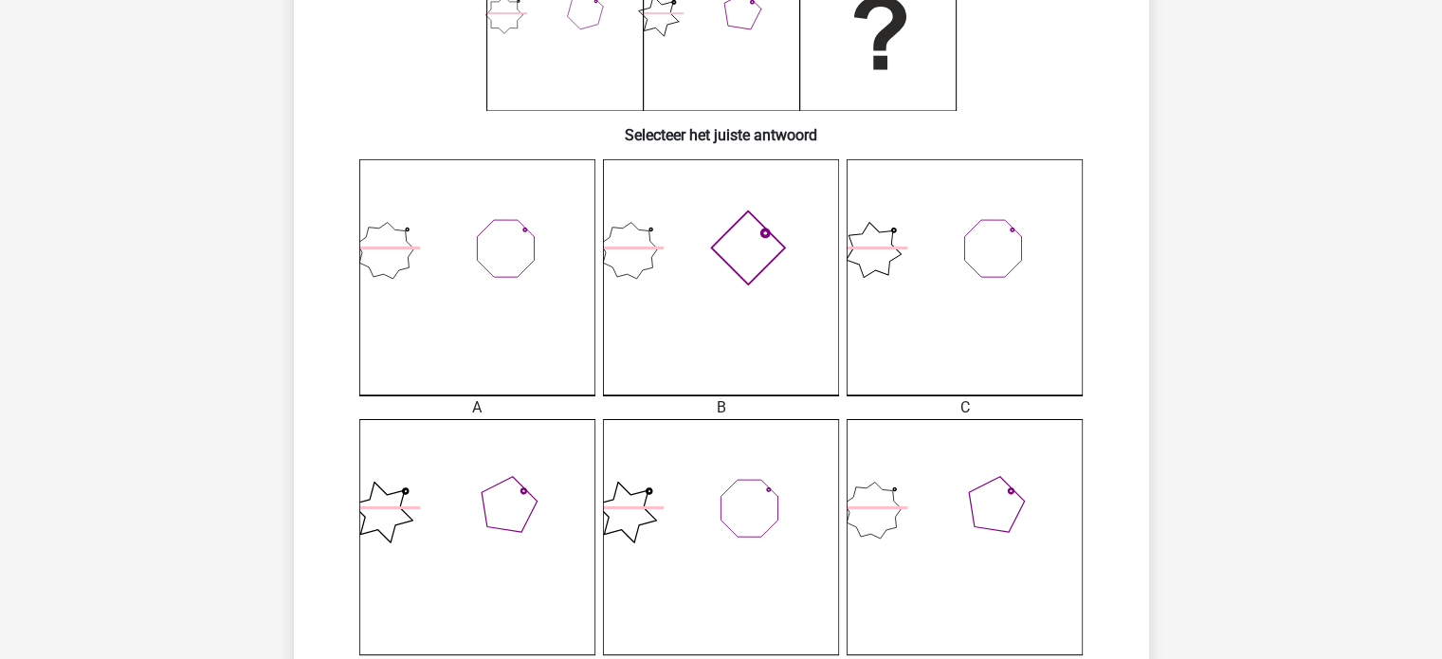
click at [862, 235] on icon at bounding box center [965, 277] width 236 height 236
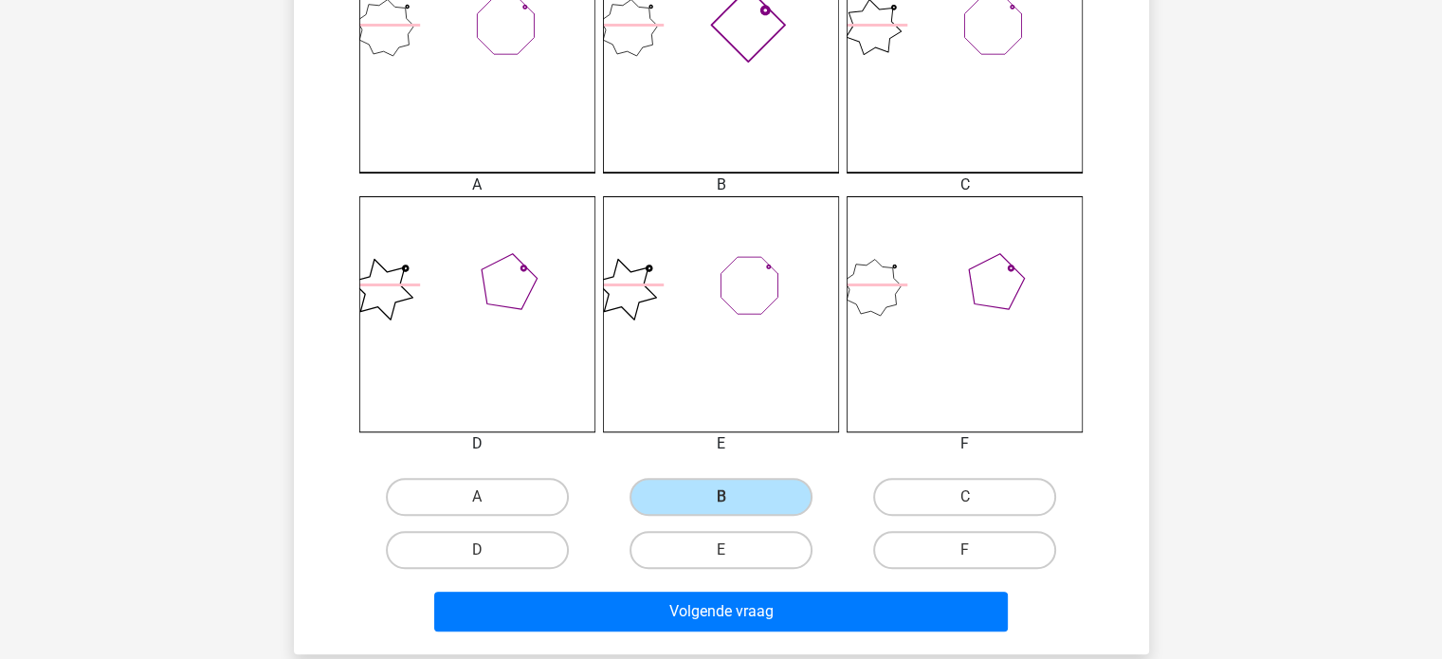
scroll to position [647, 0]
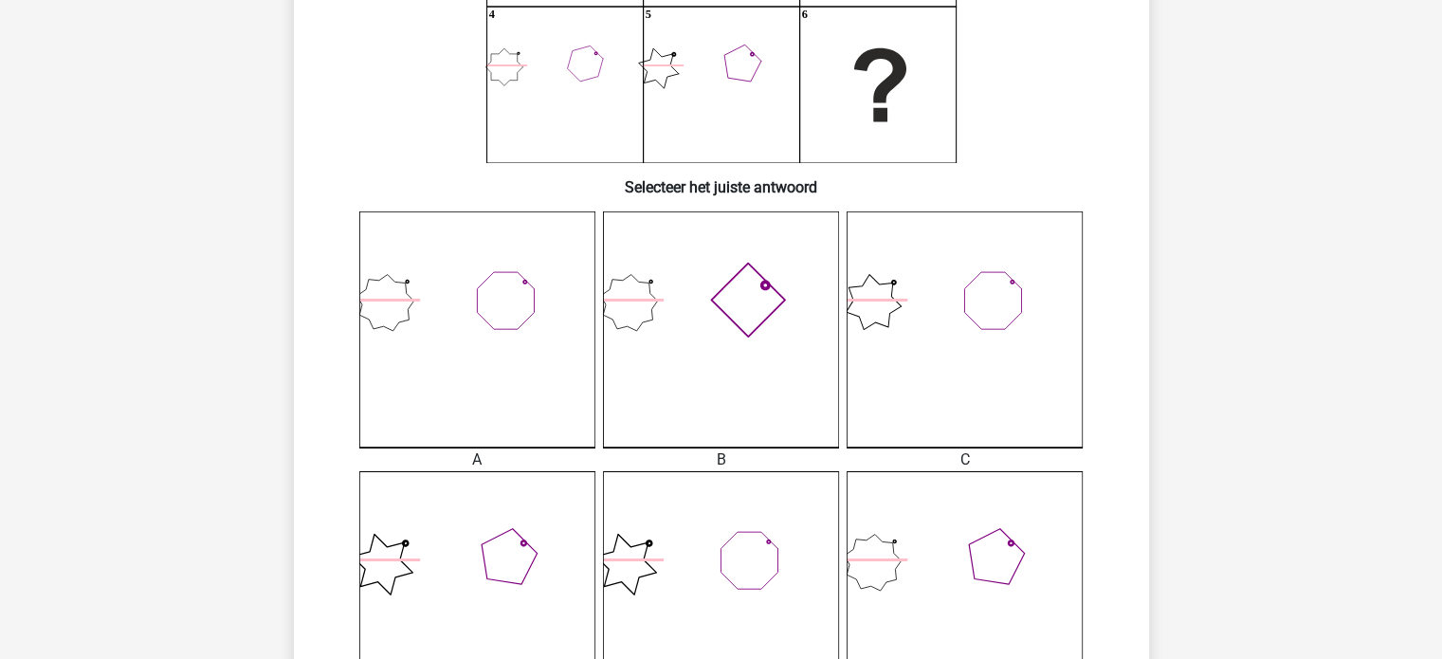
scroll to position [29, 0]
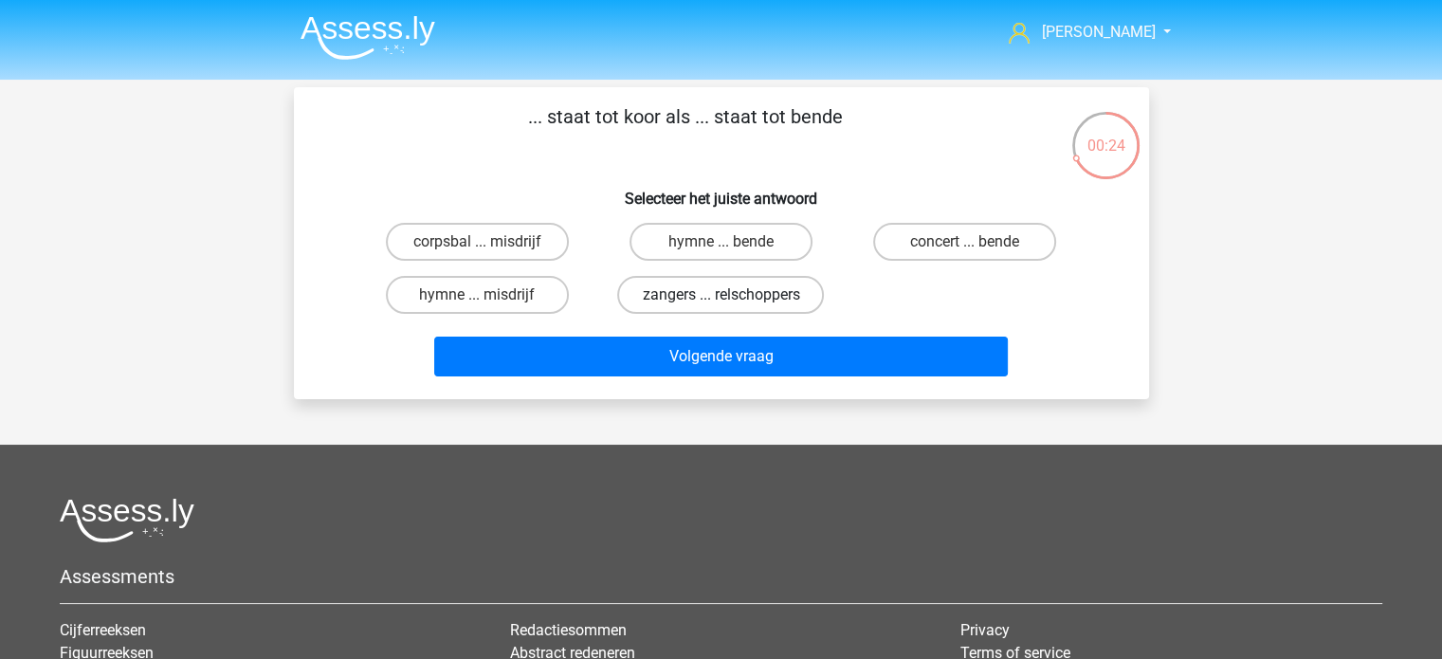
click at [692, 307] on label "zangers ... relschoppers" at bounding box center [720, 295] width 207 height 38
click at [720, 307] on input "zangers ... relschoppers" at bounding box center [726, 301] width 12 height 12
radio input "true"
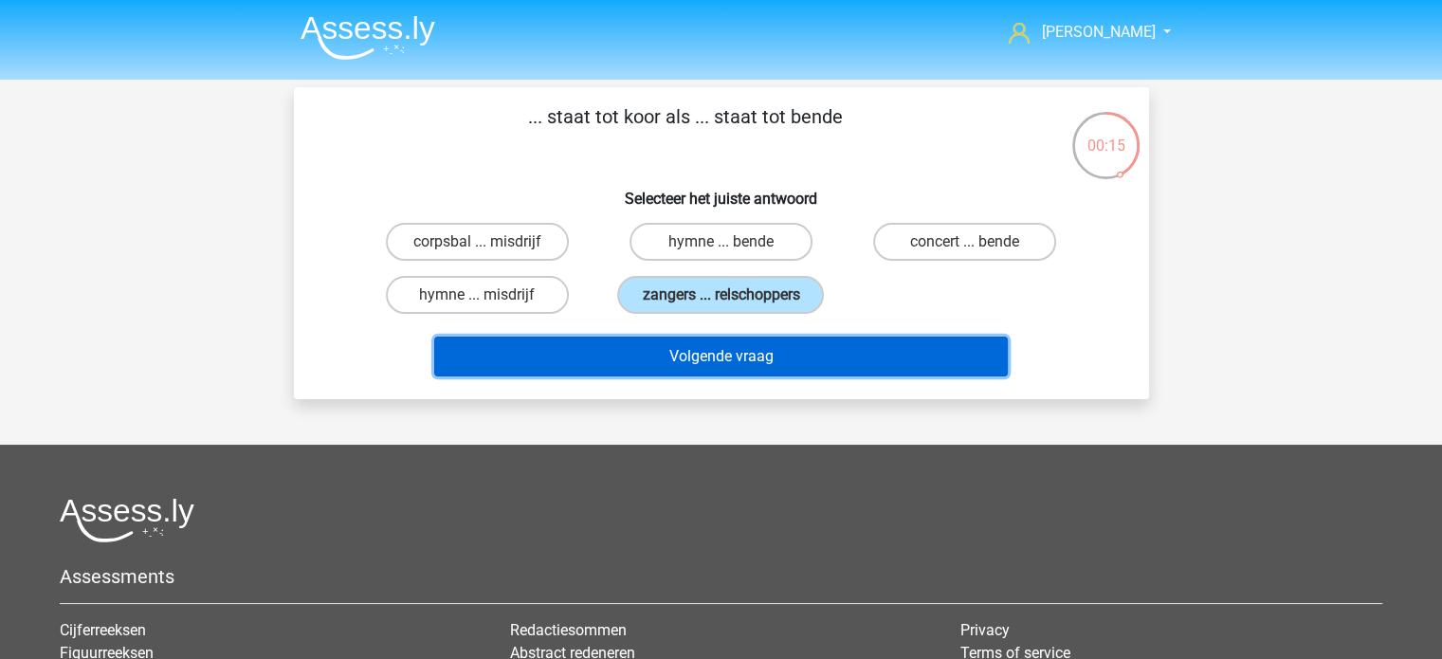
click at [609, 365] on button "Volgende vraag" at bounding box center [721, 357] width 574 height 40
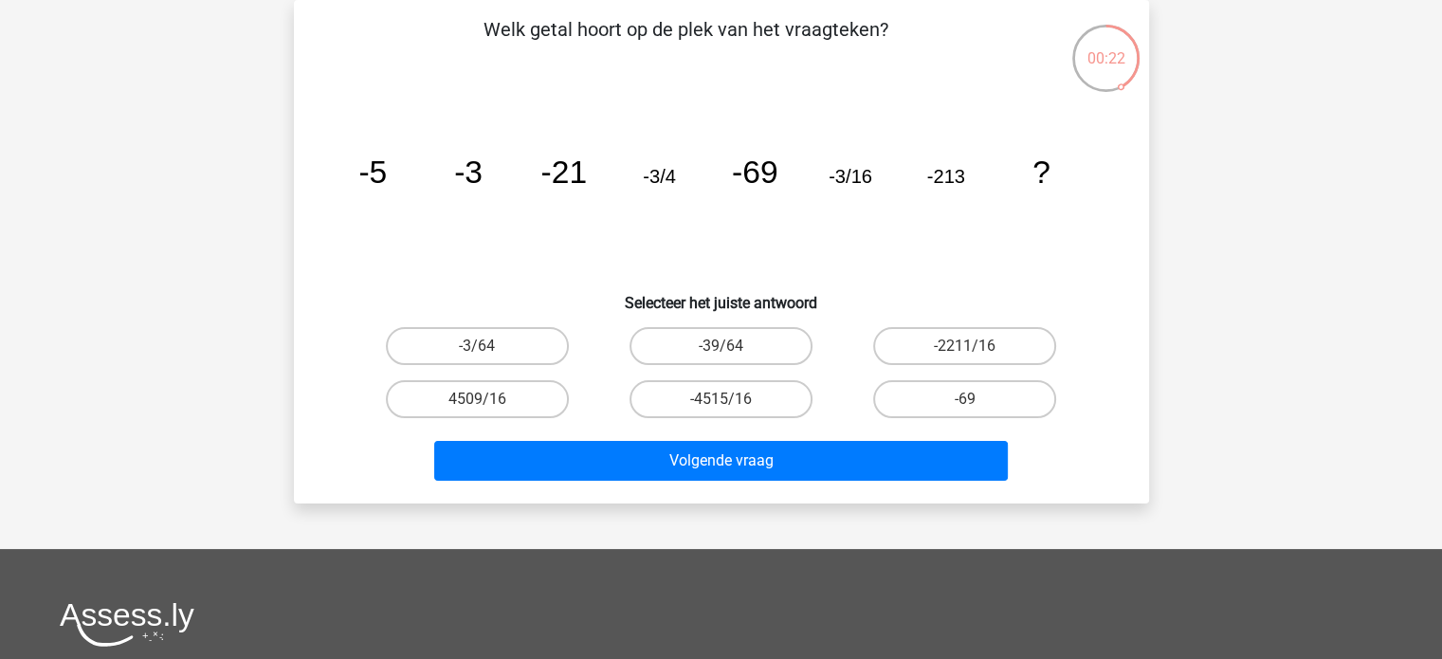
scroll to position [112, 0]
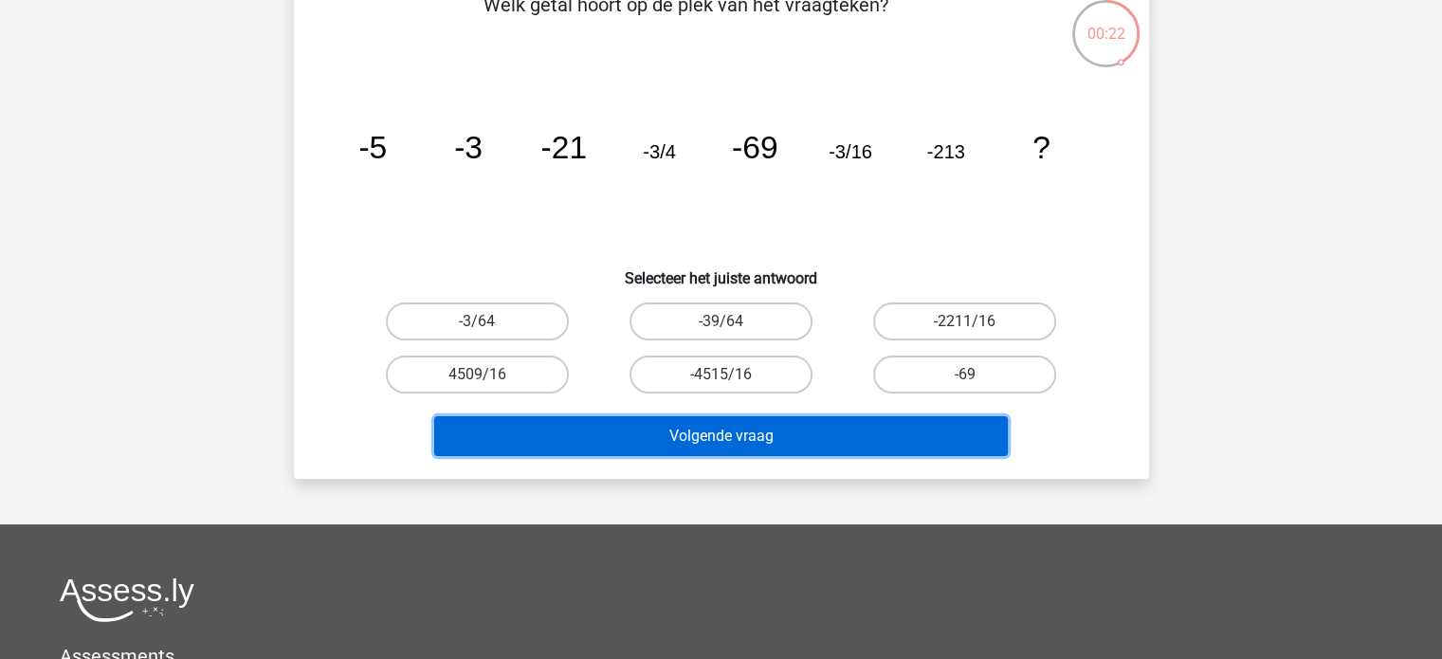
click at [667, 442] on button "Volgende vraag" at bounding box center [721, 436] width 574 height 40
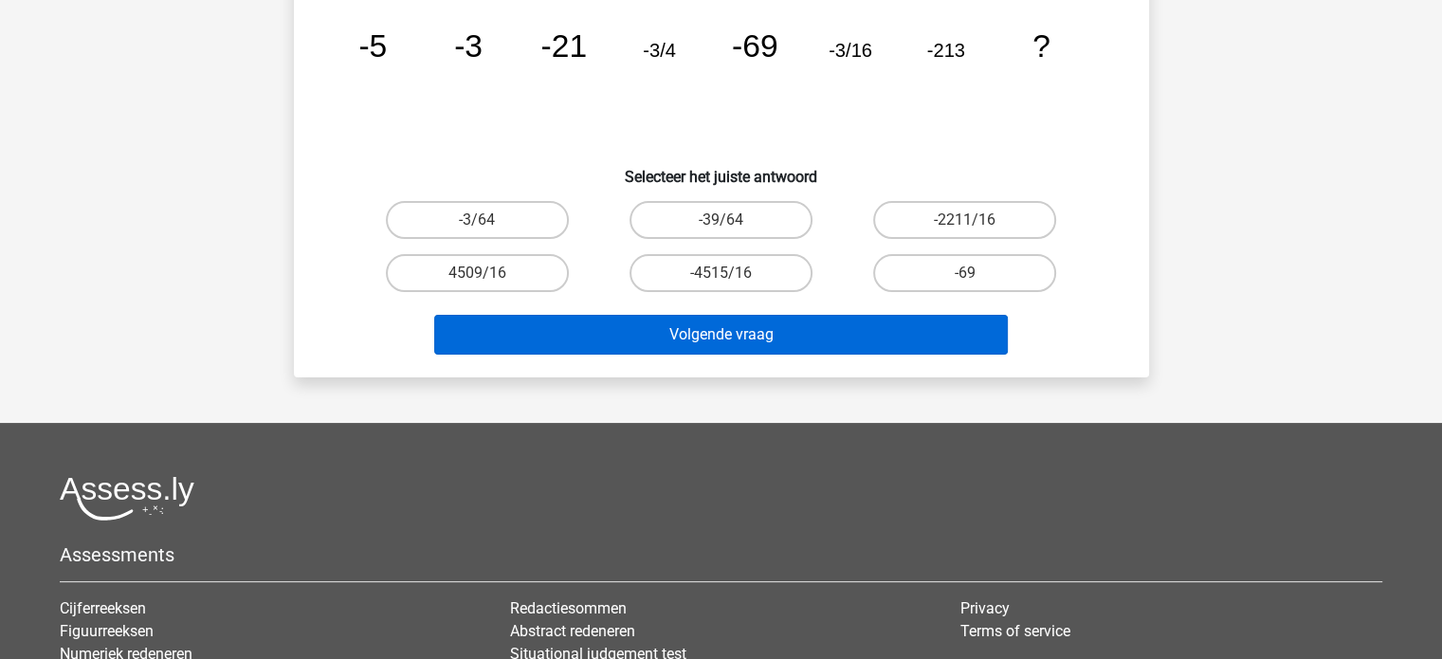
scroll to position [125, 0]
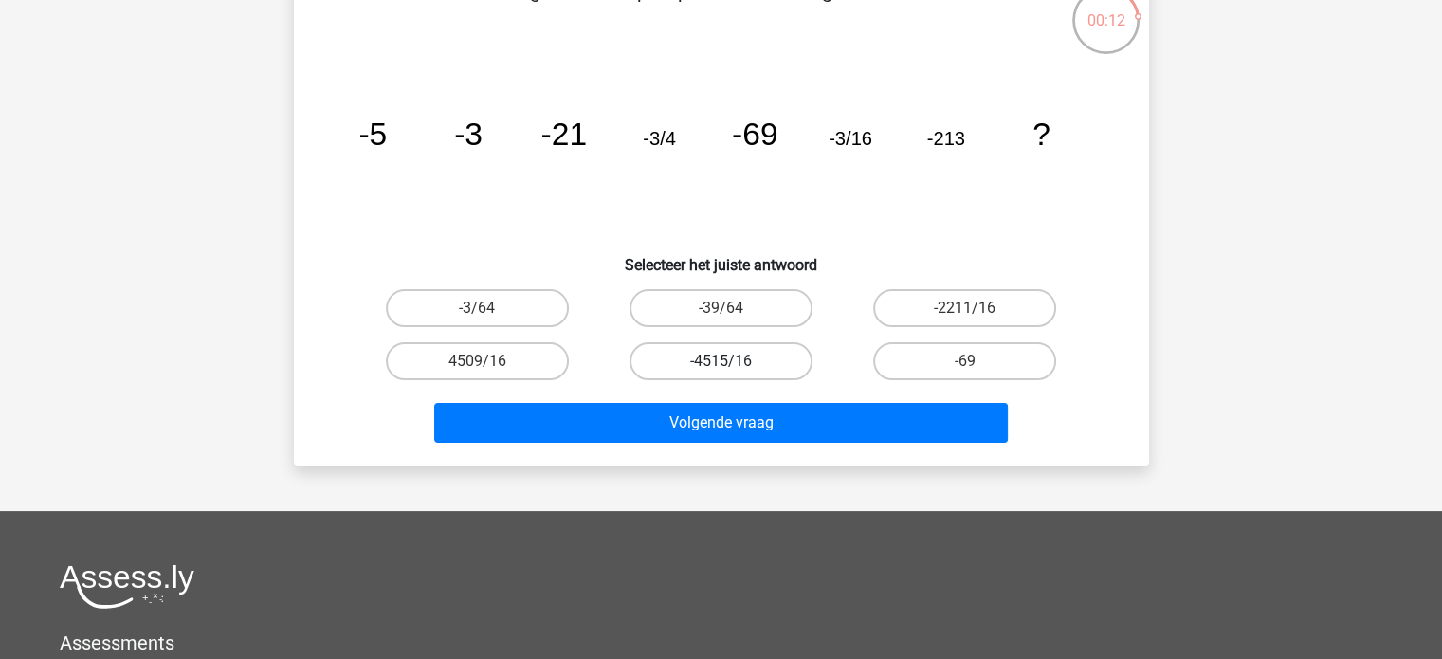
click at [686, 371] on label "-4515/16" at bounding box center [720, 361] width 183 height 38
click at [720, 371] on input "-4515/16" at bounding box center [726, 367] width 12 height 12
radio input "true"
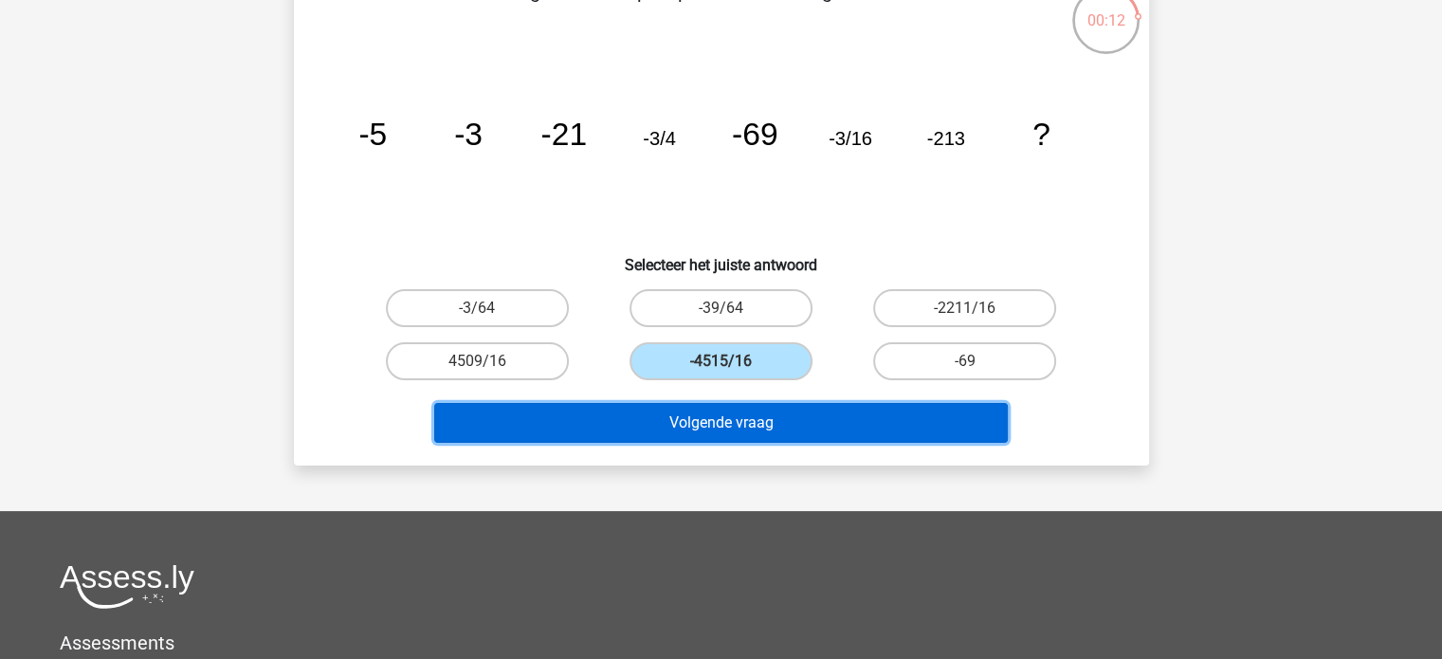
click at [694, 421] on button "Volgende vraag" at bounding box center [721, 423] width 574 height 40
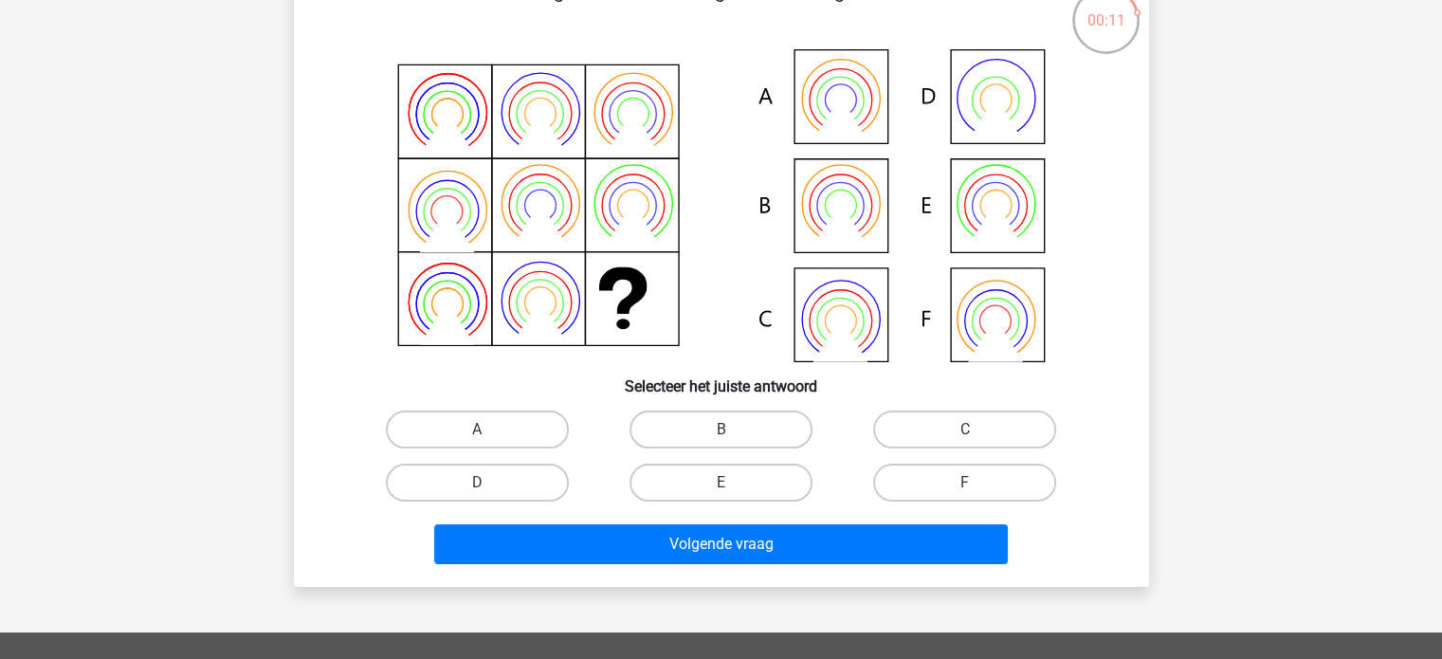
scroll to position [87, 0]
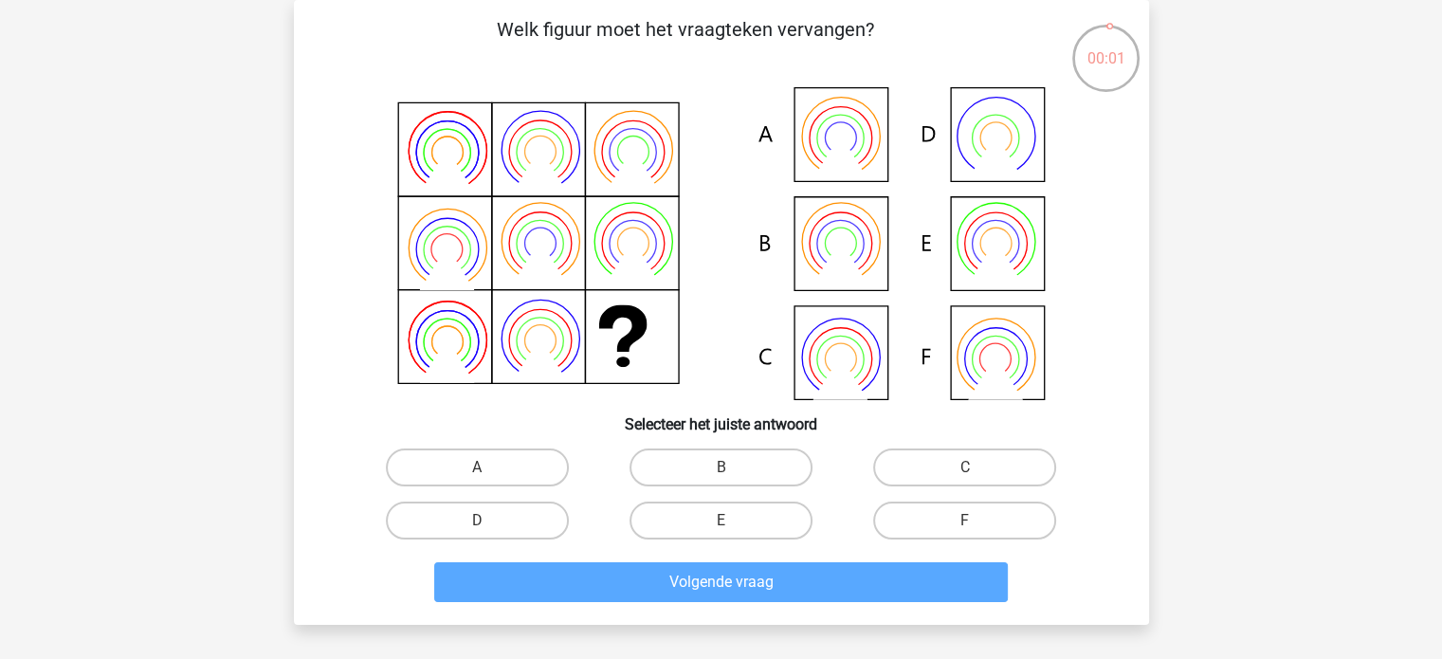
click at [727, 525] on input "E" at bounding box center [726, 526] width 12 height 12
radio input "true"
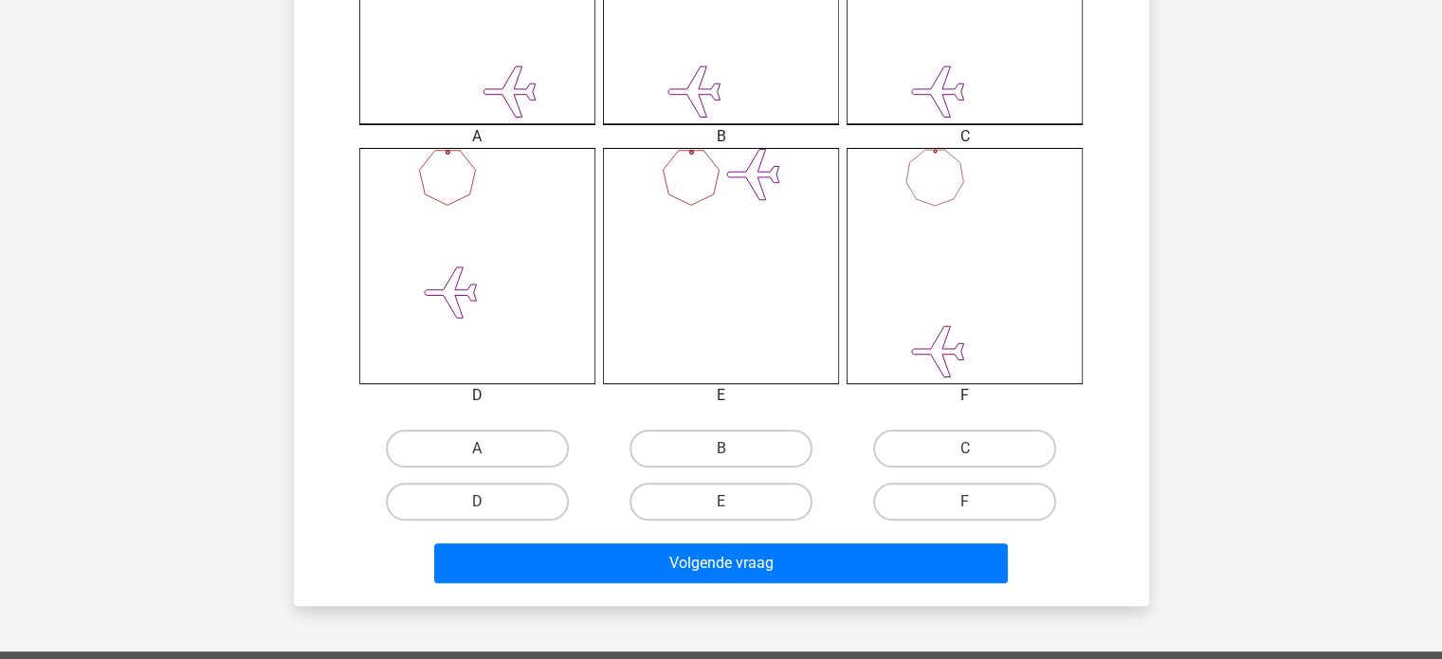
scroll to position [648, 0]
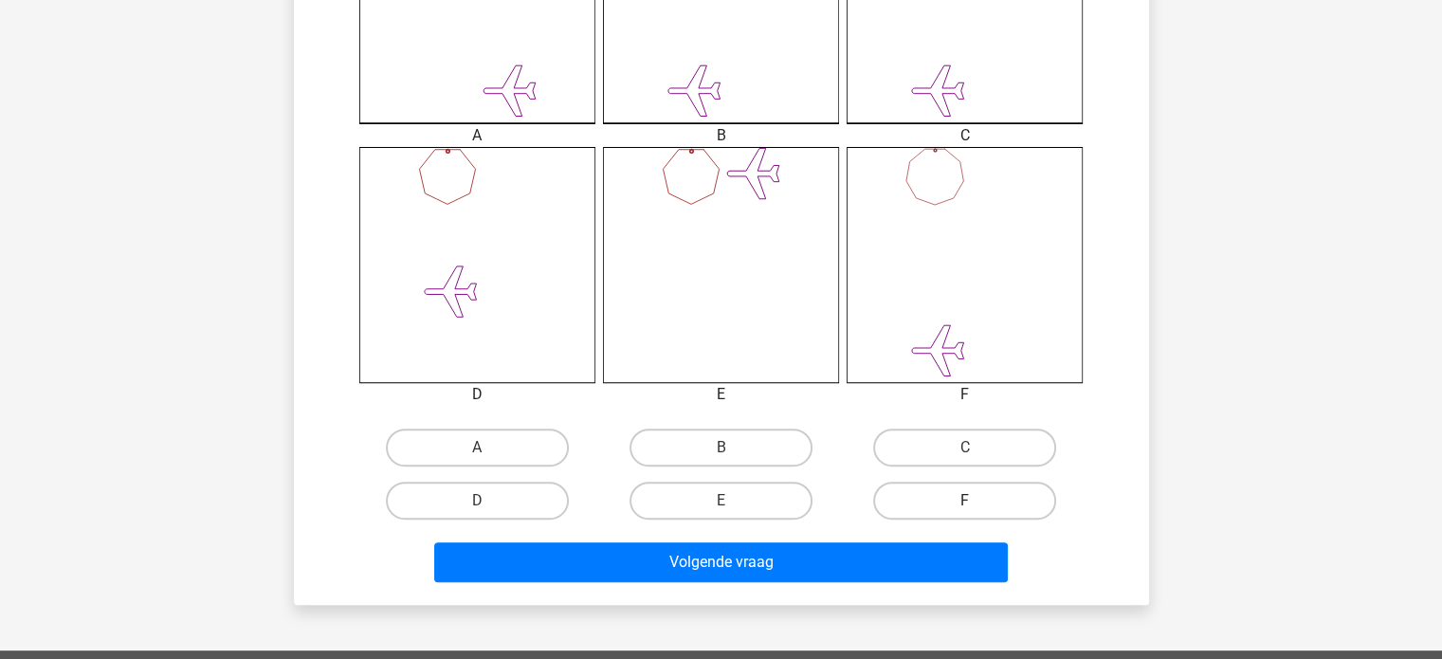
click at [944, 512] on label "F" at bounding box center [964, 501] width 183 height 38
click at [965, 512] on input "F" at bounding box center [971, 507] width 12 height 12
radio input "true"
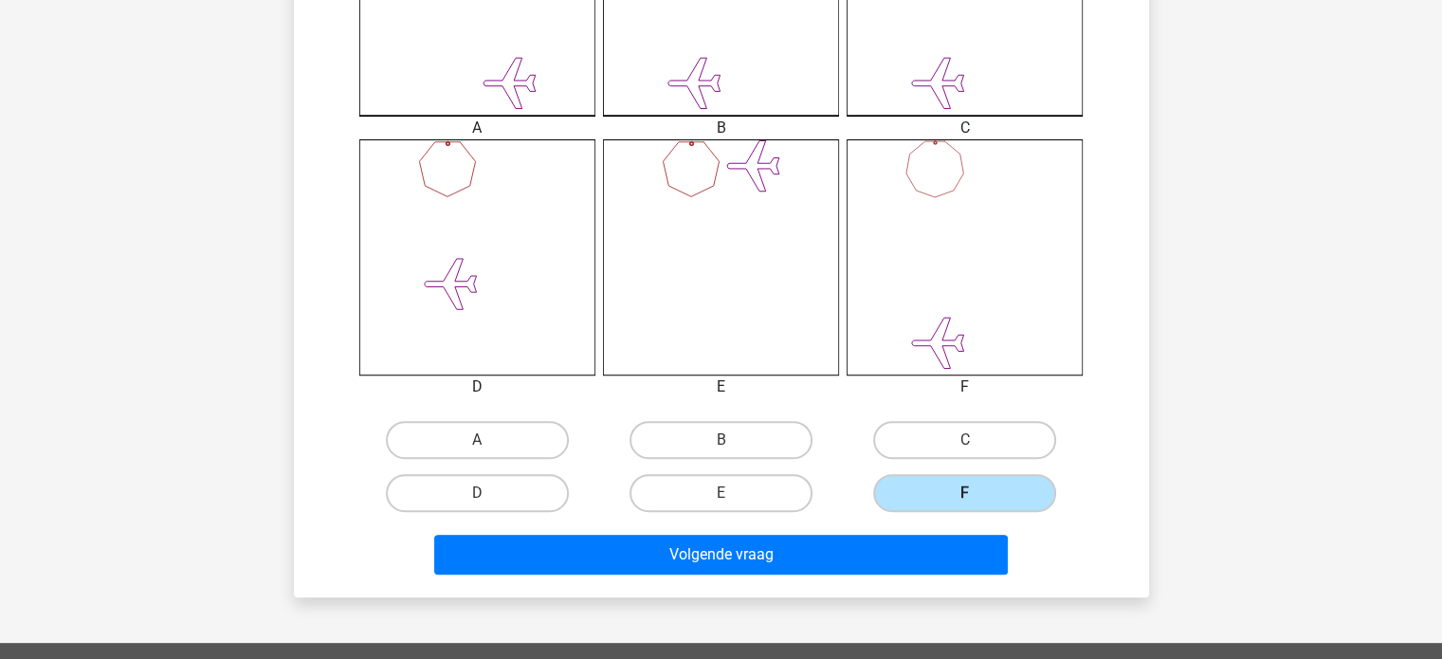
scroll to position [657, 0]
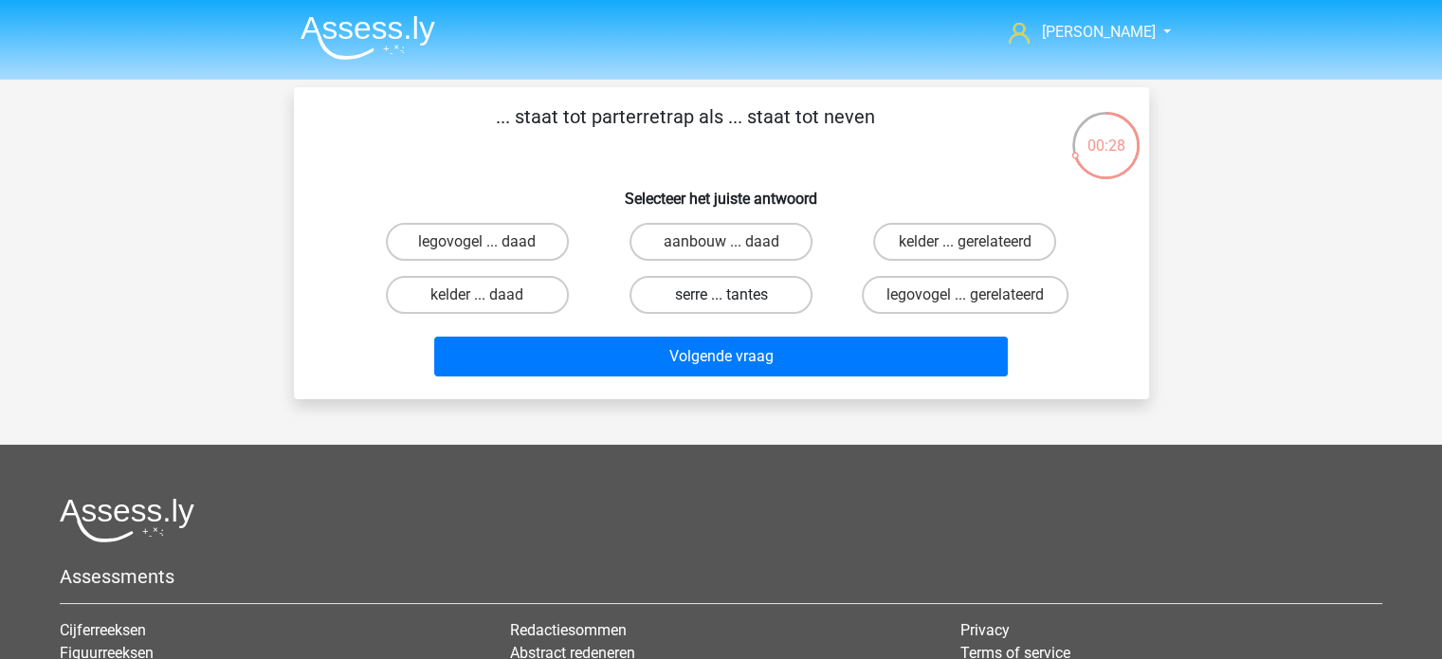
click at [761, 302] on label "serre ... tantes" at bounding box center [720, 295] width 183 height 38
click at [733, 302] on input "serre ... tantes" at bounding box center [726, 301] width 12 height 12
radio input "true"
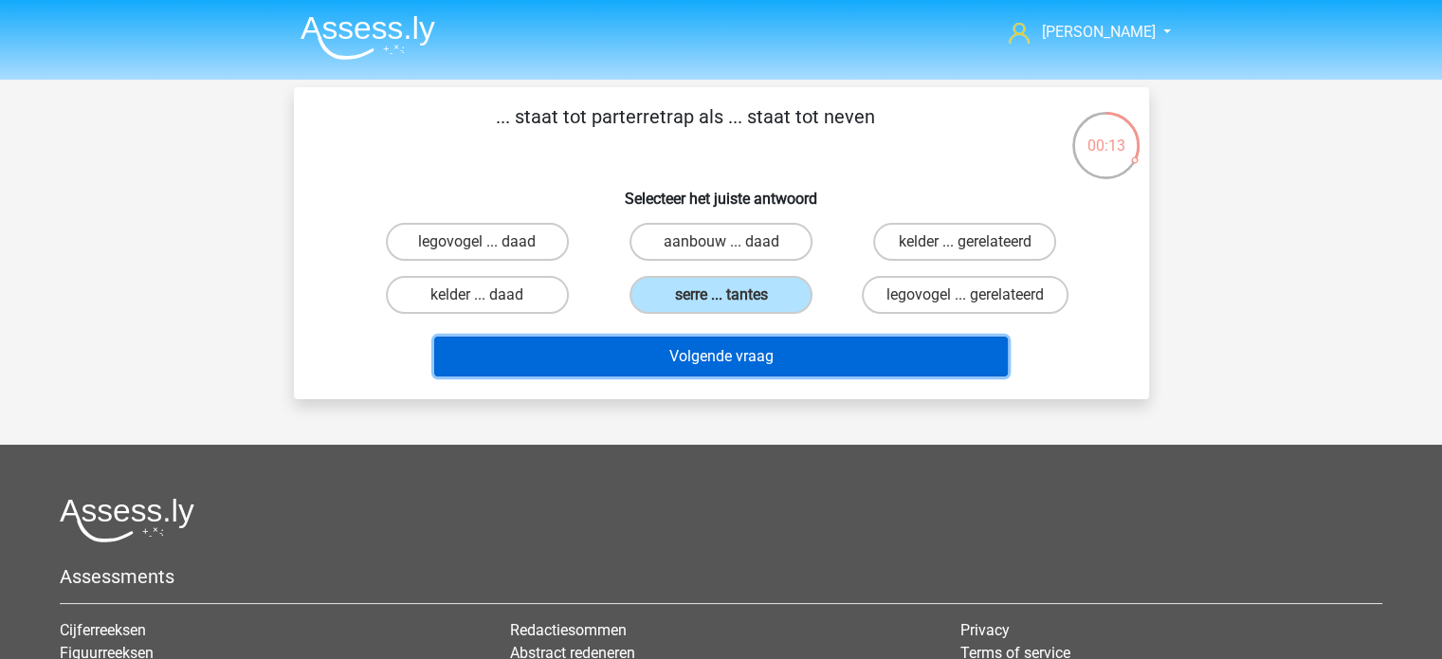
click at [776, 359] on button "Volgende vraag" at bounding box center [721, 357] width 574 height 40
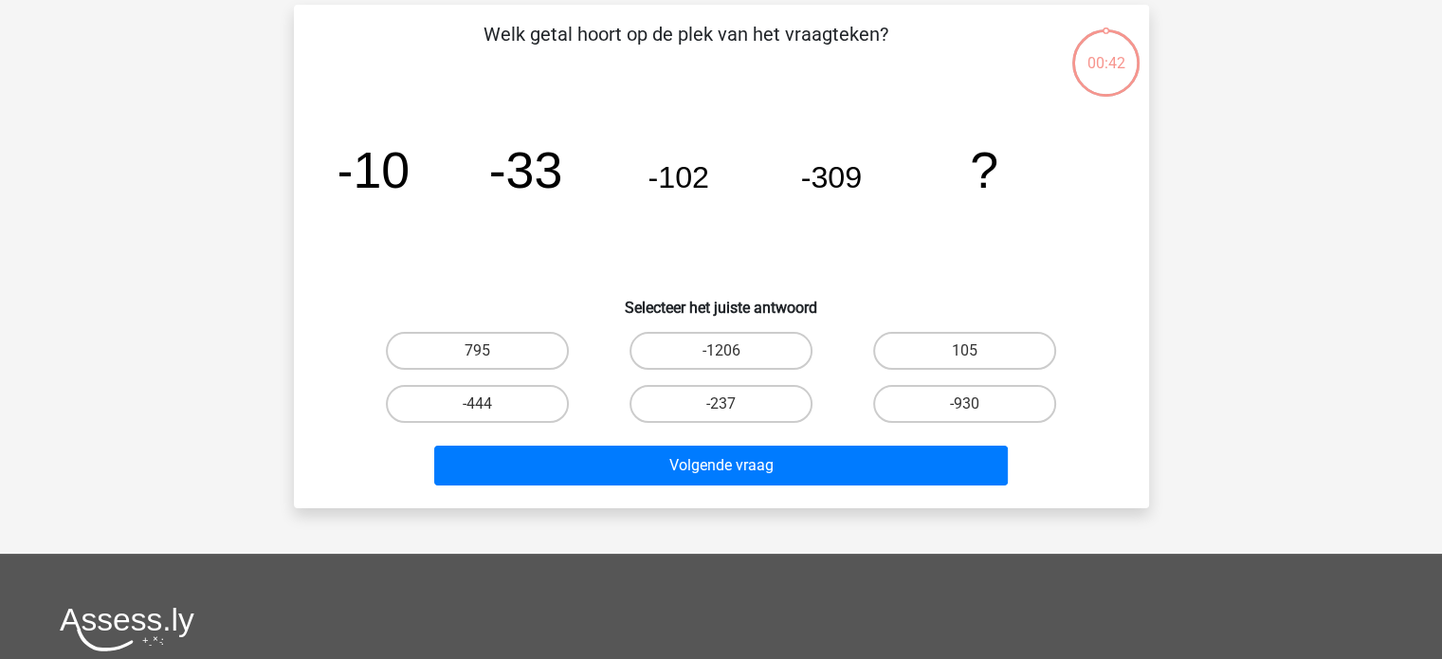
scroll to position [87, 0]
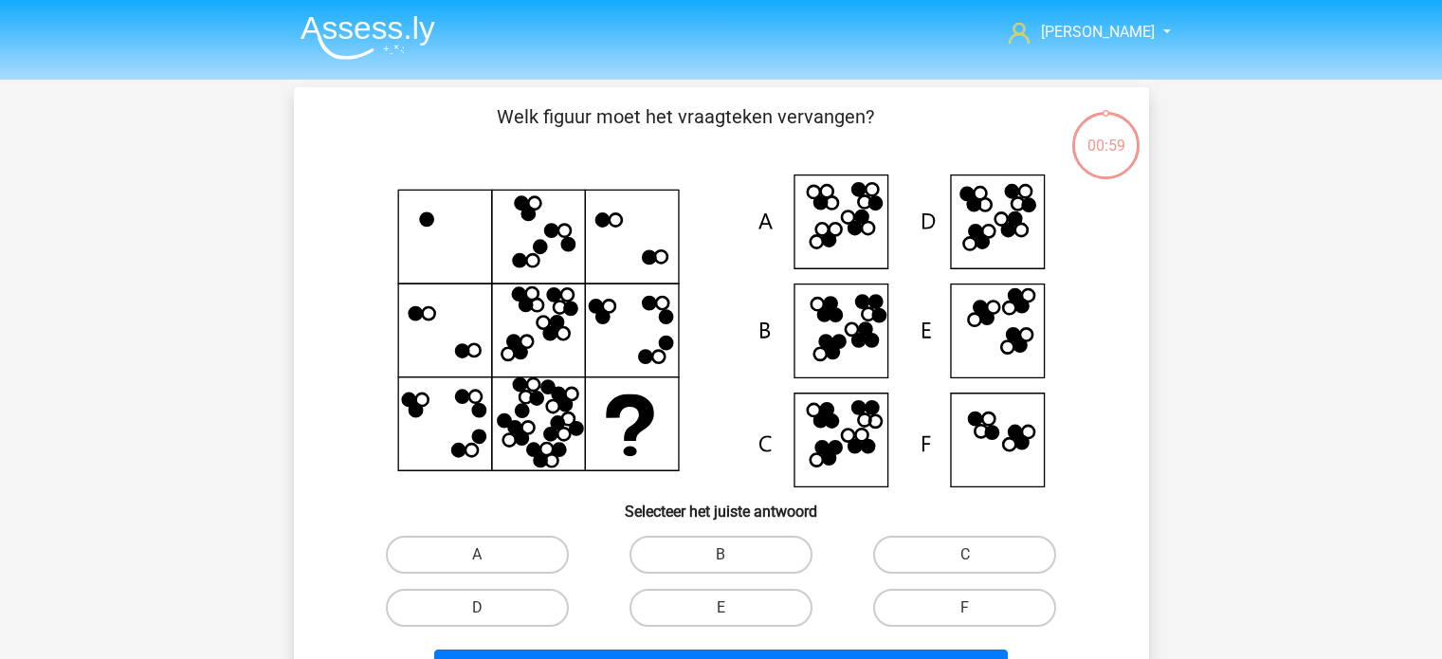
scroll to position [87, 0]
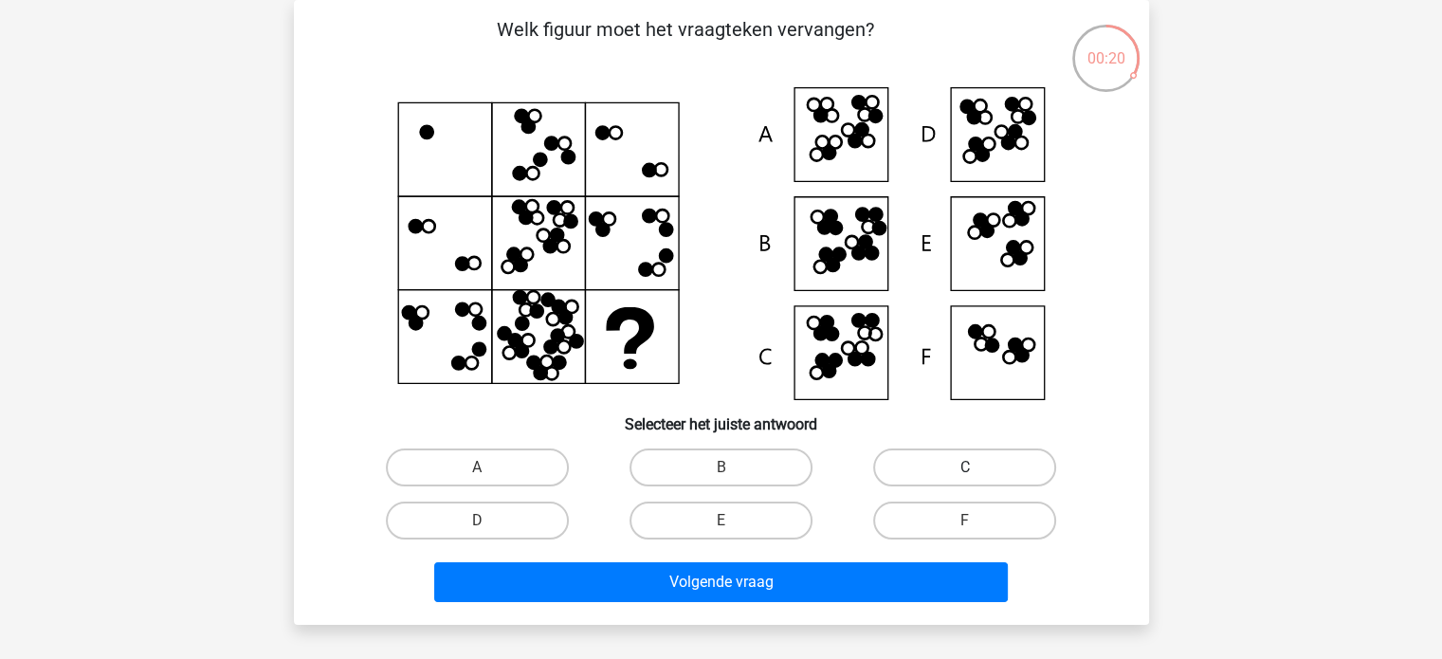
click at [913, 478] on label "C" at bounding box center [964, 467] width 183 height 38
click at [965, 478] on input "C" at bounding box center [971, 473] width 12 height 12
radio input "true"
click at [930, 532] on label "F" at bounding box center [964, 520] width 183 height 38
click at [965, 532] on input "F" at bounding box center [971, 526] width 12 height 12
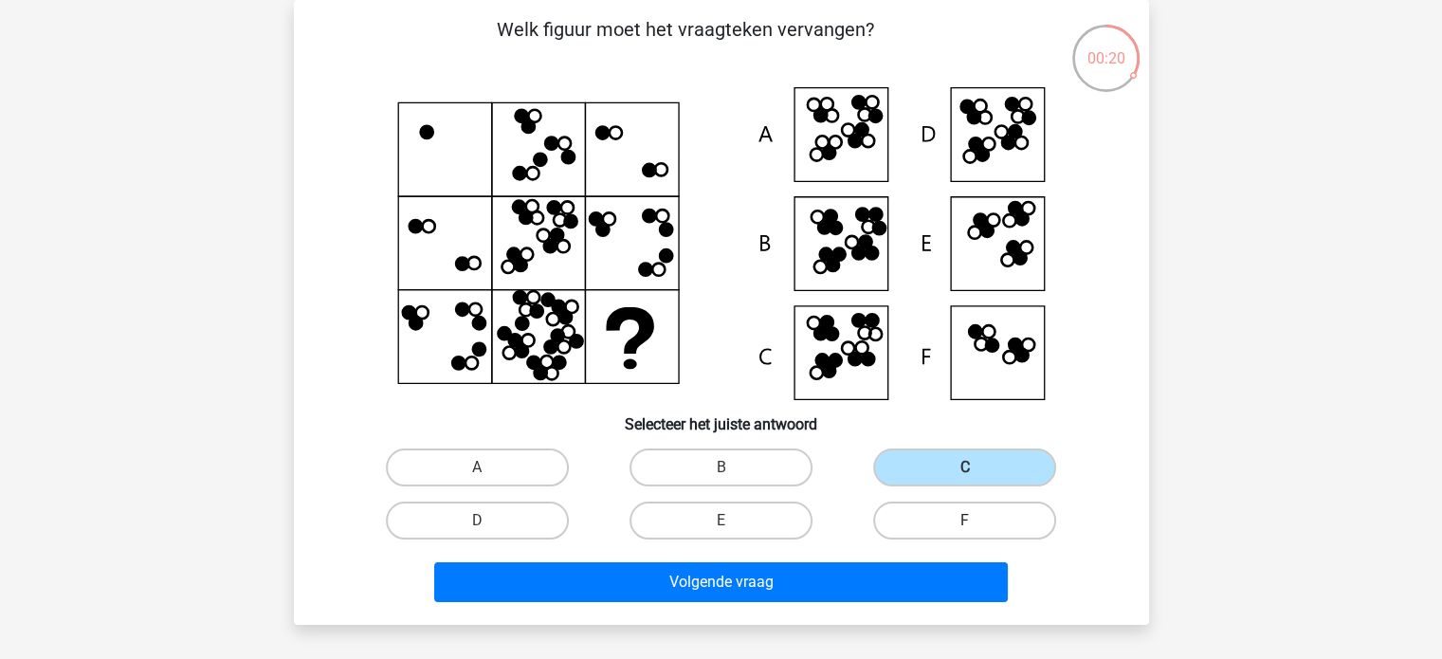
radio input "true"
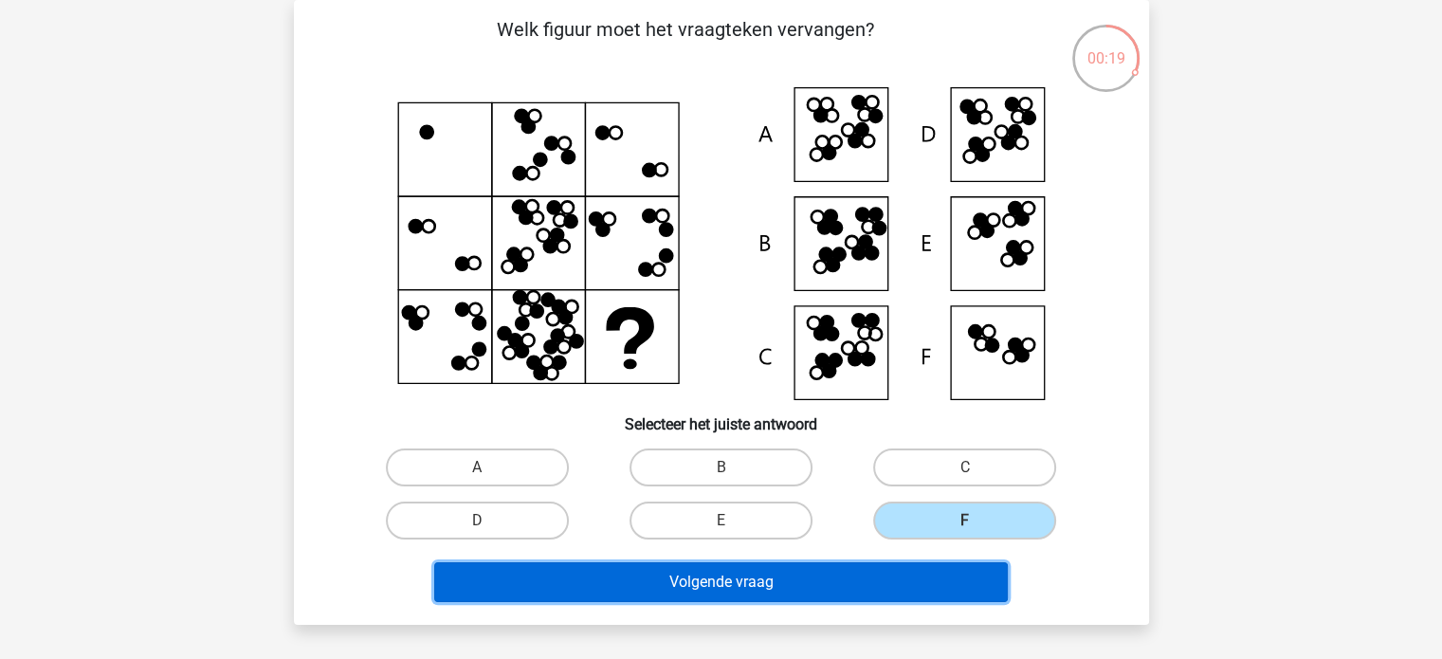
click at [765, 596] on button "Volgende vraag" at bounding box center [721, 582] width 574 height 40
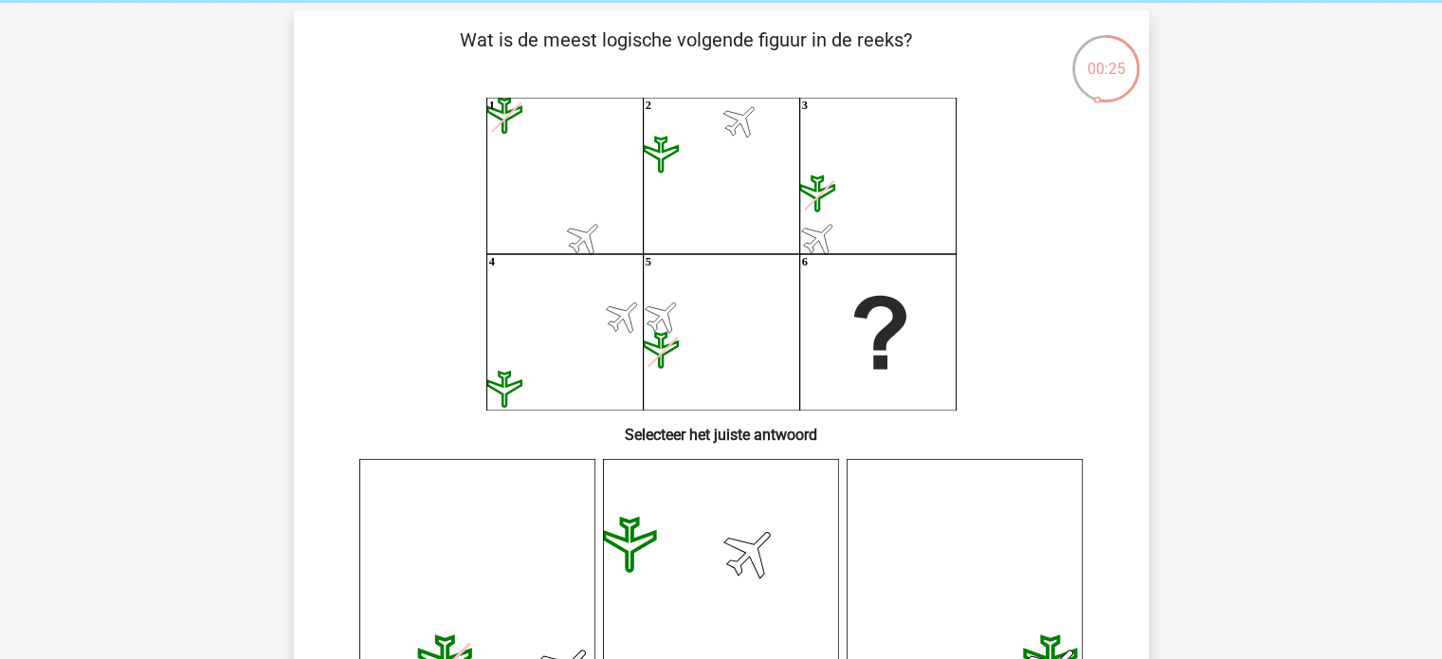
scroll to position [72, 0]
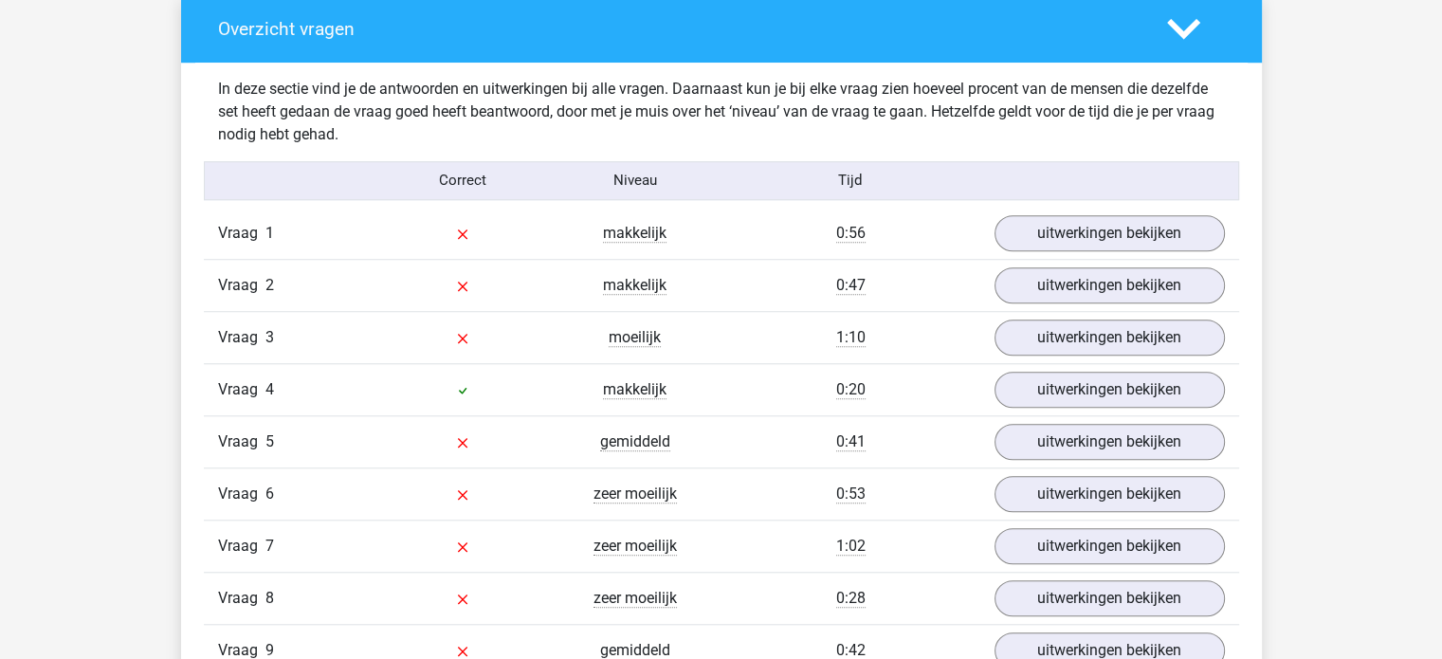
scroll to position [1549, 0]
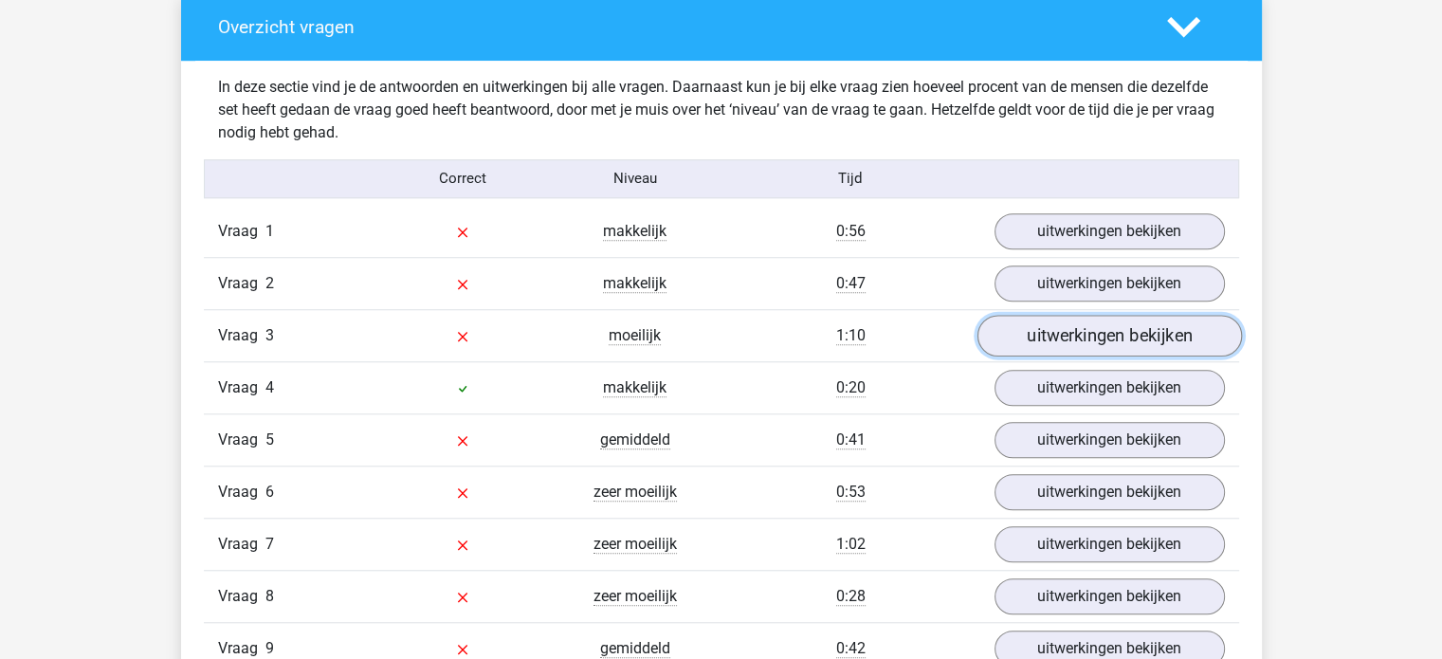
click at [1052, 345] on link "uitwerkingen bekijken" at bounding box center [1108, 336] width 264 height 42
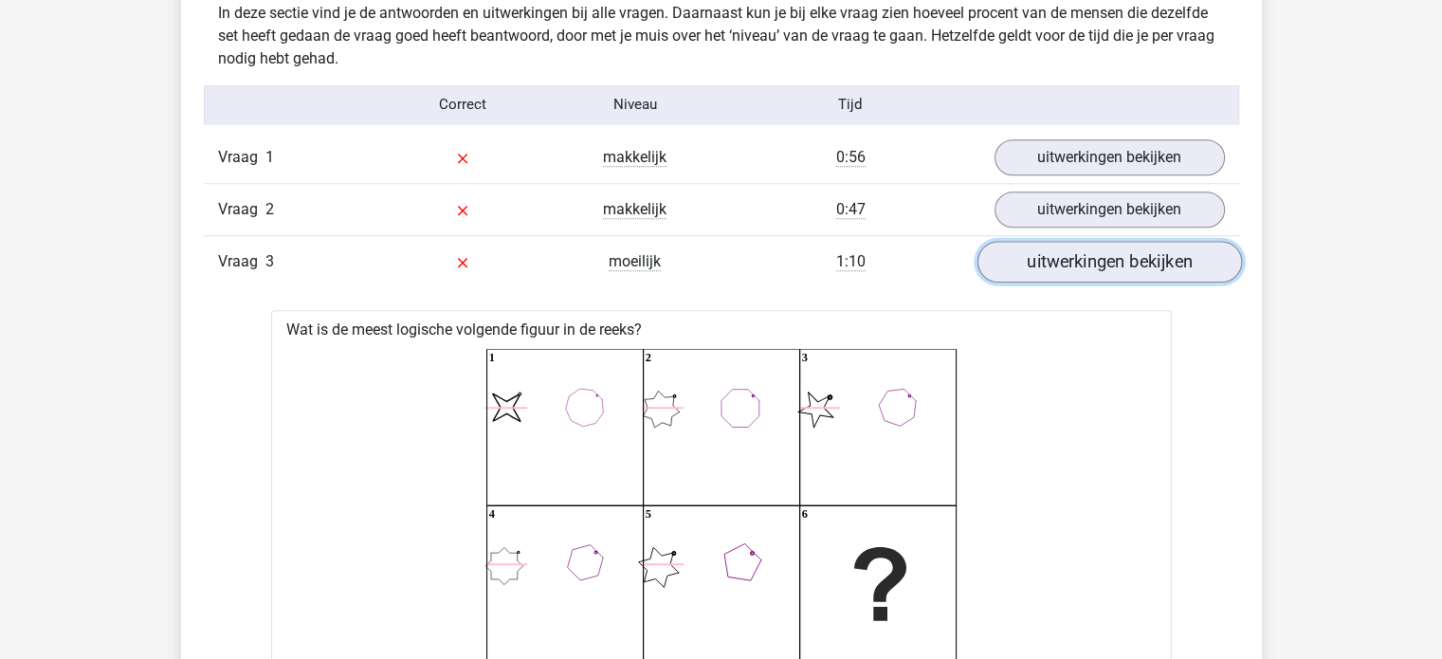
scroll to position [1621, 0]
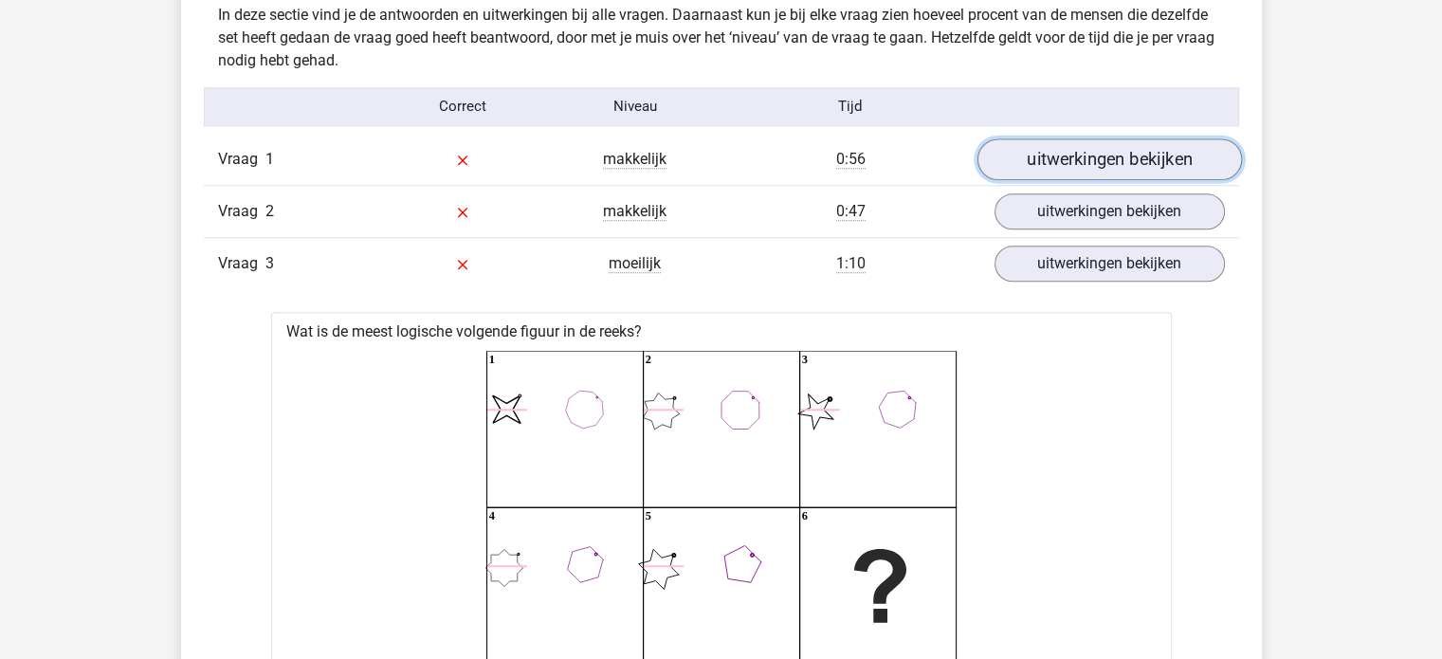
click at [1088, 165] on link "uitwerkingen bekijken" at bounding box center [1108, 159] width 264 height 42
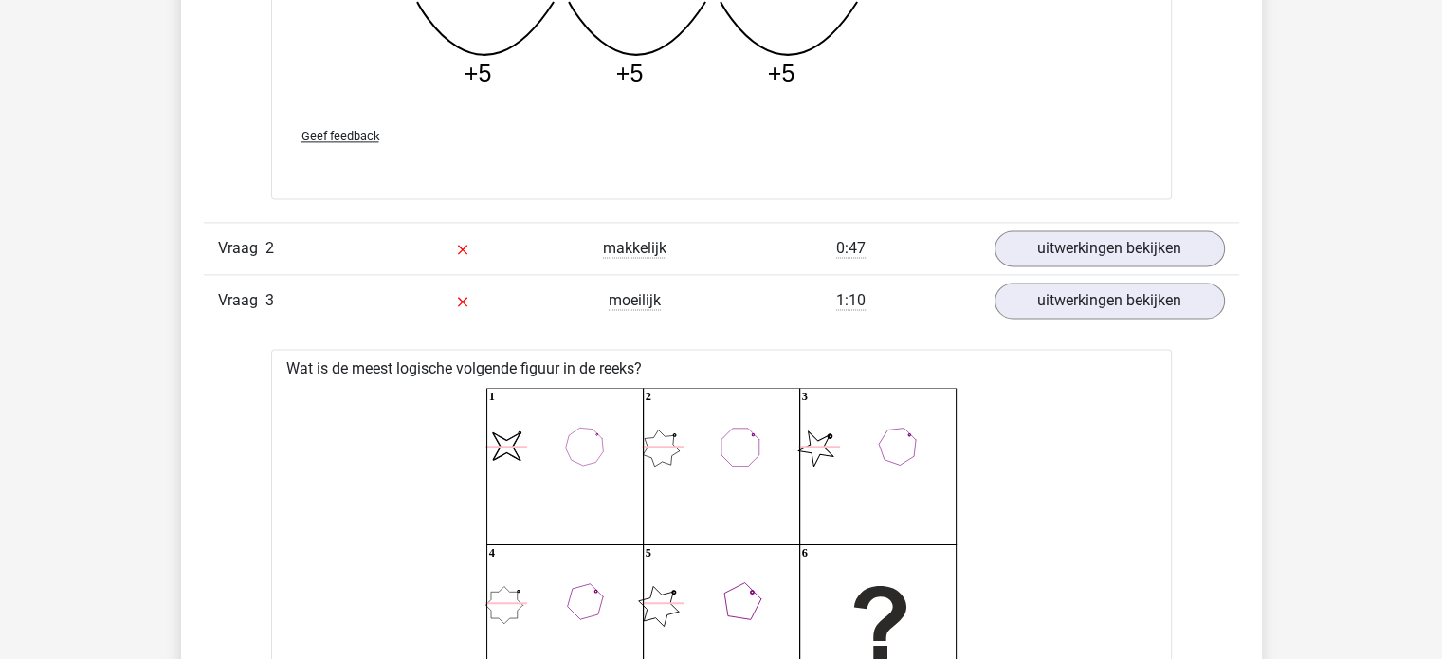
scroll to position [2563, 0]
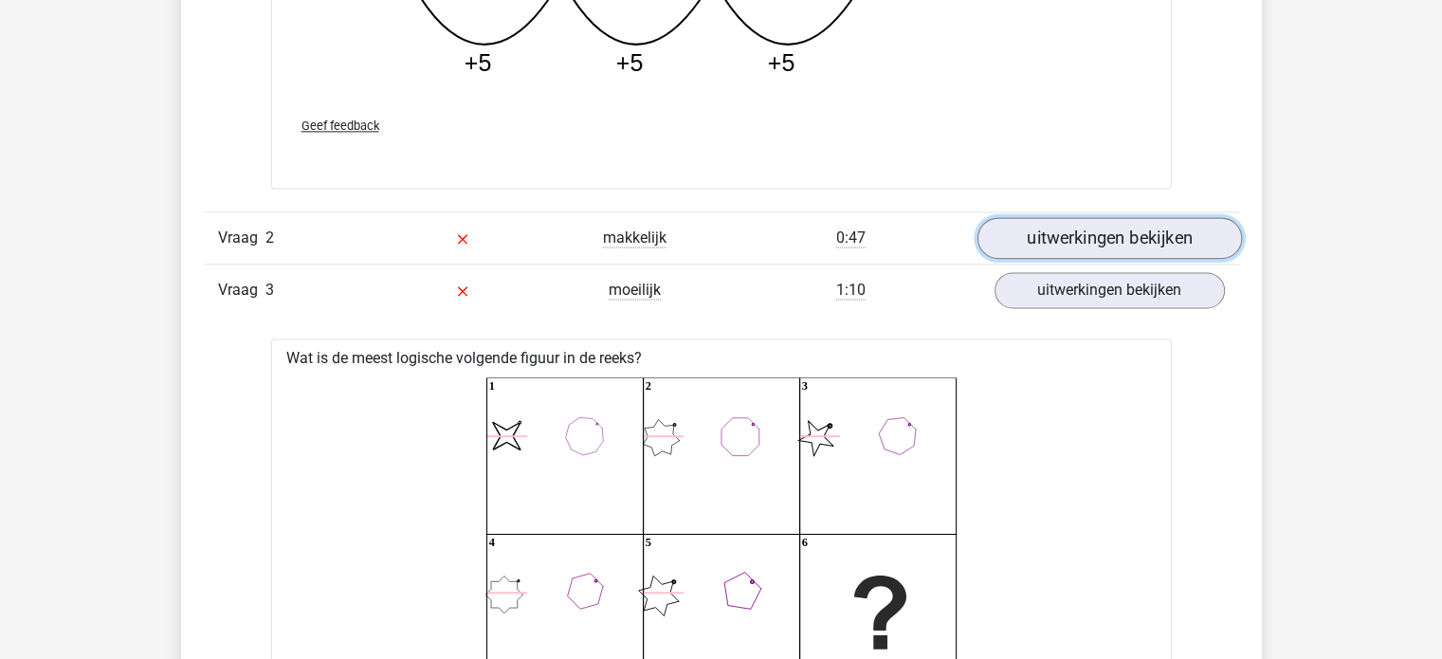
click at [1037, 218] on link "uitwerkingen bekijken" at bounding box center [1108, 238] width 264 height 42
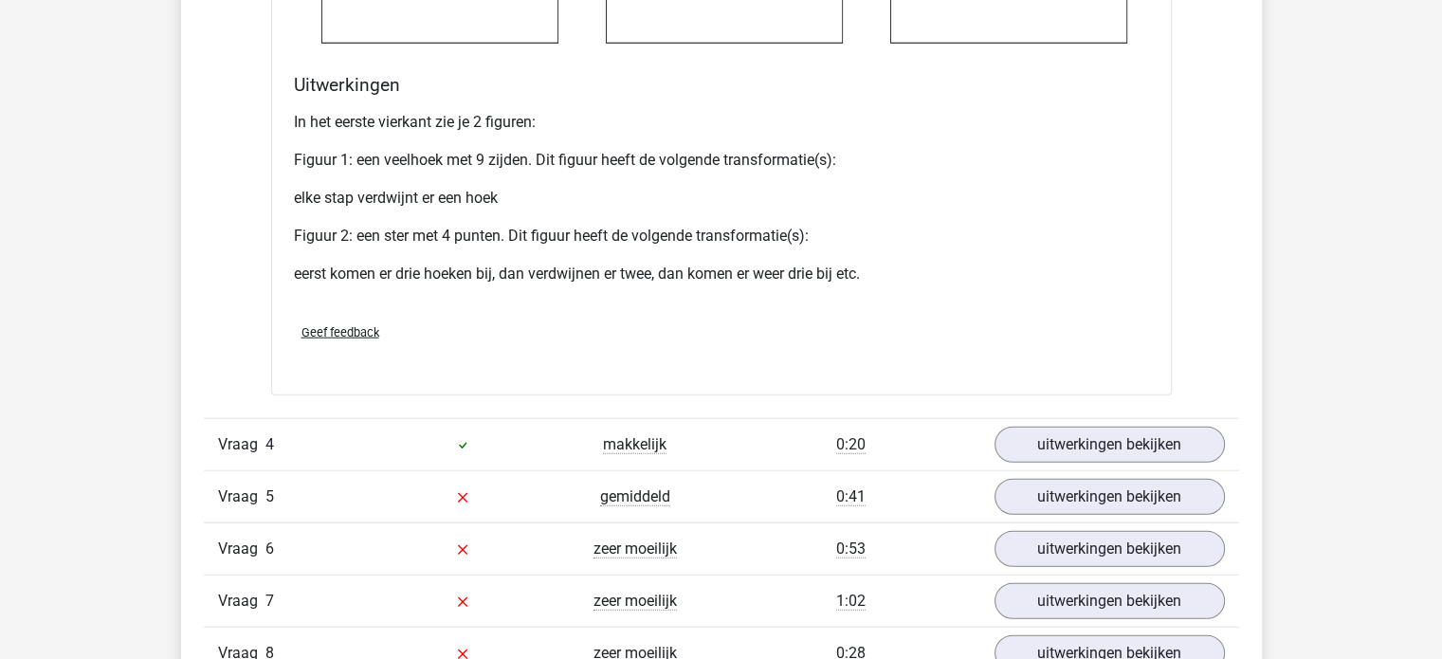
scroll to position [4540, 0]
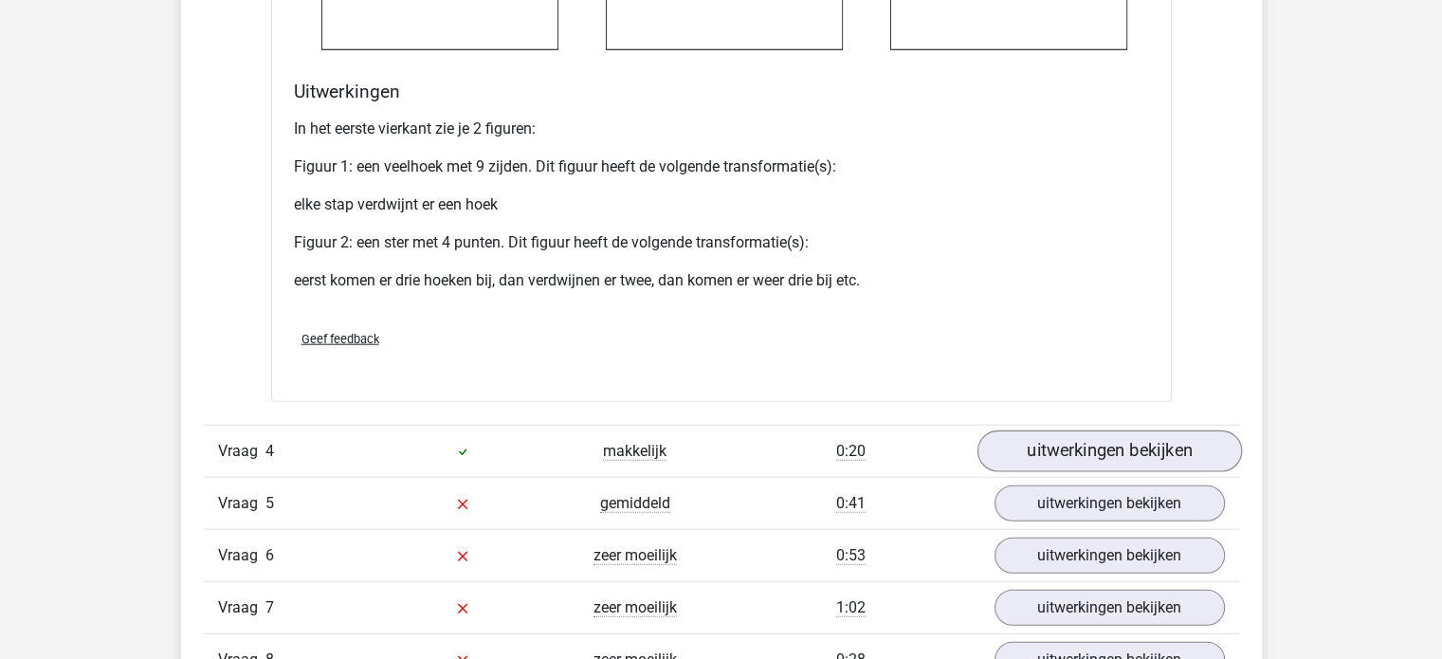
click at [1211, 446] on link "uitwerkingen bekijken" at bounding box center [1108, 451] width 264 height 42
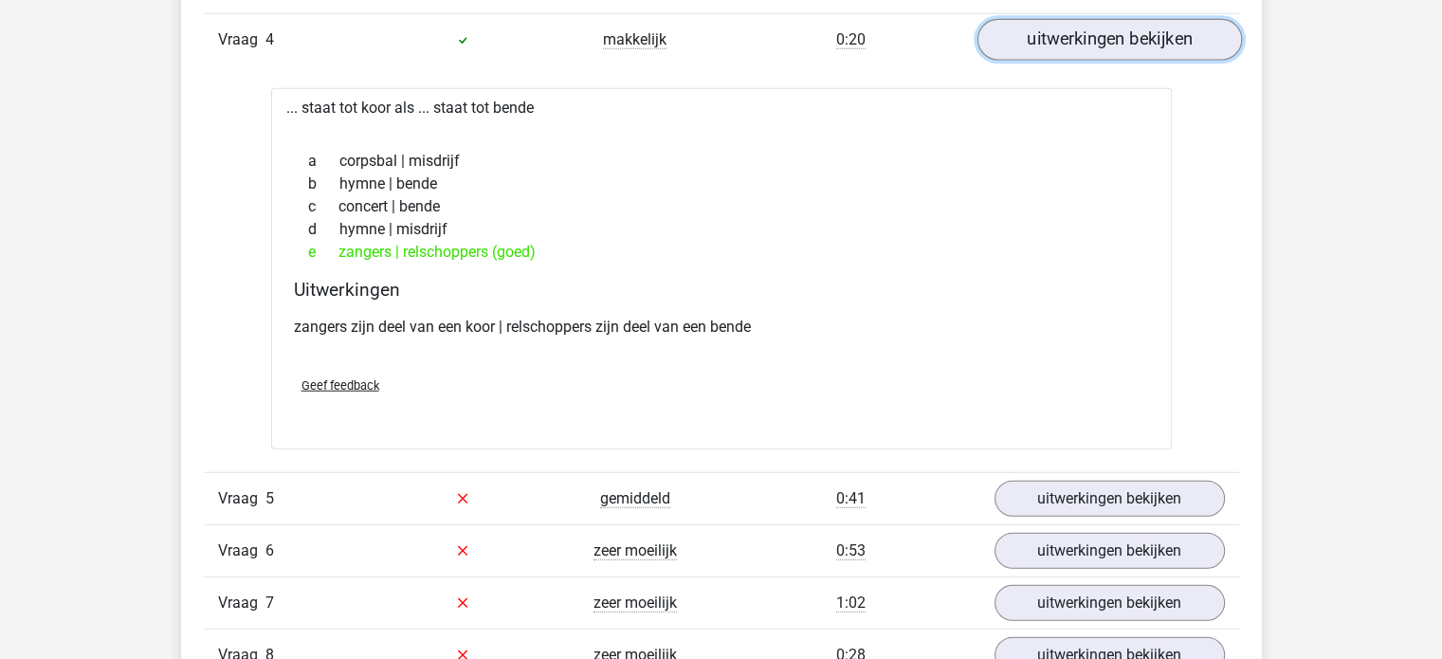
scroll to position [4943, 0]
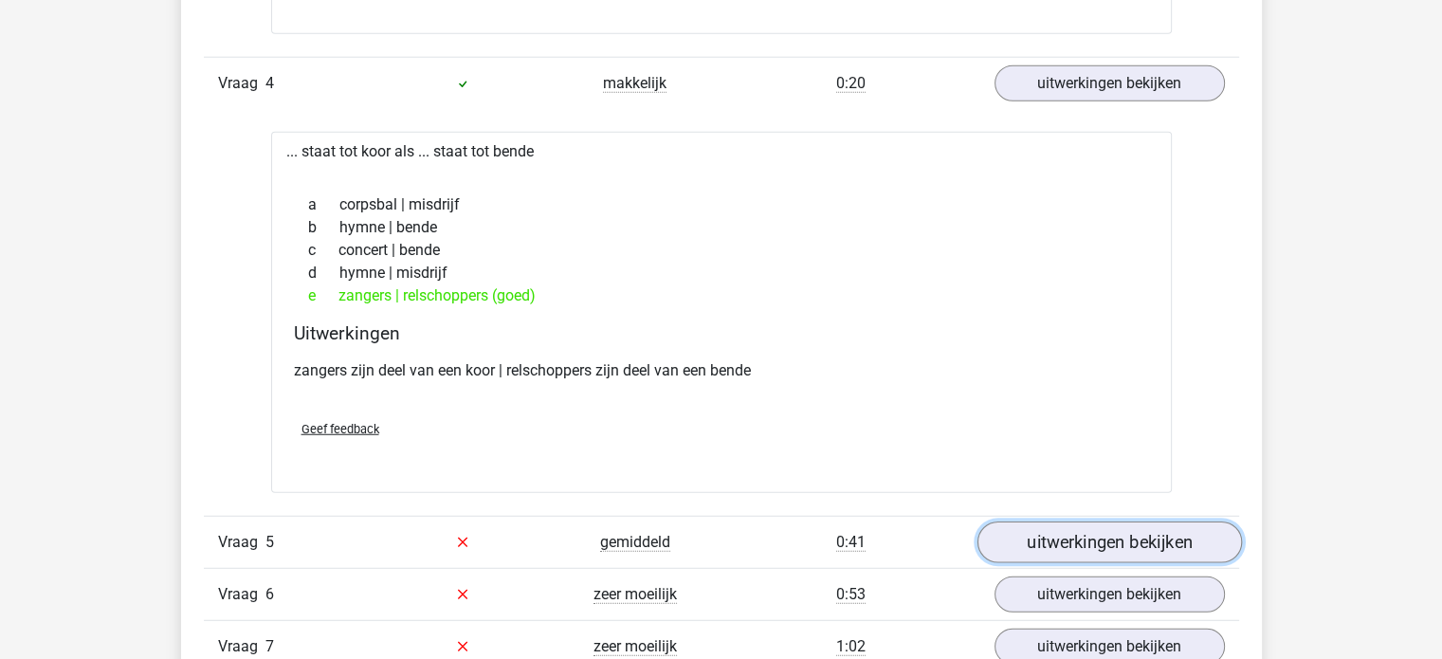
click at [1201, 521] on link "uitwerkingen bekijken" at bounding box center [1108, 542] width 264 height 42
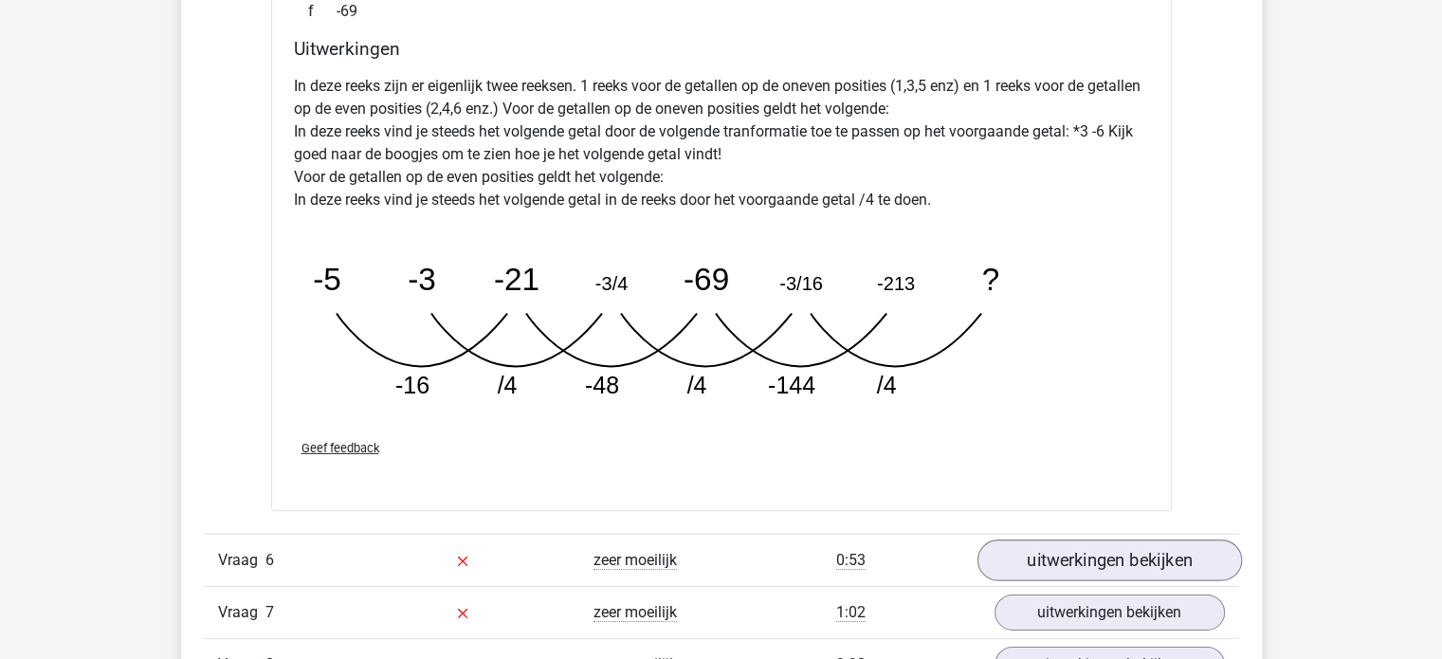
click at [1188, 541] on link "uitwerkingen bekijken" at bounding box center [1108, 560] width 264 height 42
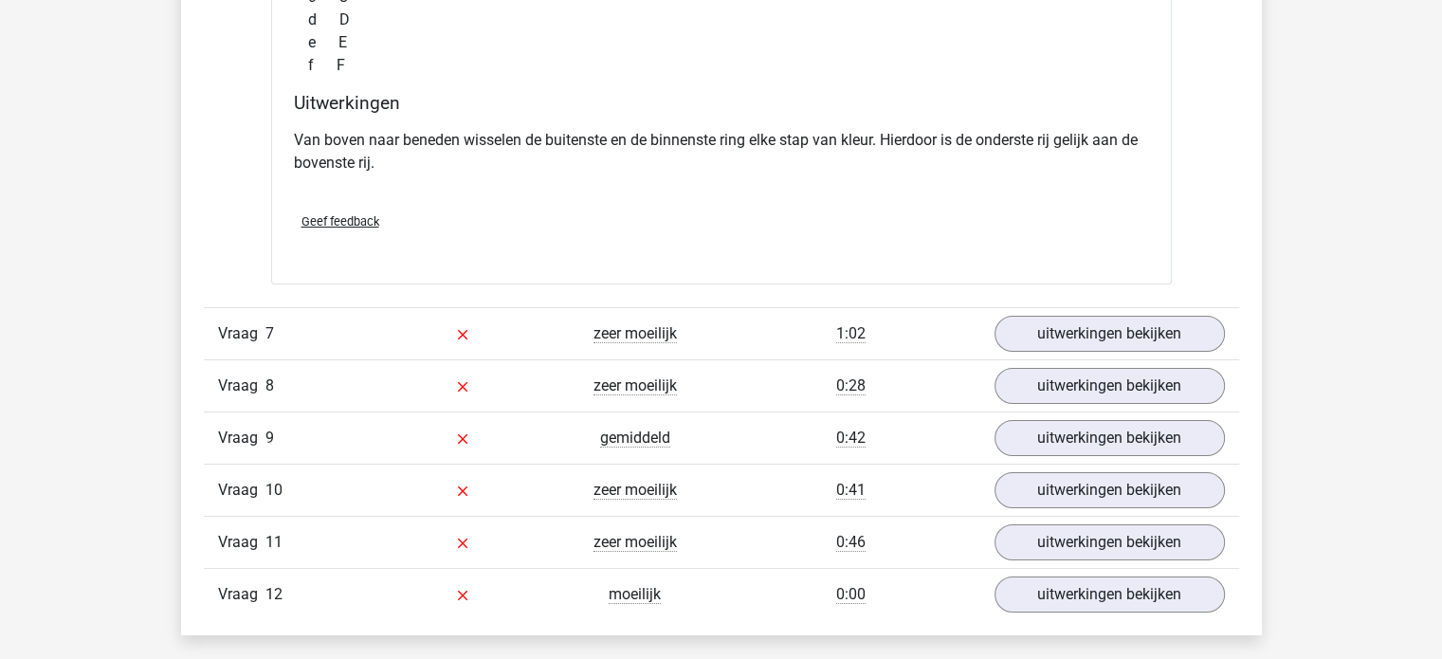
scroll to position [6922, 0]
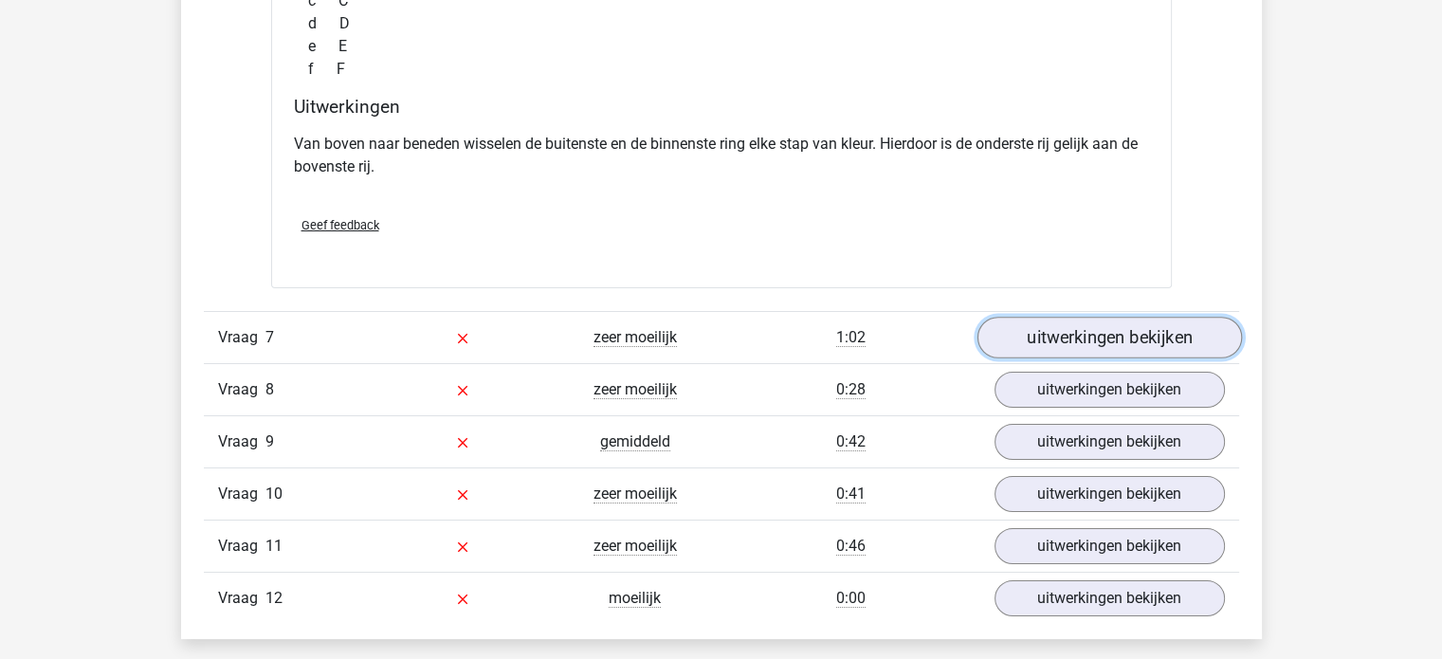
click at [1210, 341] on link "uitwerkingen bekijken" at bounding box center [1108, 339] width 264 height 42
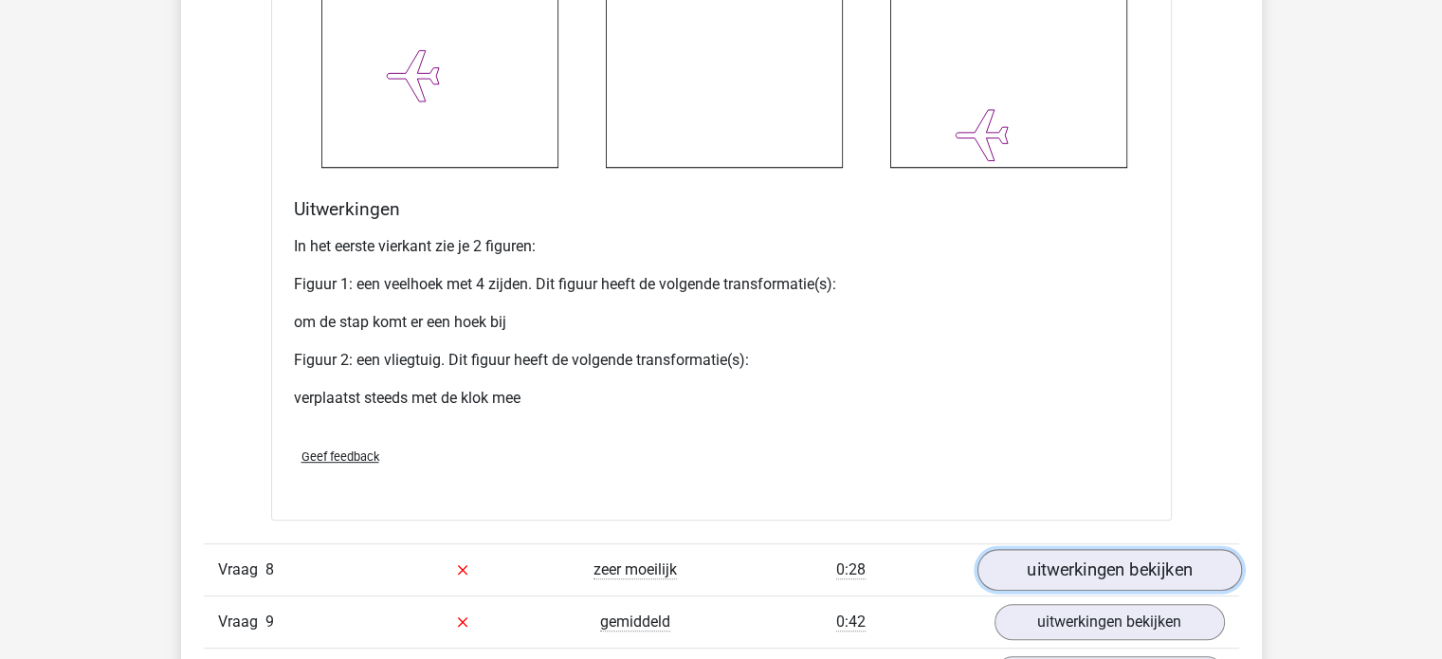
click at [1170, 551] on link "uitwerkingen bekijken" at bounding box center [1108, 570] width 264 height 42
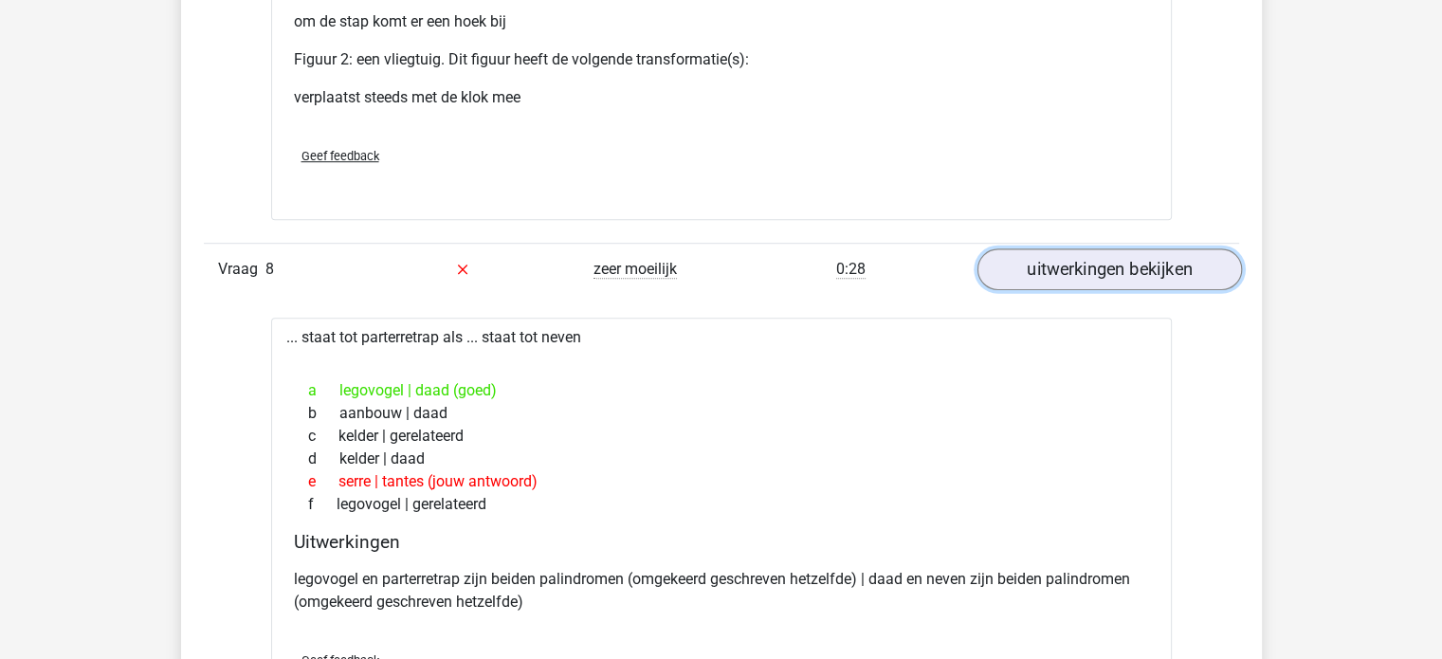
scroll to position [8387, 0]
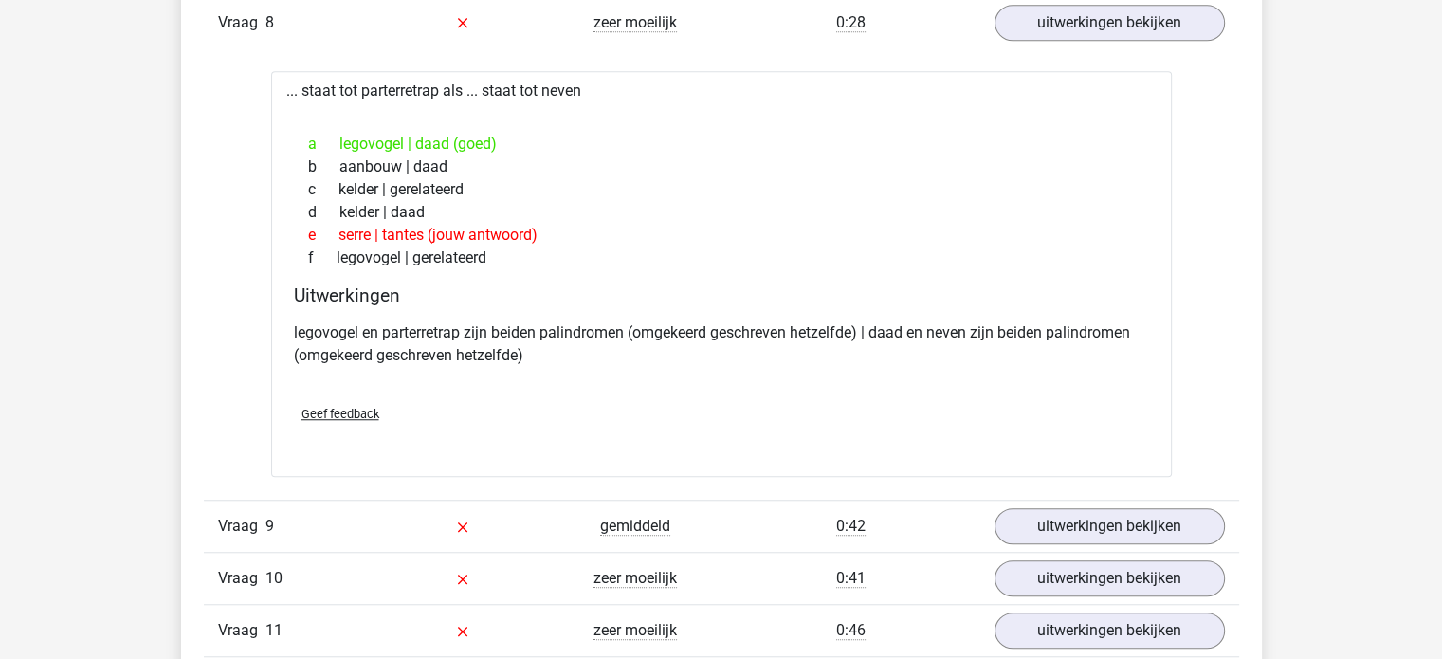
scroll to position [8715, 0]
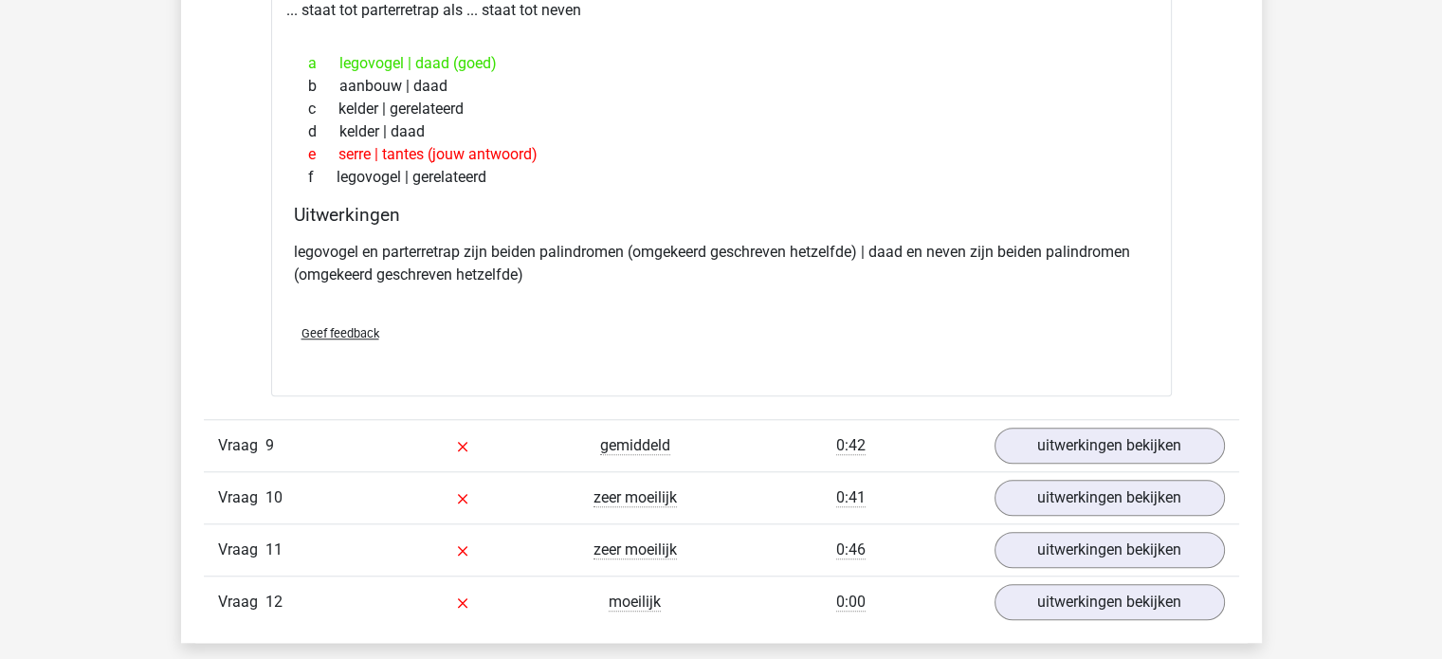
click at [267, 445] on span "9" at bounding box center [269, 445] width 9 height 18
click at [1099, 447] on link "uitwerkingen bekijken" at bounding box center [1108, 446] width 264 height 42
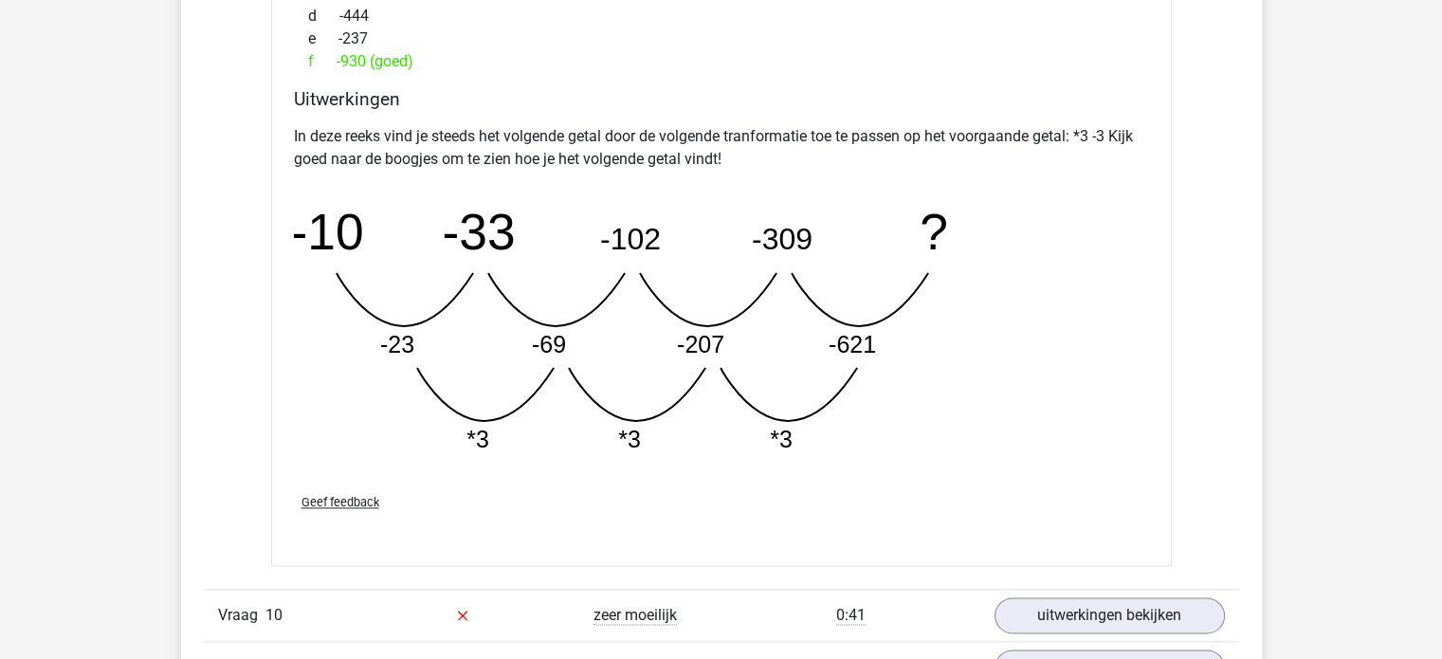
scroll to position [9609, 0]
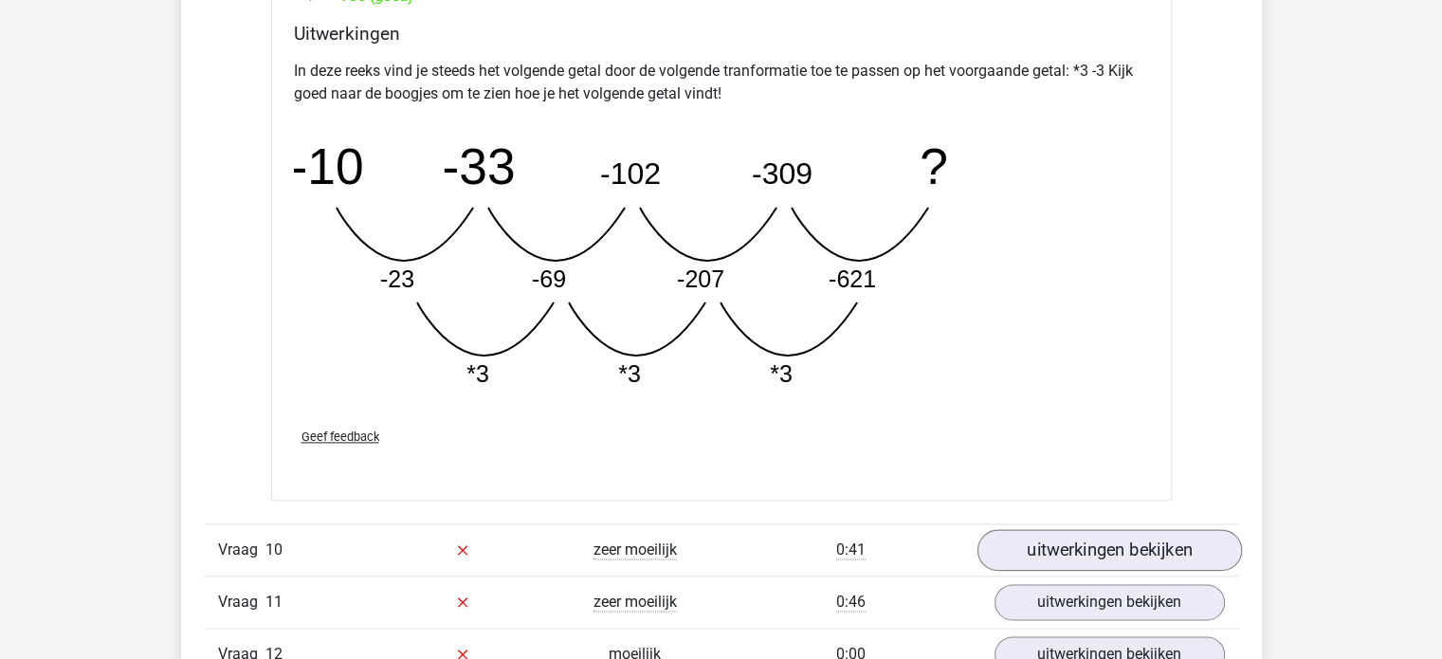
click at [1163, 529] on link "uitwerkingen bekijken" at bounding box center [1108, 550] width 264 height 42
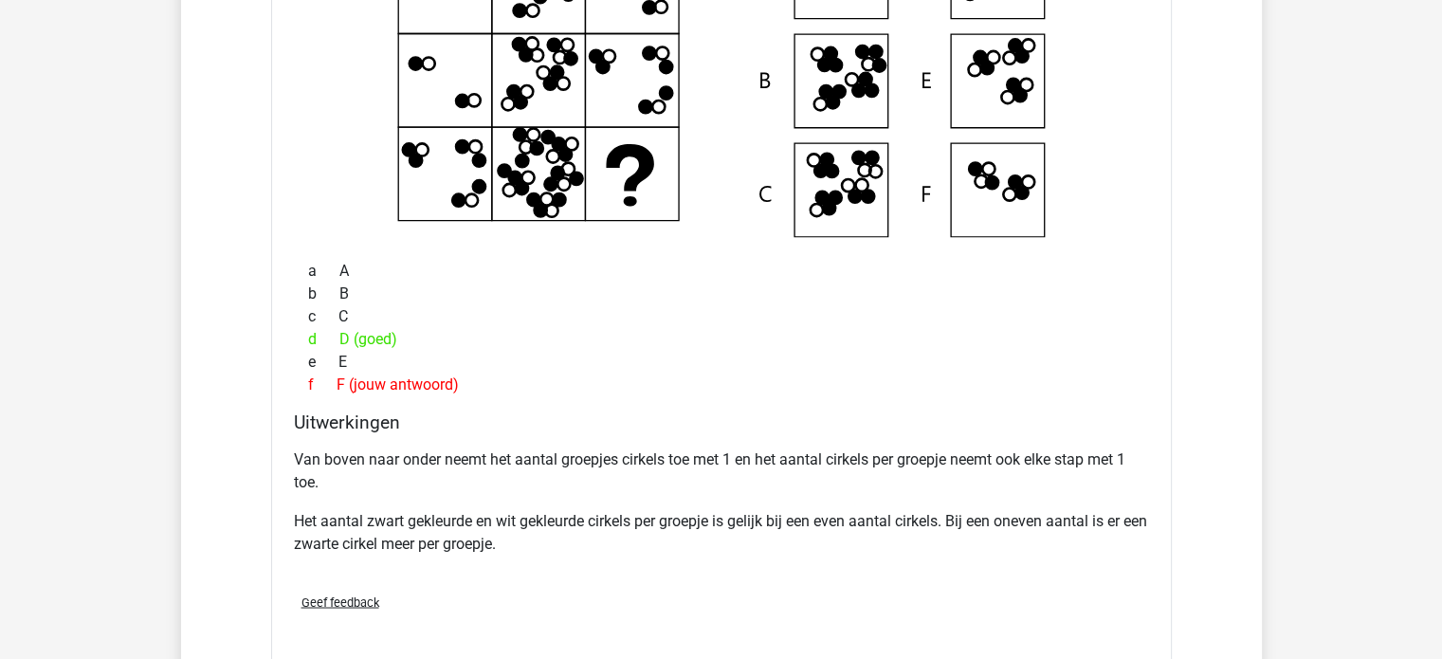
scroll to position [10325, 0]
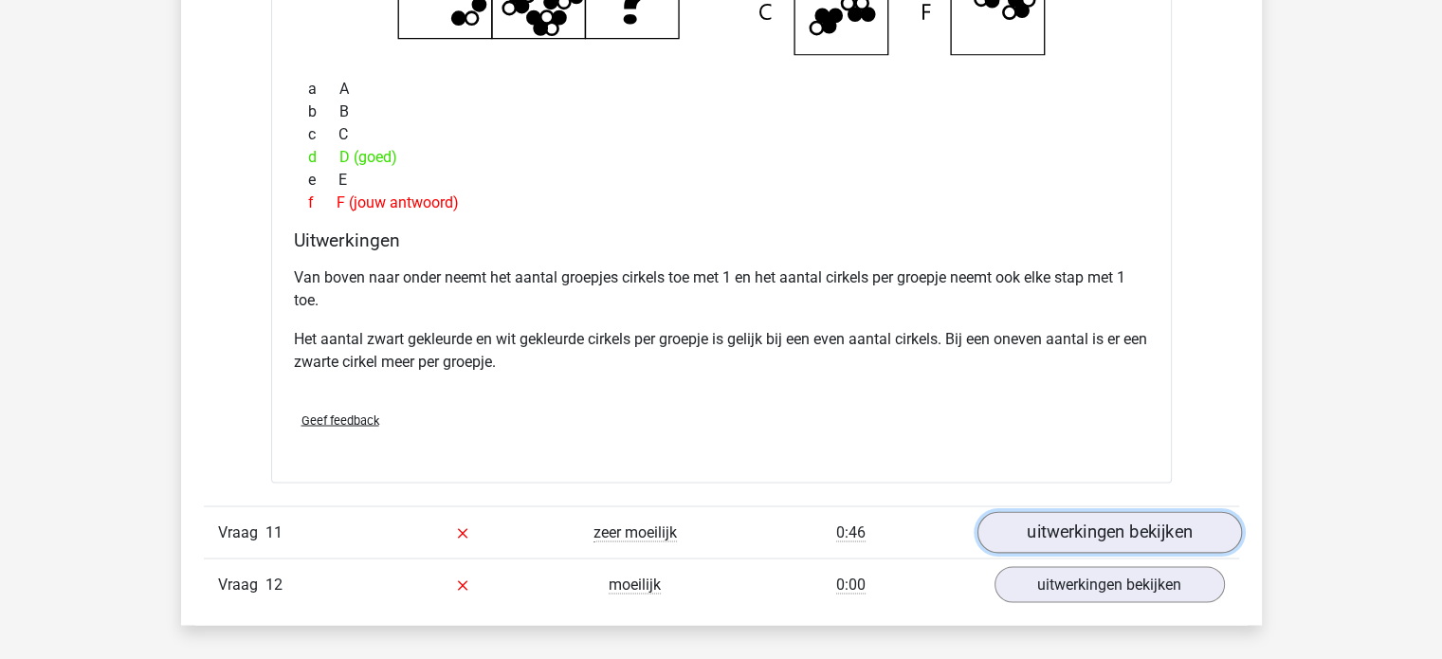
click at [1187, 527] on link "uitwerkingen bekijken" at bounding box center [1108, 532] width 264 height 42
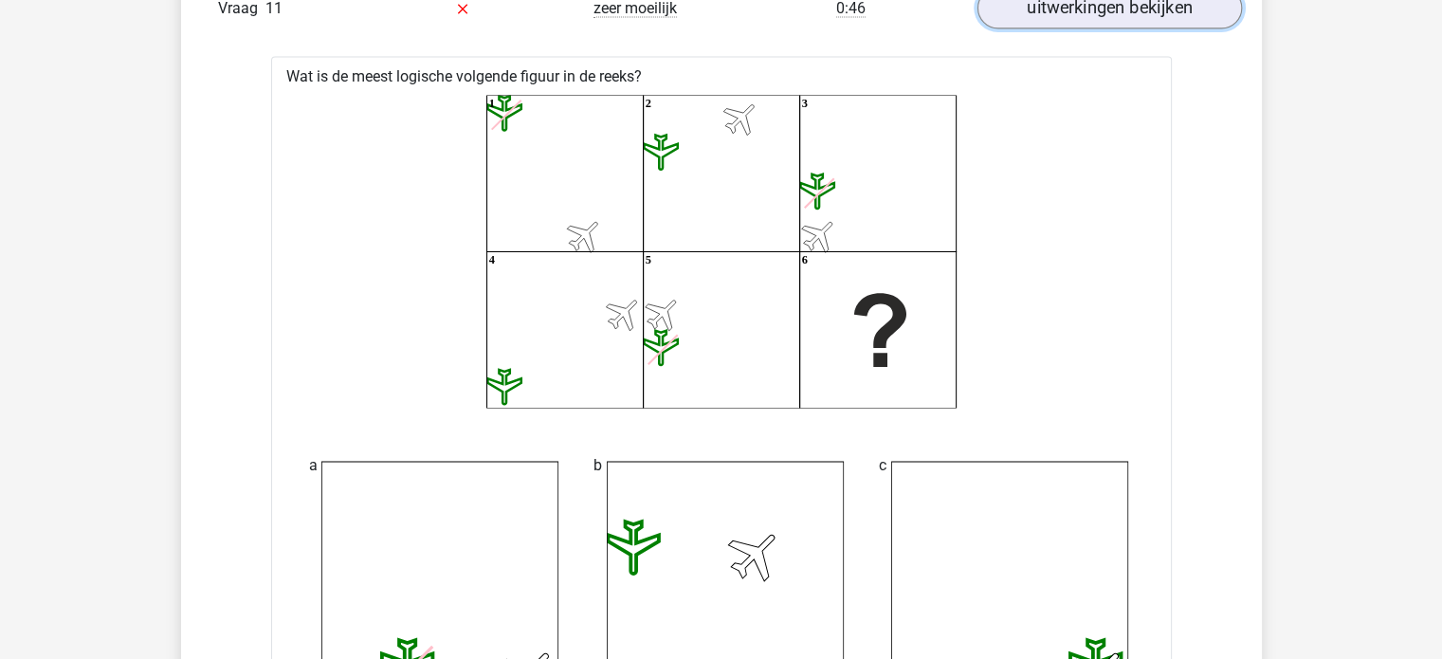
scroll to position [11023, 0]
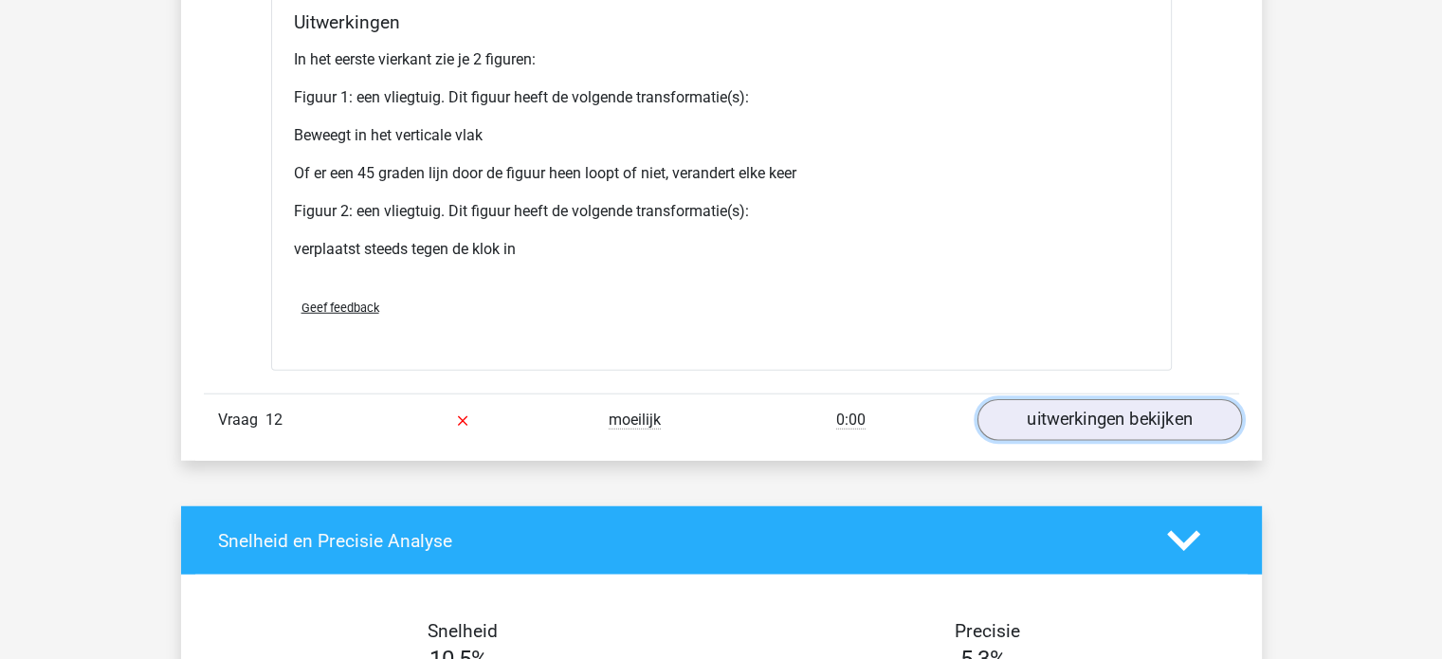
click at [1173, 413] on link "uitwerkingen bekijken" at bounding box center [1108, 420] width 264 height 42
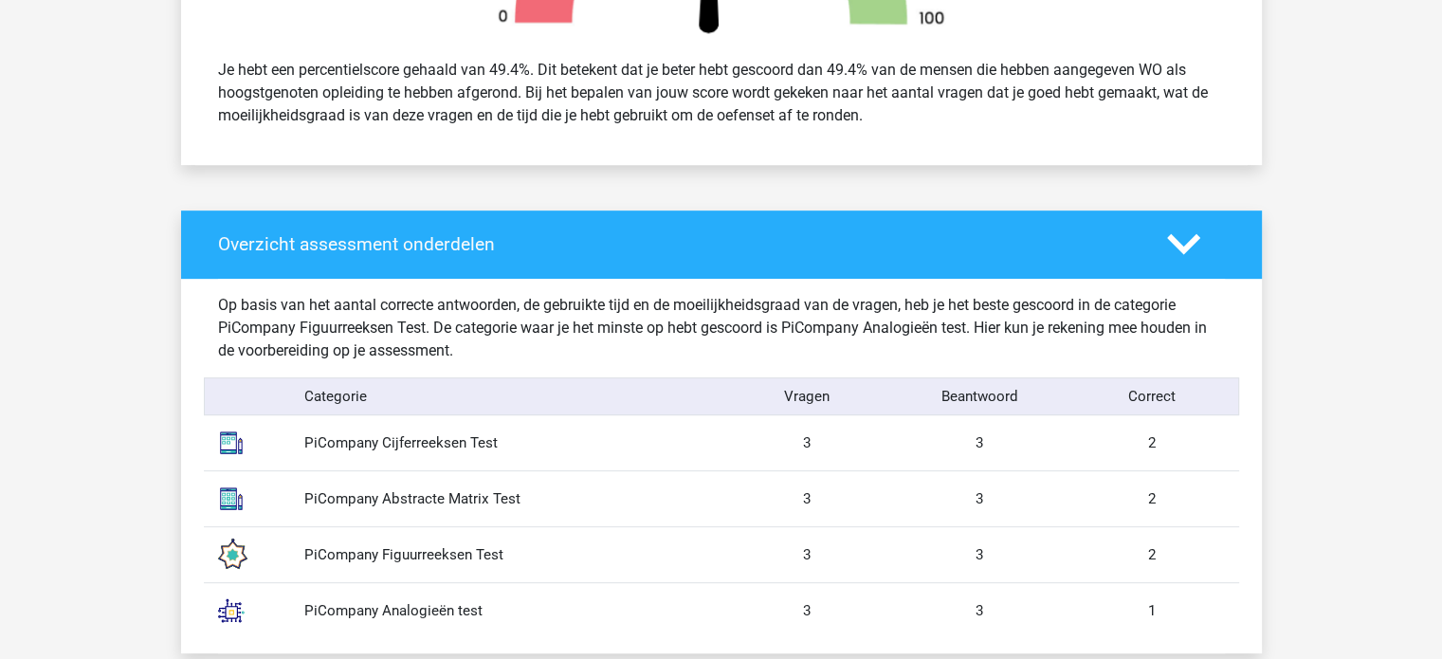
scroll to position [0, 0]
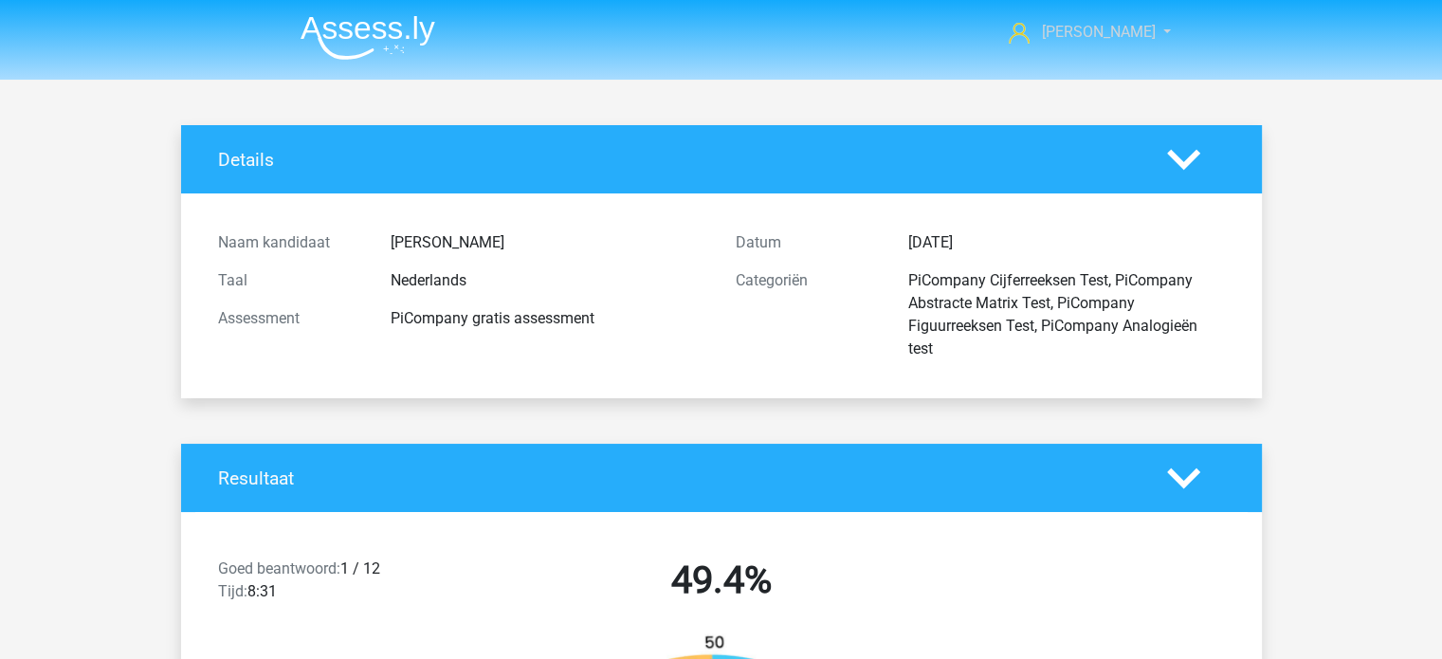
click at [1122, 41] on span "[PERSON_NAME]" at bounding box center [1098, 32] width 114 height 18
click at [966, 277] on div "PiCompany Cijferreeksen Test, PiCompany Abstracte Matrix Test, PiCompany Figuur…" at bounding box center [1066, 314] width 345 height 91
click at [392, 38] on img at bounding box center [368, 37] width 135 height 45
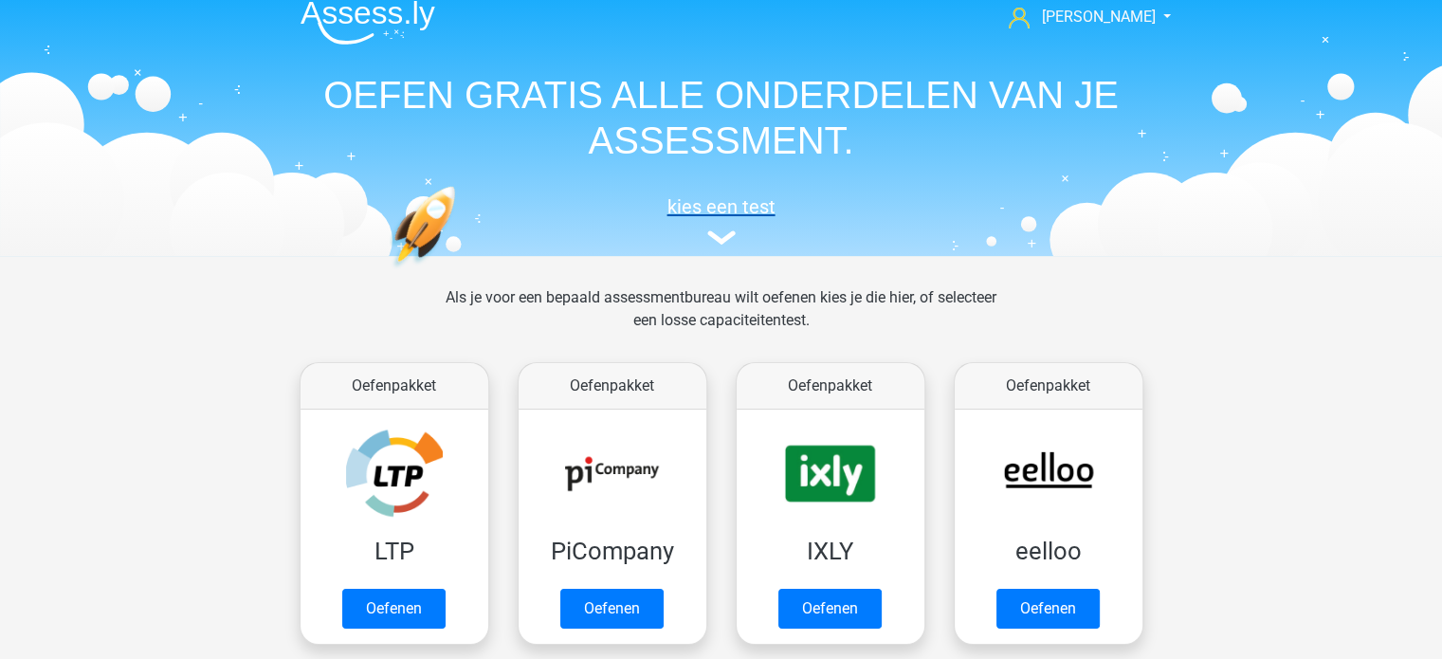
click at [715, 237] on img at bounding box center [721, 237] width 28 height 14
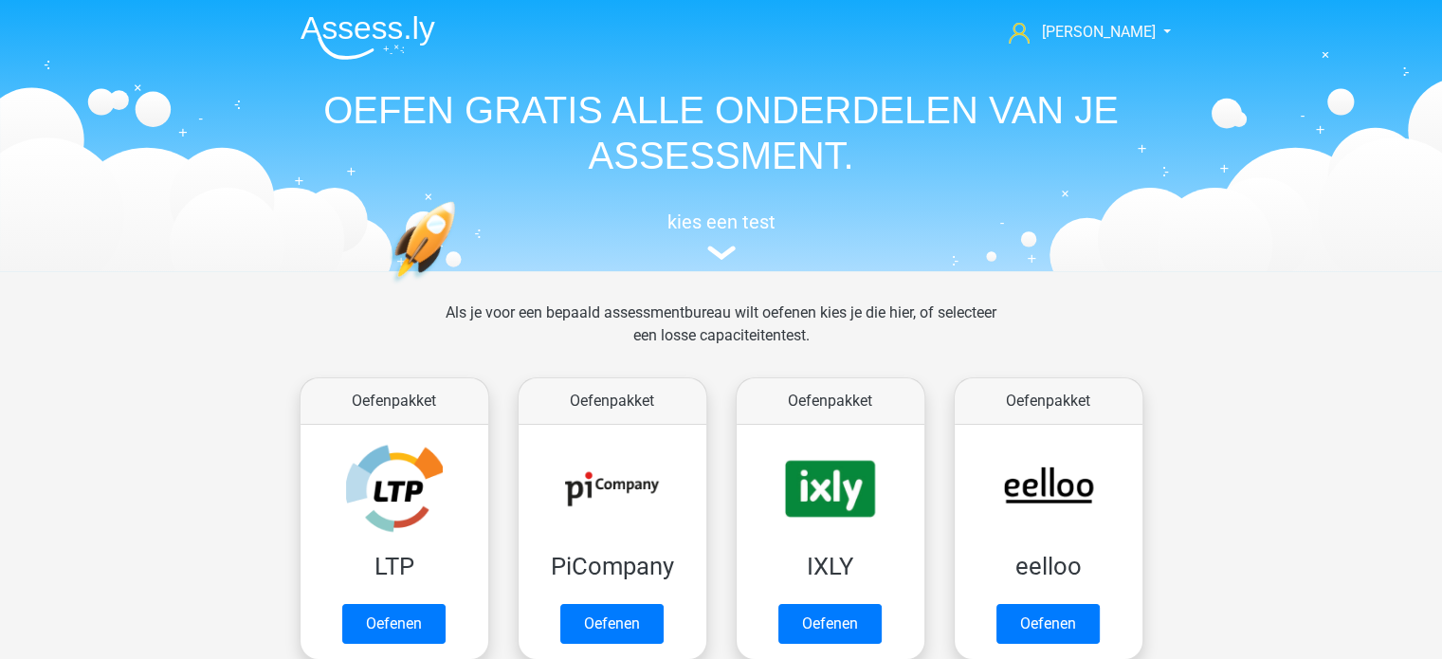
click at [730, 256] on img at bounding box center [721, 253] width 28 height 14
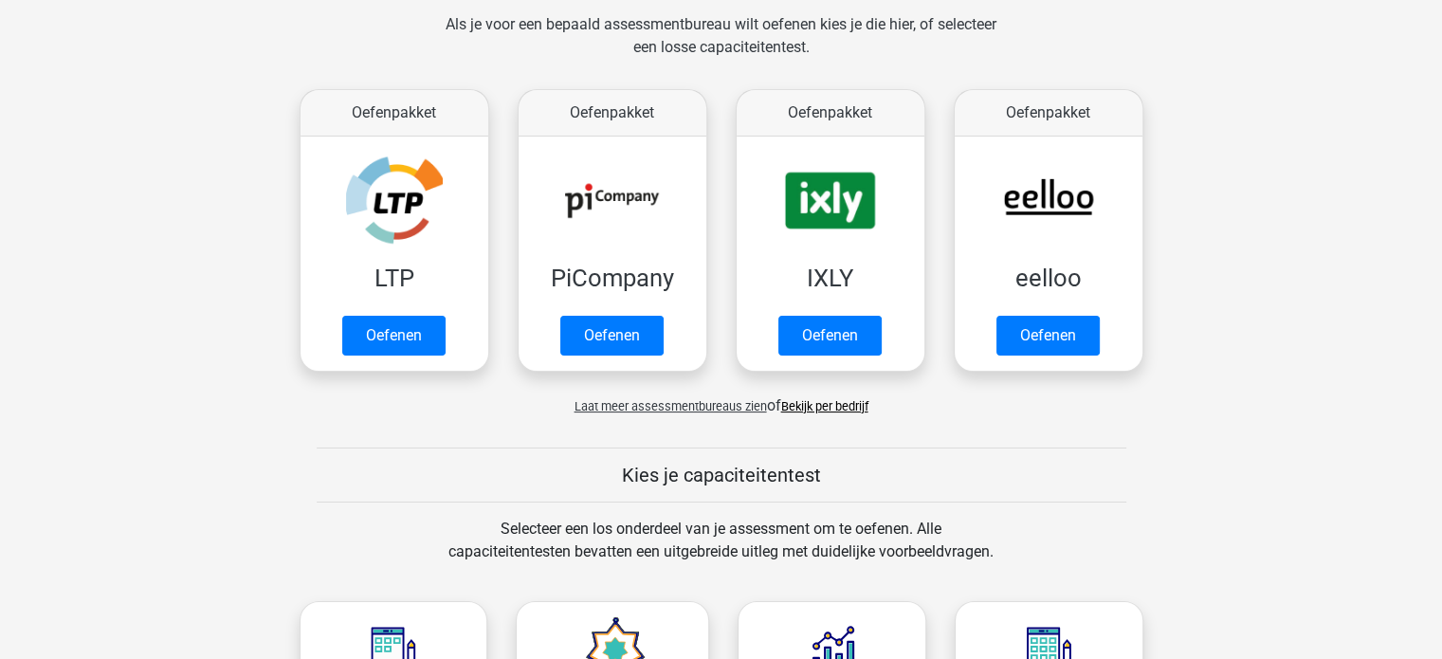
scroll to position [277, 0]
